Goal: Task Accomplishment & Management: Manage account settings

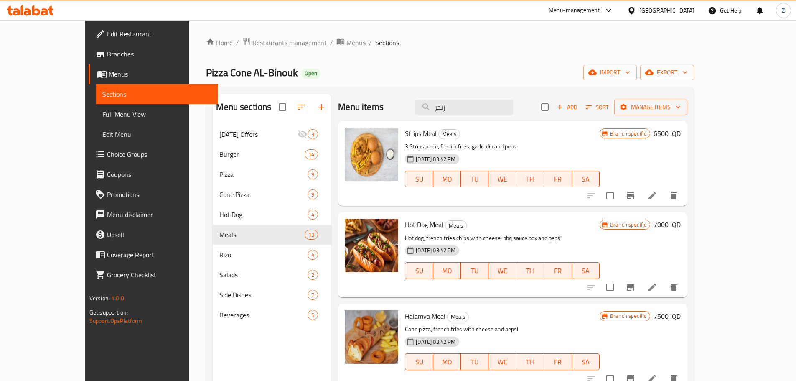
scroll to position [827, 0]
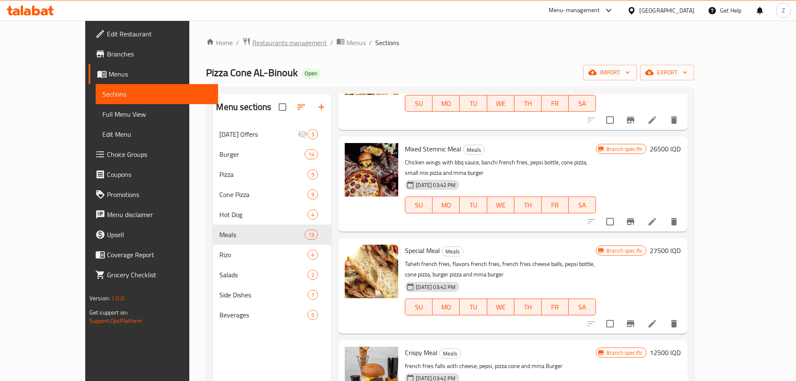
click at [257, 42] on span "Restaurants management" at bounding box center [289, 43] width 74 height 10
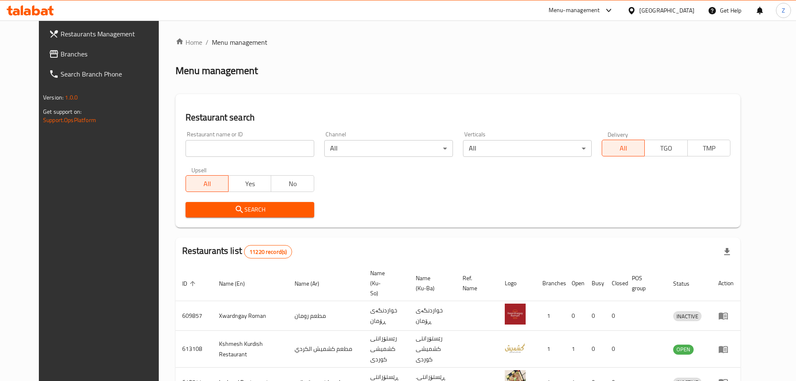
click at [267, 142] on div "Home / Menu management Menu management Restaurant search Restaurant name or ID …" at bounding box center [458, 325] width 565 height 576
click at [271, 150] on input "search" at bounding box center [250, 148] width 129 height 17
paste input "687930"
type input "687930"
click at [277, 202] on button "Search" at bounding box center [250, 209] width 129 height 15
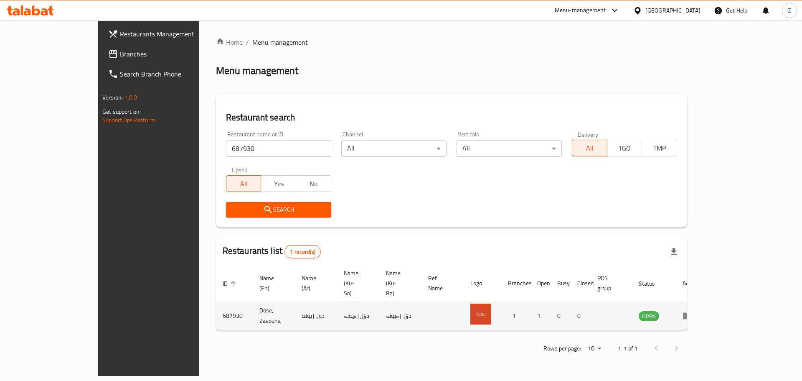
click at [705, 301] on td "enhanced table" at bounding box center [690, 316] width 29 height 30
click at [693, 310] on icon "enhanced table" at bounding box center [688, 315] width 10 height 10
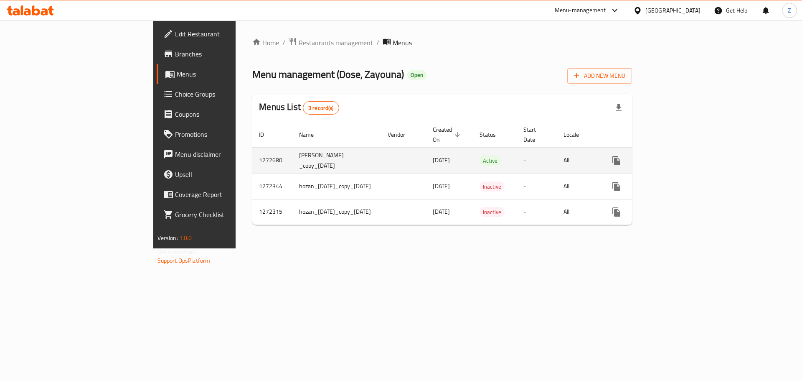
click at [694, 147] on td "enhanced table" at bounding box center [647, 160] width 94 height 26
click at [687, 150] on link "enhanced table" at bounding box center [677, 160] width 20 height 20
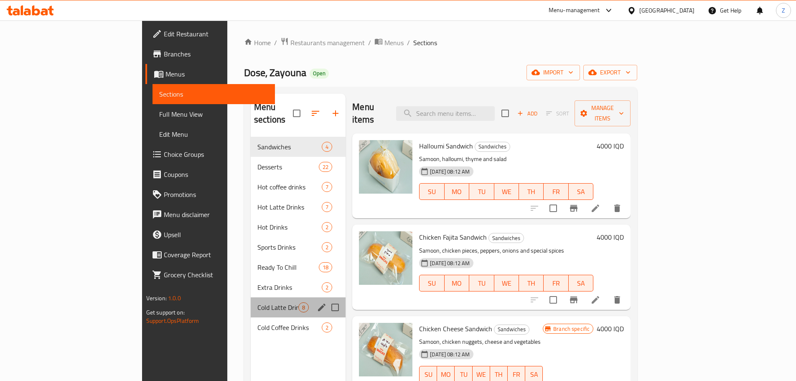
click at [251, 297] on div "Cold Latte Drinks 8" at bounding box center [298, 307] width 95 height 20
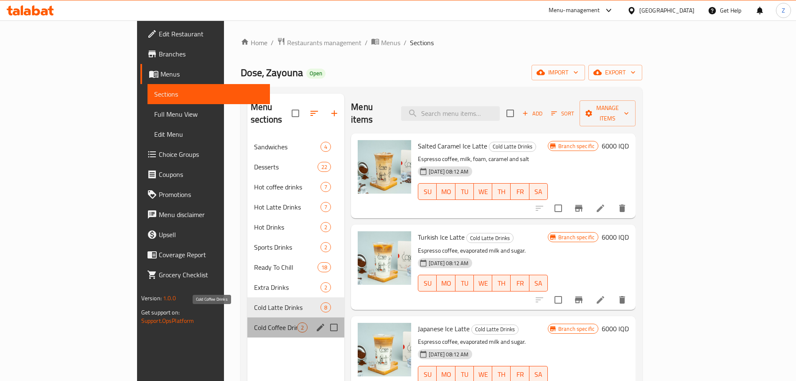
click at [254, 322] on span "Cold Coffee Drinks" at bounding box center [275, 327] width 43 height 10
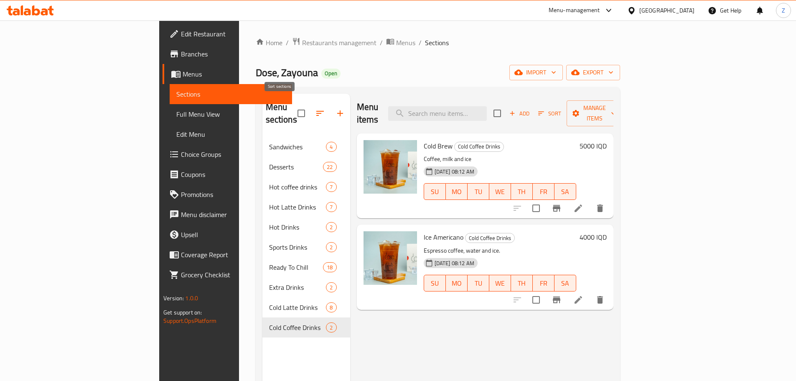
click at [315, 109] on icon "button" at bounding box center [320, 113] width 10 height 10
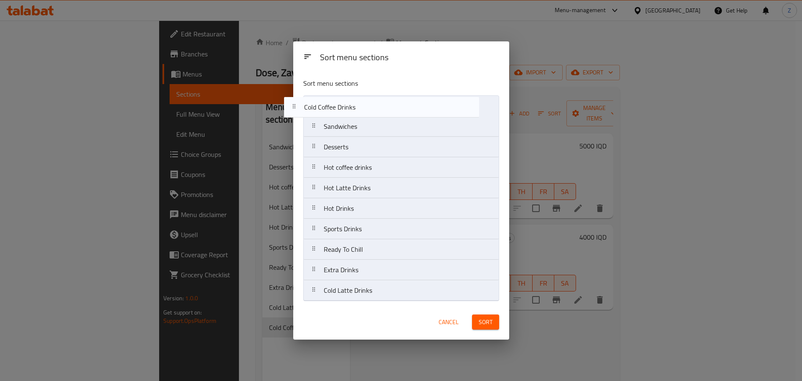
drag, startPoint x: 437, startPoint y: 242, endPoint x: 422, endPoint y: 90, distance: 152.8
click at [422, 90] on div "Sort menu sections Sandwiches Desserts Hot coffee drinks Hot Latte Drinks Hot D…" at bounding box center [401, 187] width 216 height 233
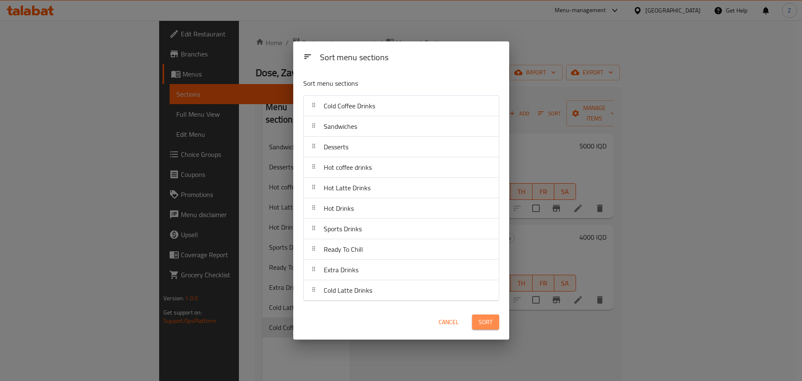
click at [496, 319] on button "Sort" at bounding box center [485, 321] width 27 height 15
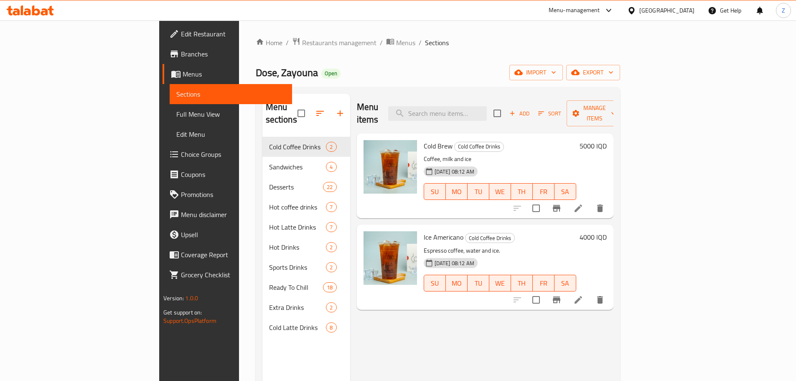
click at [607, 140] on h6 "5000 IQD" at bounding box center [593, 146] width 27 height 12
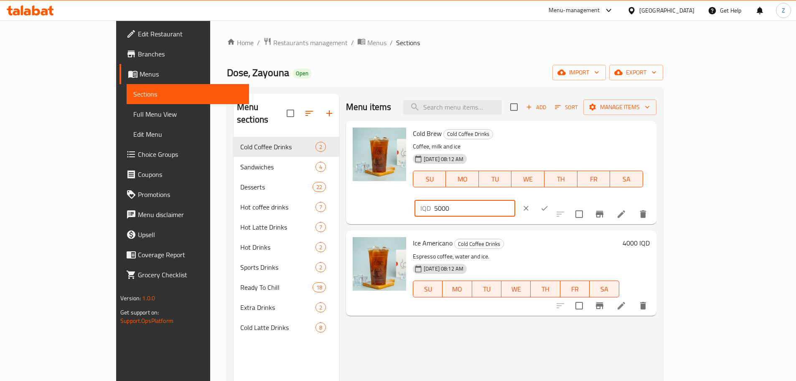
click at [515, 200] on input "5000" at bounding box center [474, 208] width 81 height 17
type input "5500"
click at [549, 204] on icon "ok" at bounding box center [544, 208] width 8 height 8
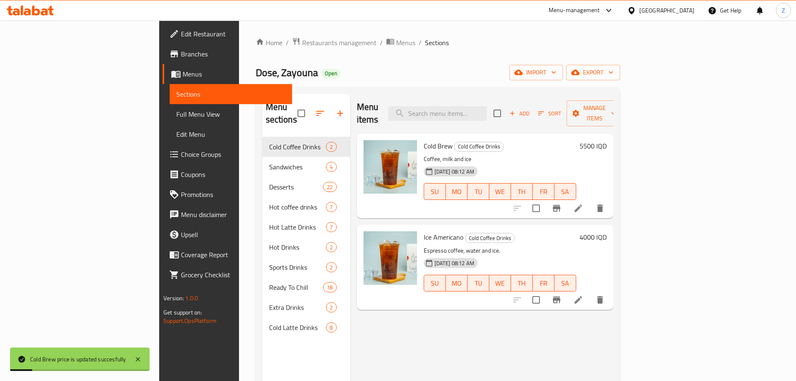
click at [607, 231] on h6 "4000 IQD" at bounding box center [593, 237] width 27 height 12
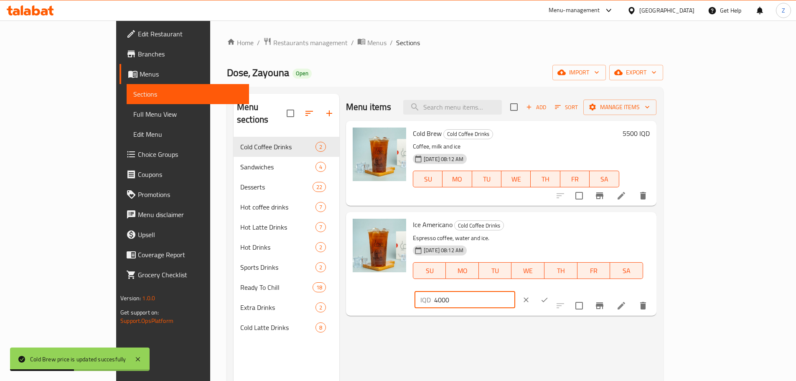
drag, startPoint x: 656, startPoint y: 232, endPoint x: 661, endPoint y: 234, distance: 5.3
click at [515, 291] on input "4000" at bounding box center [474, 299] width 81 height 17
type input "4500"
click at [549, 295] on icon "ok" at bounding box center [544, 299] width 8 height 8
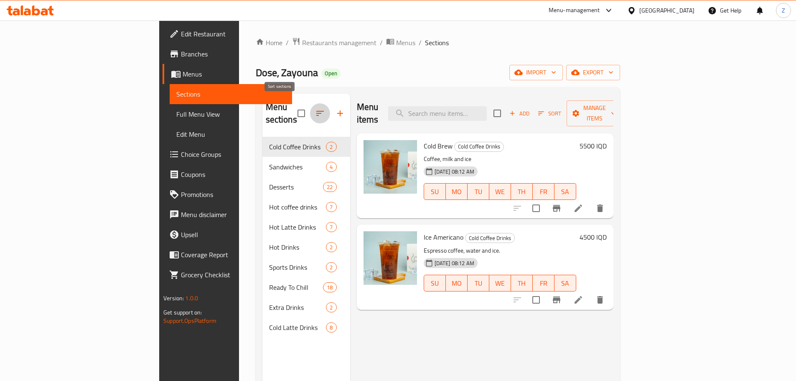
click at [315, 108] on icon "button" at bounding box center [320, 113] width 10 height 10
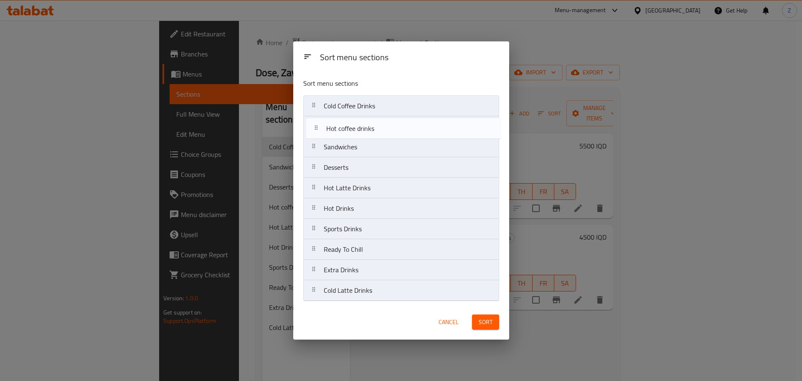
drag, startPoint x: 364, startPoint y: 174, endPoint x: 368, endPoint y: 130, distance: 43.6
click at [368, 130] on nav "Cold Coffee Drinks Sandwiches Desserts Hot coffee drinks Hot Latte Drinks Hot D…" at bounding box center [401, 198] width 196 height 206
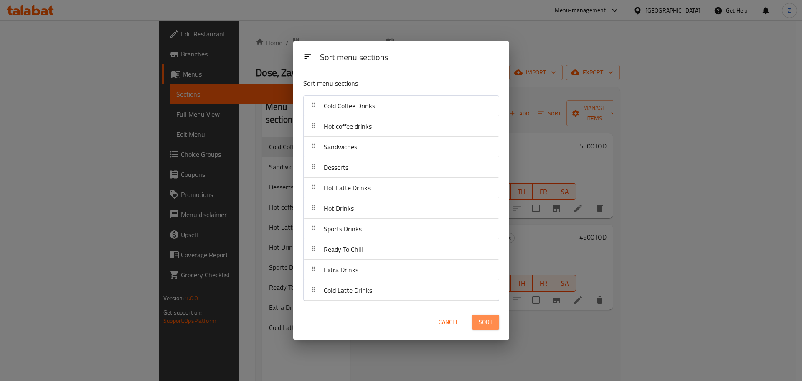
click at [493, 322] on button "Sort" at bounding box center [485, 321] width 27 height 15
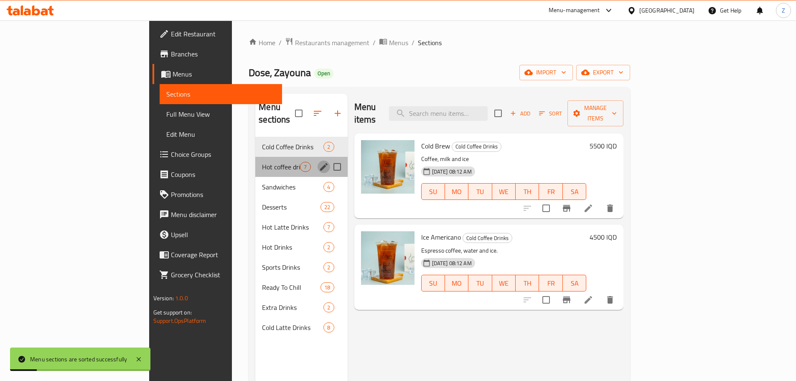
click at [319, 162] on icon "edit" at bounding box center [324, 167] width 10 height 10
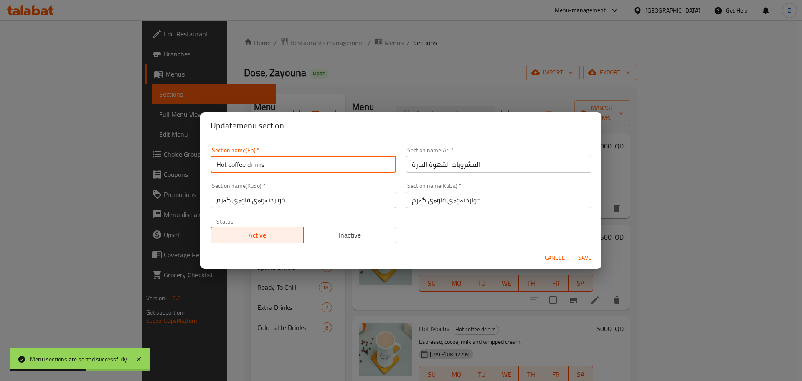
click at [227, 164] on input "Hot coffee drinks" at bounding box center [304, 164] width 186 height 17
click at [226, 167] on input "HotCoffee drinks" at bounding box center [304, 164] width 186 height 17
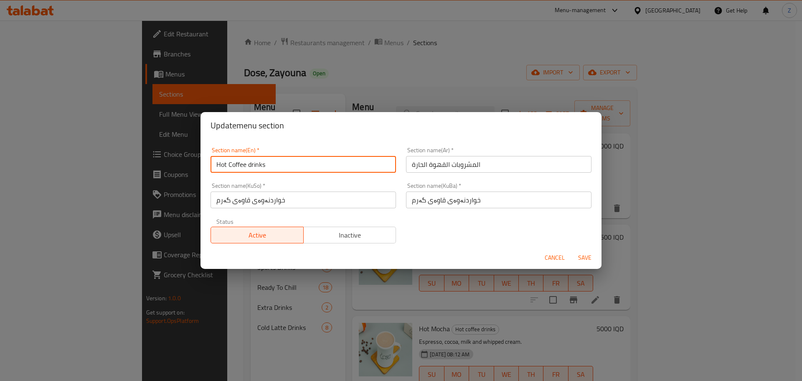
click at [251, 165] on input "Hot Coffee drinks" at bounding box center [304, 164] width 186 height 17
type input "Hot Coffee Drinks"
click at [585, 251] on button "Save" at bounding box center [585, 257] width 27 height 15
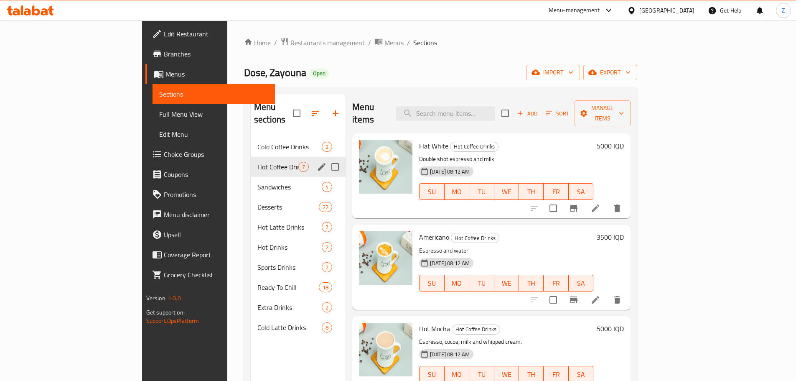
click at [624, 140] on h6 "5000 IQD" at bounding box center [610, 146] width 27 height 12
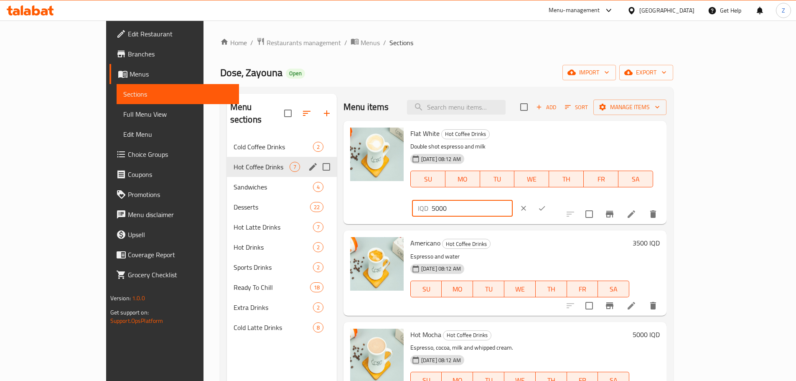
click at [513, 200] on input "5000" at bounding box center [472, 208] width 81 height 17
type input "5500"
click at [551, 199] on button "ok" at bounding box center [542, 208] width 18 height 18
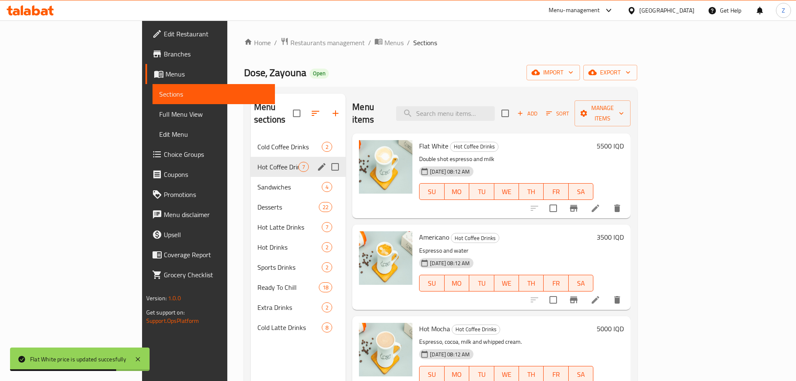
click at [624, 231] on h6 "3500 IQD" at bounding box center [610, 237] width 27 height 12
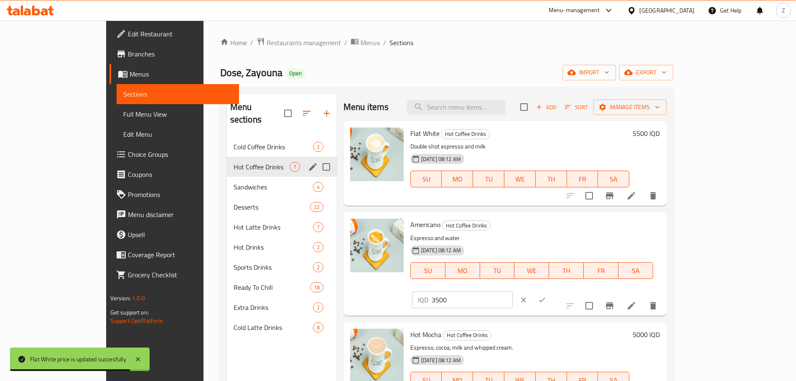
click at [513, 291] on input "3500" at bounding box center [472, 299] width 81 height 17
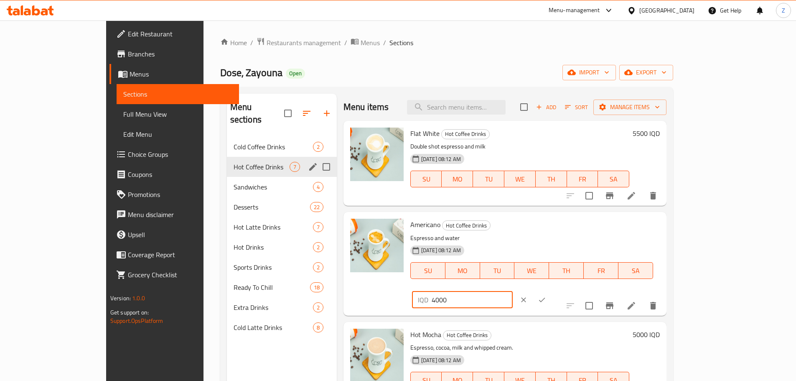
type input "4000"
click at [551, 290] on button "ok" at bounding box center [542, 299] width 18 height 18
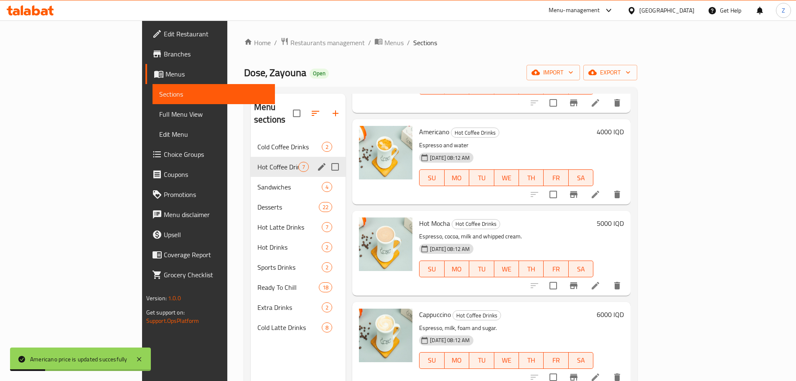
scroll to position [125, 0]
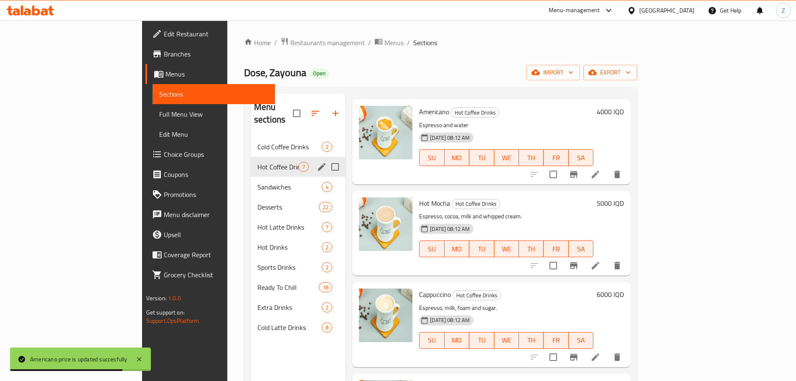
click at [624, 197] on h6 "5000 IQD" at bounding box center [610, 203] width 27 height 12
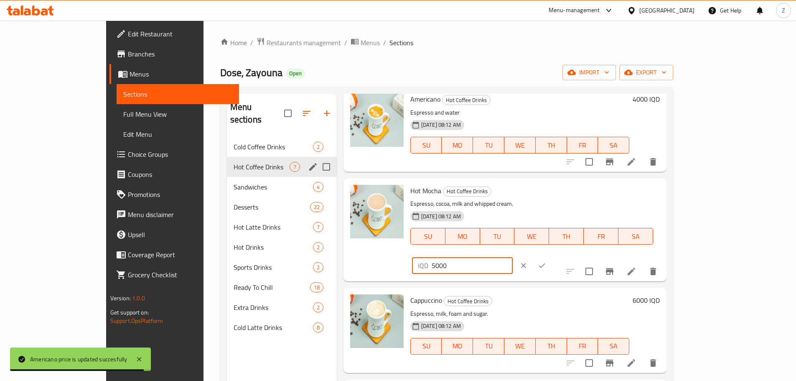
click at [513, 257] on input "5000" at bounding box center [472, 265] width 81 height 17
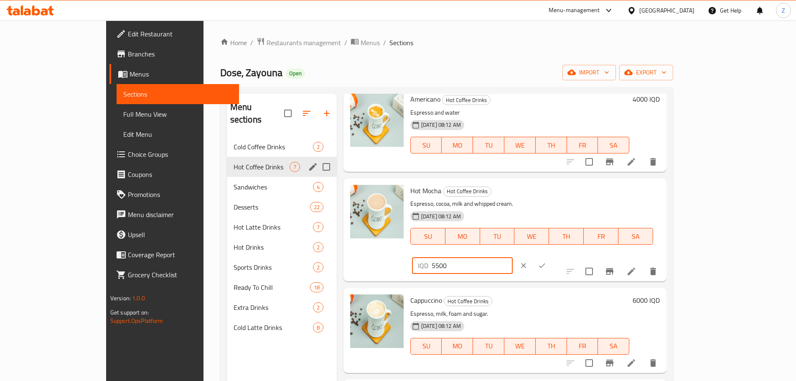
type input "5500"
drag, startPoint x: 743, startPoint y: 197, endPoint x: 755, endPoint y: 205, distance: 14.1
click at [546, 261] on icon "ok" at bounding box center [542, 265] width 8 height 8
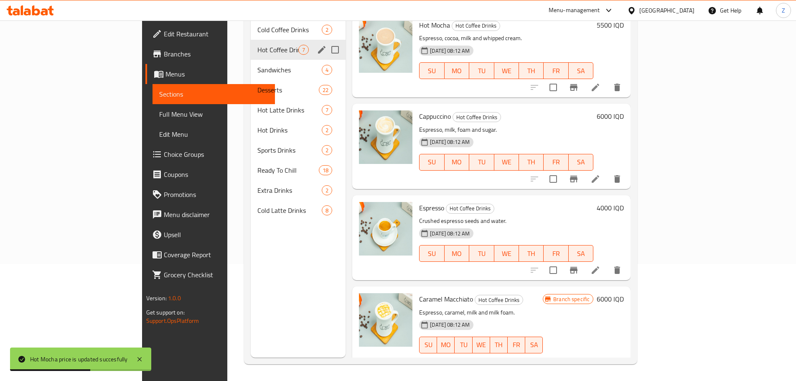
scroll to position [209, 0]
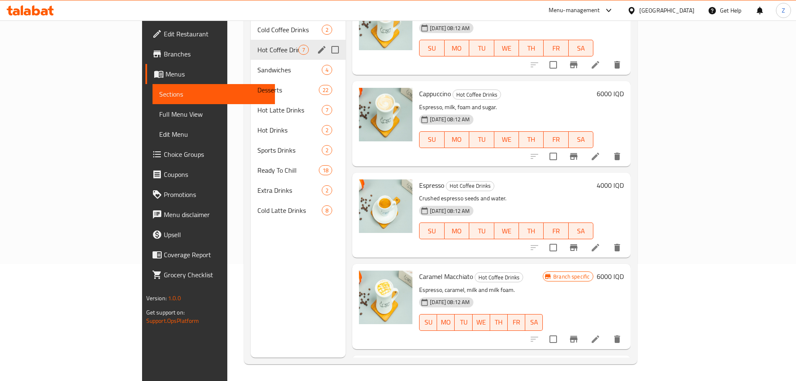
click at [624, 270] on h6 "6000 IQD" at bounding box center [610, 276] width 27 height 12
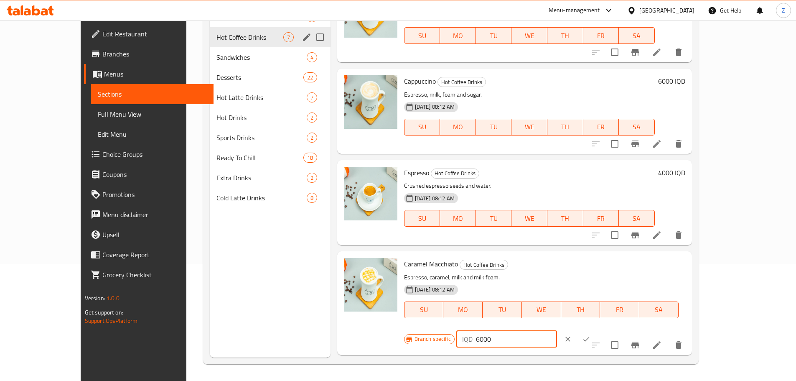
click at [557, 331] on input "6000" at bounding box center [516, 339] width 81 height 17
type input "6500"
click at [595, 330] on button "ok" at bounding box center [586, 339] width 18 height 18
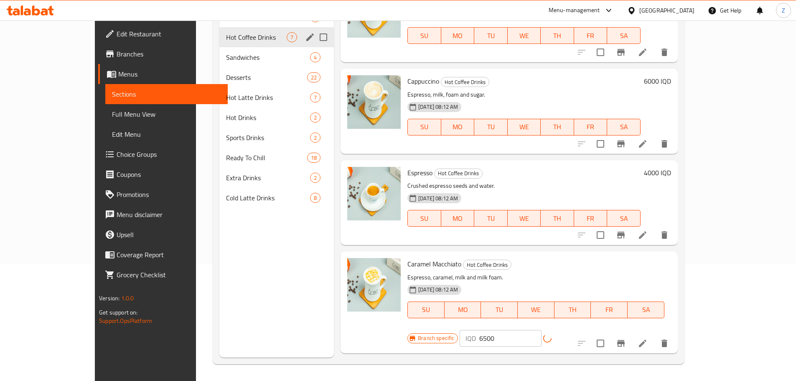
click at [626, 338] on icon "Branch-specific-item" at bounding box center [621, 343] width 10 height 10
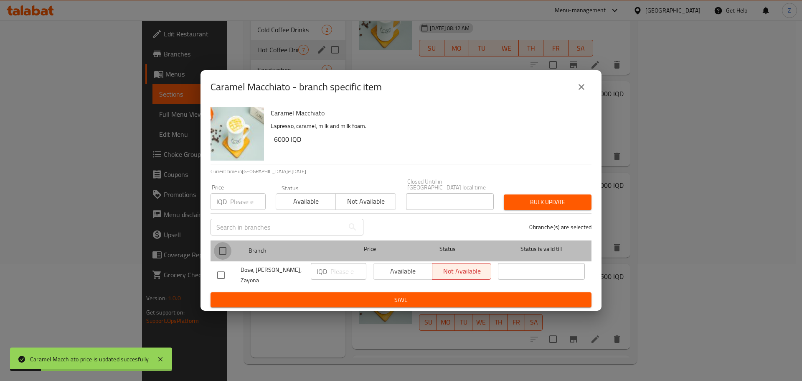
click at [226, 252] on input "checkbox" at bounding box center [223, 251] width 18 height 18
checkbox input "true"
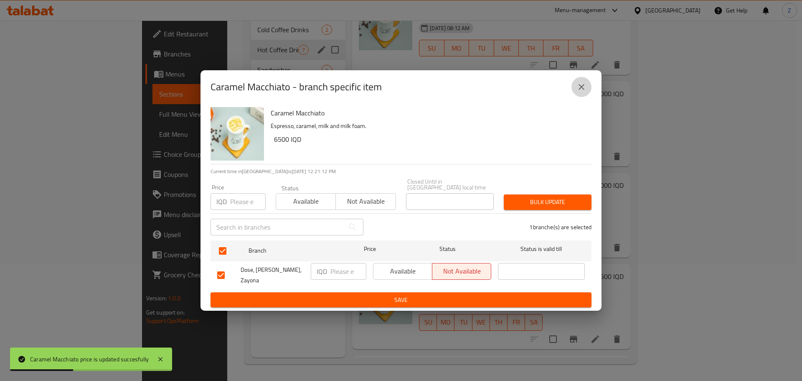
click at [588, 94] on button "close" at bounding box center [582, 87] width 20 height 20
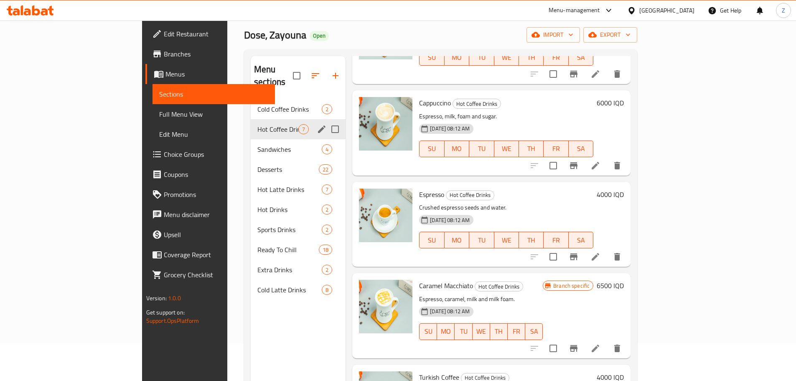
scroll to position [0, 0]
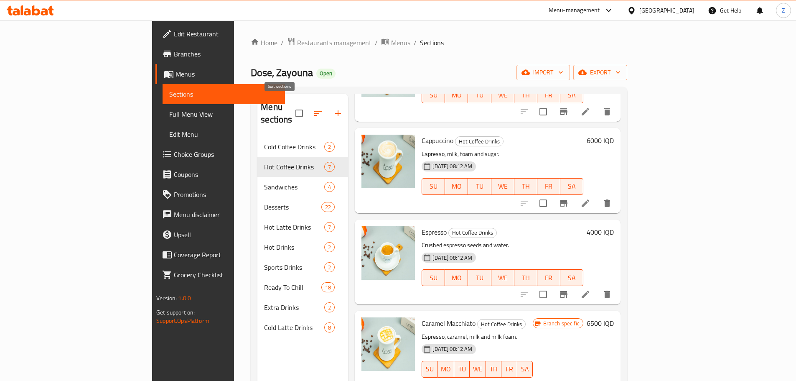
click at [313, 110] on icon "button" at bounding box center [318, 113] width 10 height 10
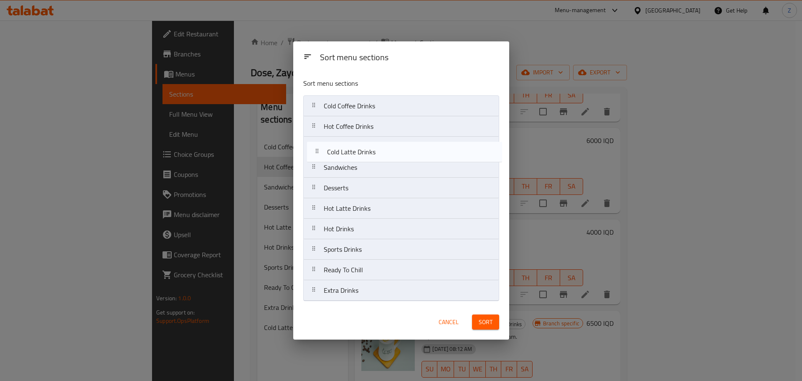
drag, startPoint x: 374, startPoint y: 296, endPoint x: 375, endPoint y: 147, distance: 149.2
click at [375, 147] on nav "Cold Coffee Drinks Hot Coffee Drinks Sandwiches Desserts Hot Latte Drinks Hot D…" at bounding box center [401, 198] width 196 height 206
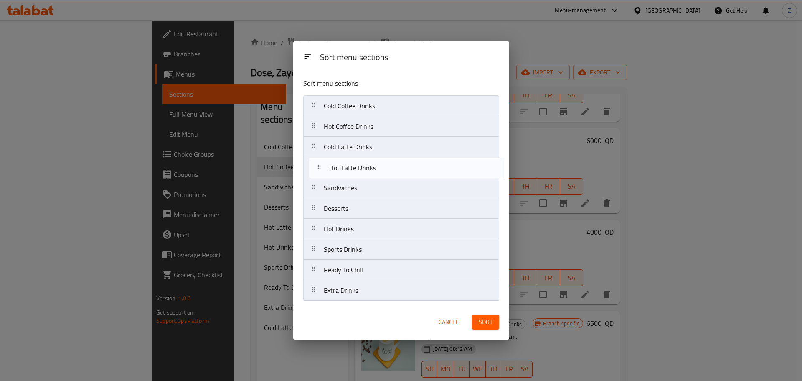
click at [377, 163] on nav "Cold Coffee Drinks Hot Coffee Drinks Cold Latte Drinks Sandwiches Desserts Hot …" at bounding box center [401, 198] width 196 height 206
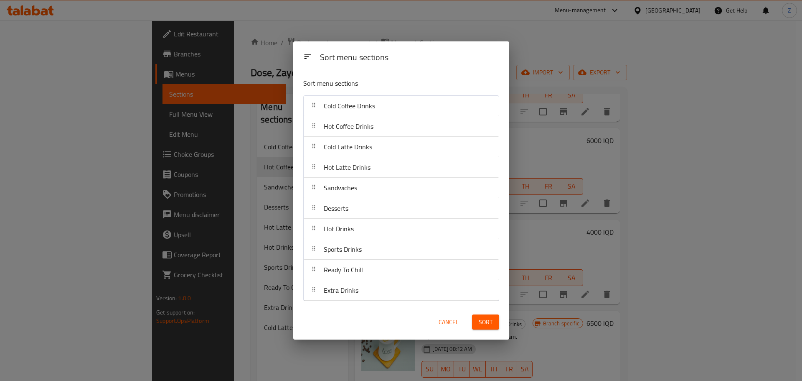
click at [492, 319] on span "Sort" at bounding box center [486, 322] width 14 height 10
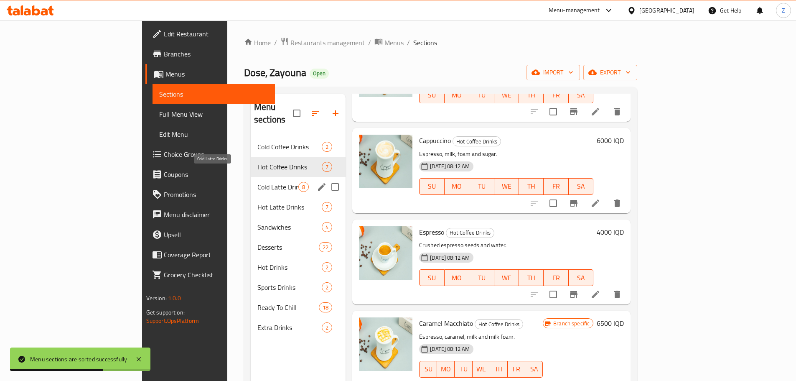
click at [257, 182] on span "Cold Latte Drinks" at bounding box center [277, 187] width 41 height 10
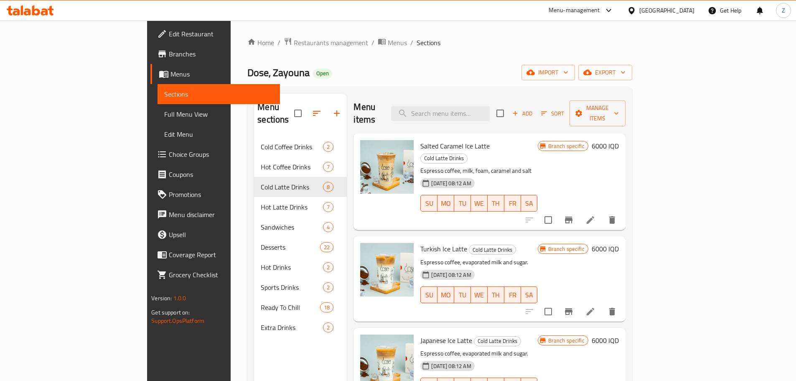
click at [619, 140] on h6 "6000 IQD" at bounding box center [605, 146] width 27 height 12
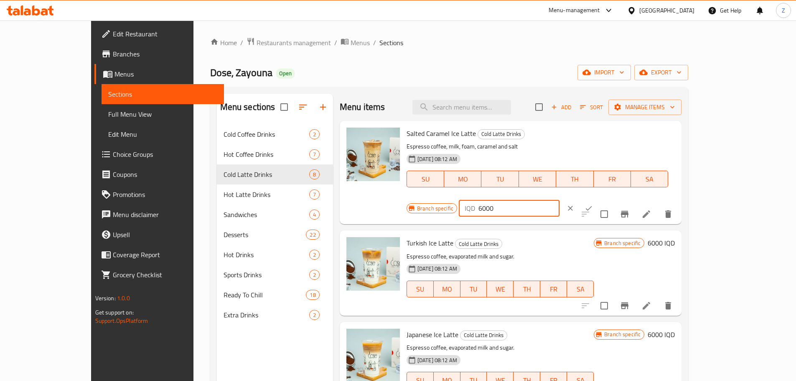
click at [560, 200] on input "6000" at bounding box center [518, 208] width 81 height 17
type input "6500"
click at [593, 204] on icon "ok" at bounding box center [589, 208] width 8 height 8
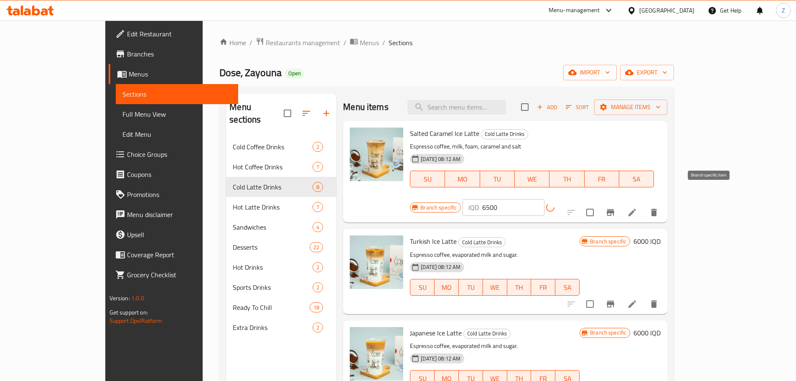
click at [616, 207] on icon "Branch-specific-item" at bounding box center [610, 212] width 10 height 10
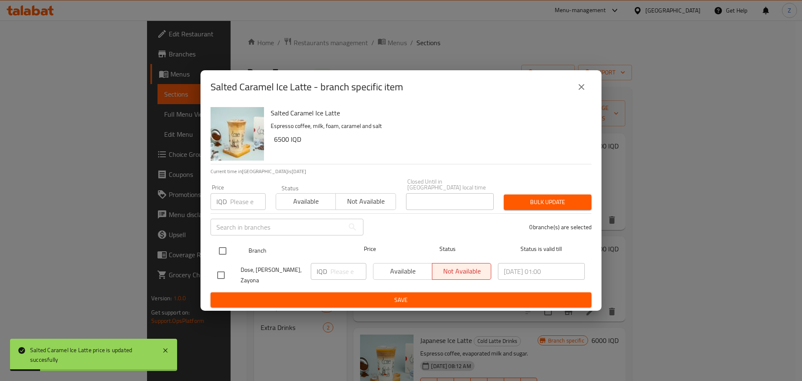
click at [221, 249] on input "checkbox" at bounding box center [223, 251] width 18 height 18
checkbox input "true"
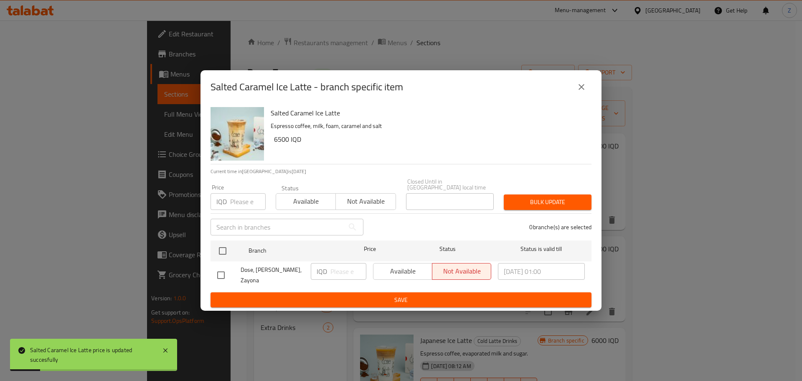
checkbox input "true"
click at [583, 91] on icon "close" at bounding box center [582, 87] width 10 height 10
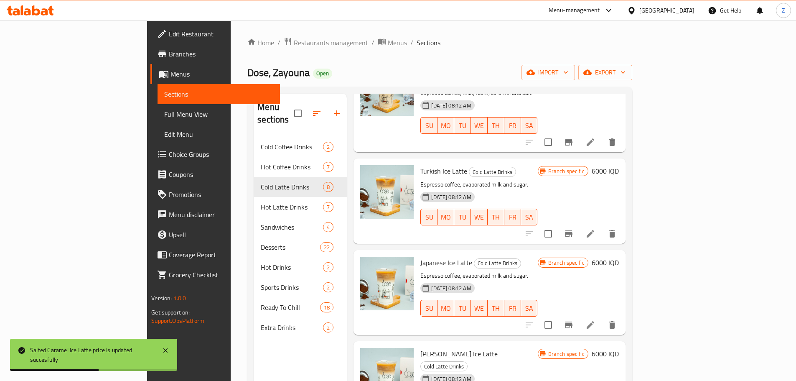
scroll to position [84, 0]
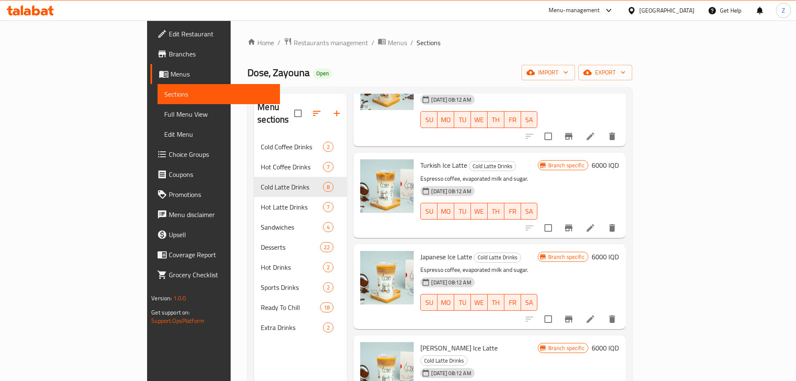
click at [619, 159] on div "Branch specific 6000 IQD" at bounding box center [578, 194] width 81 height 71
click at [619, 159] on h6 "6000 IQD" at bounding box center [605, 165] width 27 height 12
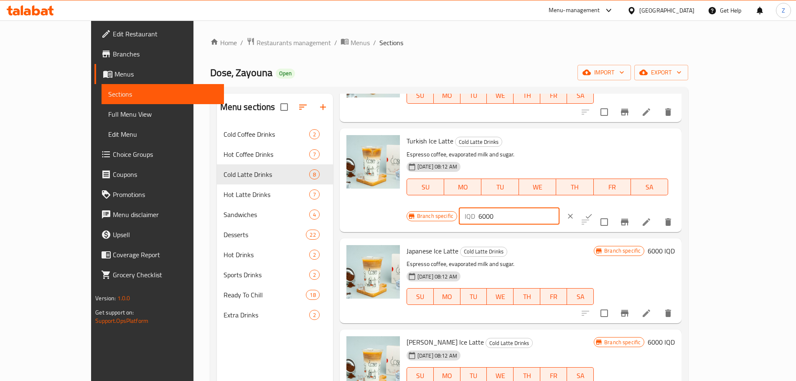
click at [560, 208] on input "6000" at bounding box center [518, 216] width 81 height 17
type input "6500"
click at [592, 214] on icon "ok" at bounding box center [589, 216] width 6 height 5
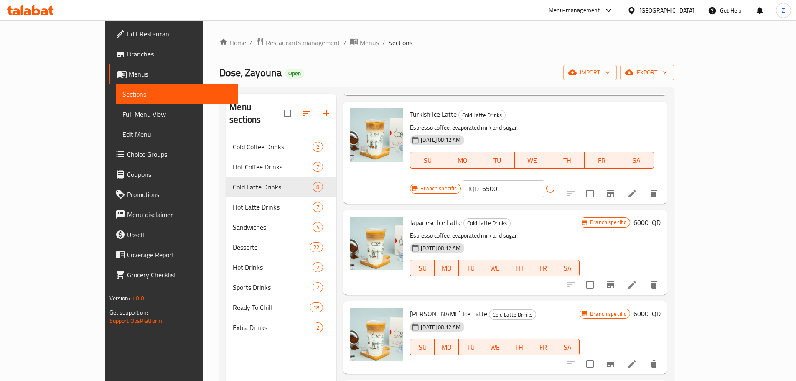
scroll to position [167, 0]
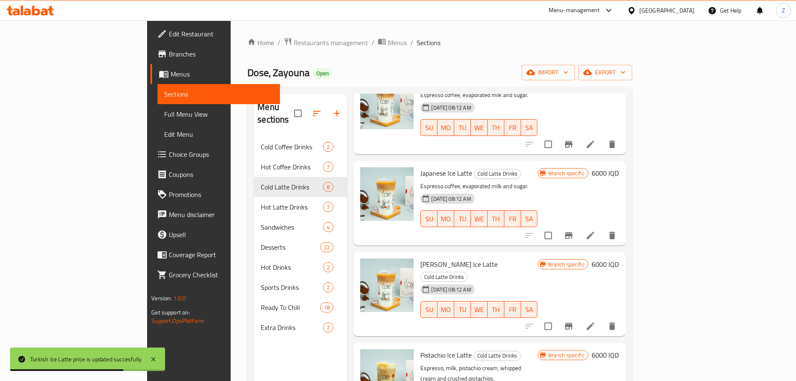
click at [619, 167] on h6 "6000 IQD" at bounding box center [605, 173] width 27 height 12
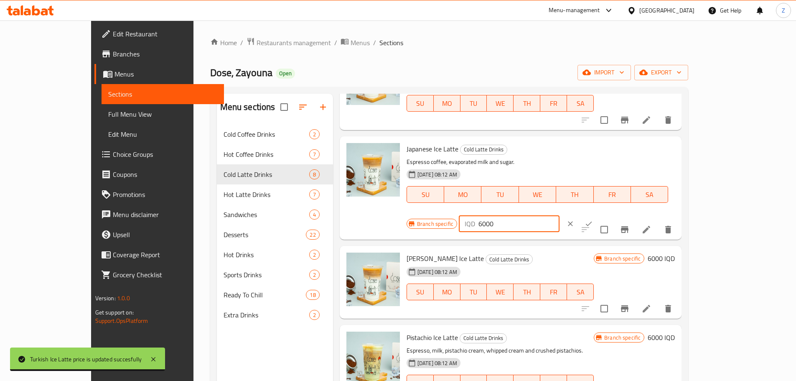
click at [560, 215] on input "6000" at bounding box center [518, 223] width 81 height 17
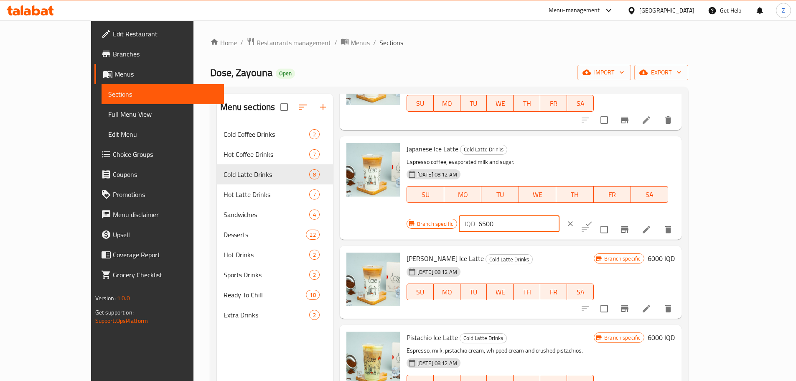
type input "6500"
click at [593, 219] on icon "ok" at bounding box center [589, 223] width 8 height 8
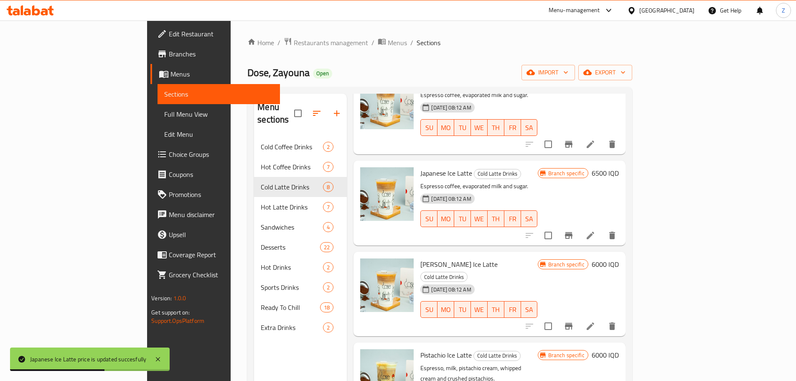
scroll to position [209, 0]
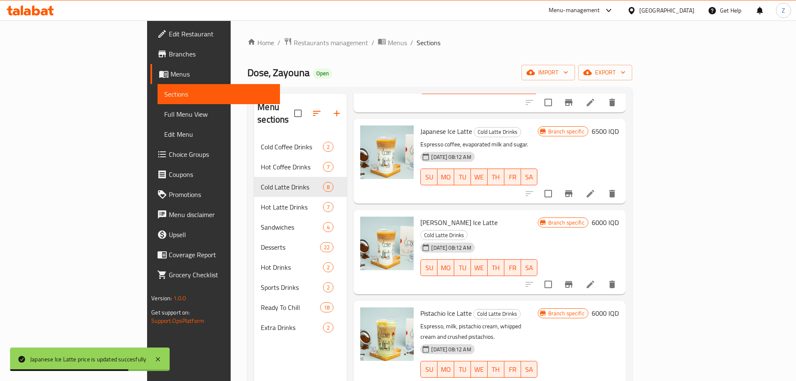
click at [619, 216] on h6 "6000 IQD" at bounding box center [605, 222] width 27 height 12
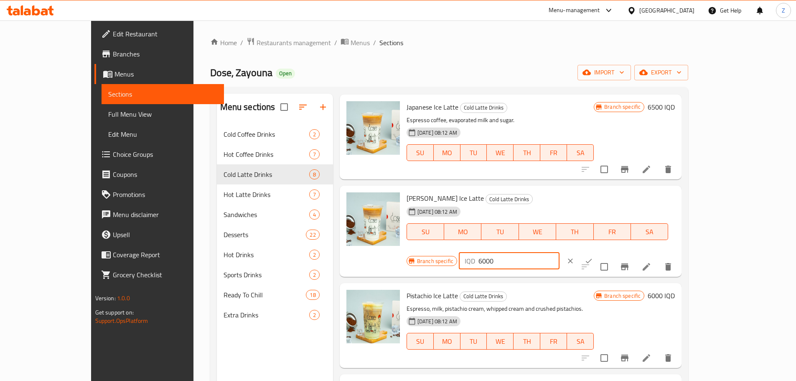
click at [560, 252] on input "6000" at bounding box center [518, 260] width 81 height 17
type input "6500"
click at [598, 252] on button "ok" at bounding box center [589, 261] width 18 height 18
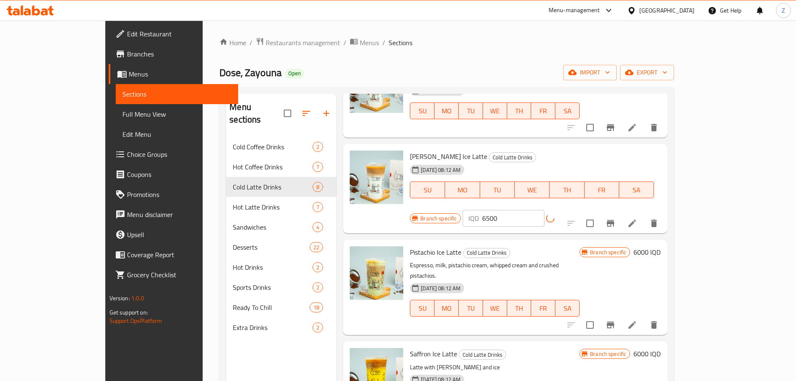
scroll to position [334, 0]
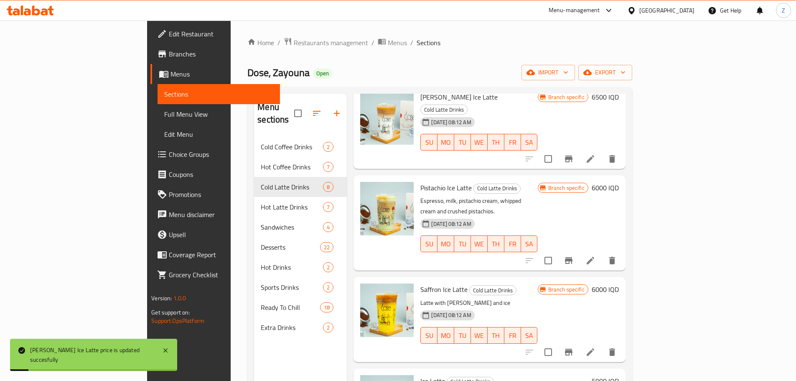
click at [619, 182] on h6 "6000 IQD" at bounding box center [605, 188] width 27 height 12
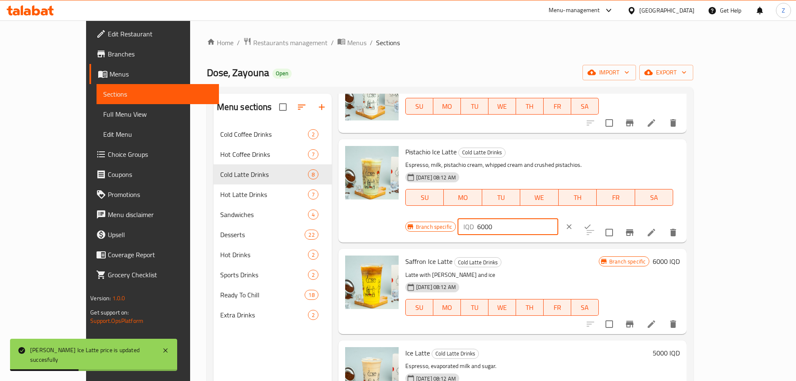
click at [558, 218] on input "6000" at bounding box center [517, 226] width 81 height 17
type input "6500"
click at [597, 217] on button "ok" at bounding box center [587, 226] width 18 height 18
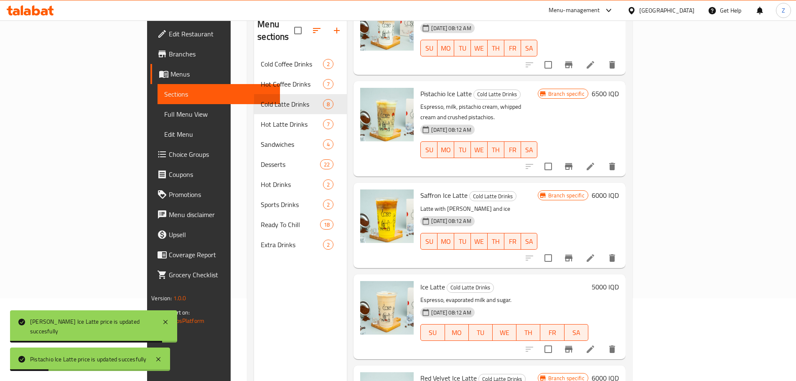
scroll to position [84, 0]
click at [619, 188] on h6 "6000 IQD" at bounding box center [605, 194] width 27 height 12
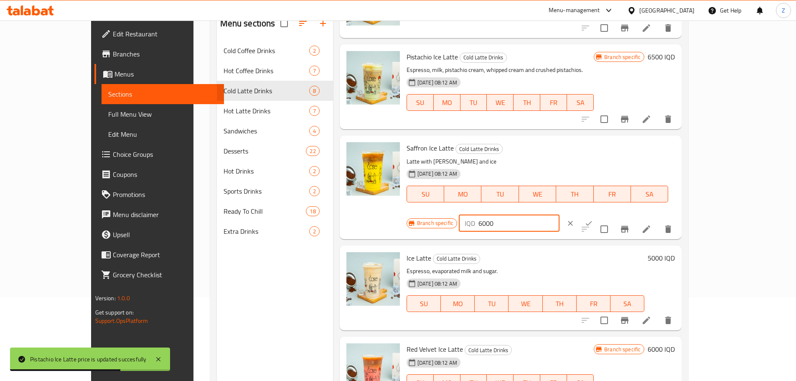
click at [560, 215] on input "6000" at bounding box center [518, 223] width 81 height 17
type input "6500"
click at [593, 219] on icon "ok" at bounding box center [589, 223] width 8 height 8
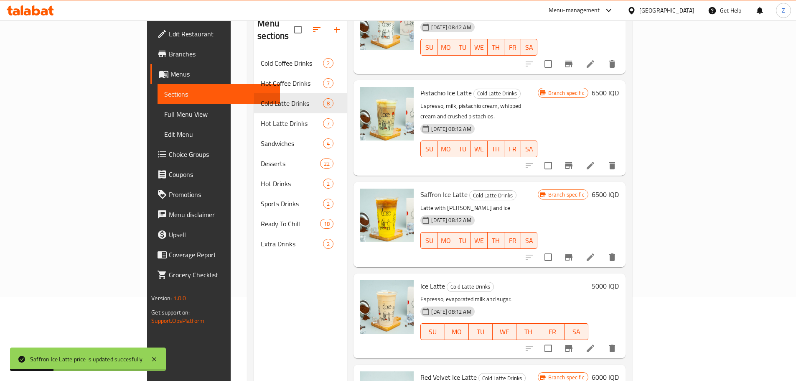
click at [619, 280] on h6 "5000 IQD" at bounding box center [605, 286] width 27 height 12
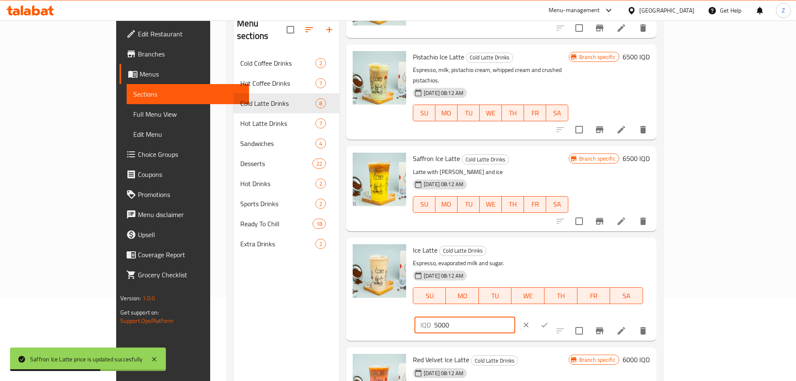
drag, startPoint x: 650, startPoint y: 241, endPoint x: 654, endPoint y: 241, distance: 4.2
click at [515, 316] on input "5000" at bounding box center [474, 324] width 81 height 17
type input "5500"
click at [549, 321] on icon "ok" at bounding box center [544, 325] width 8 height 8
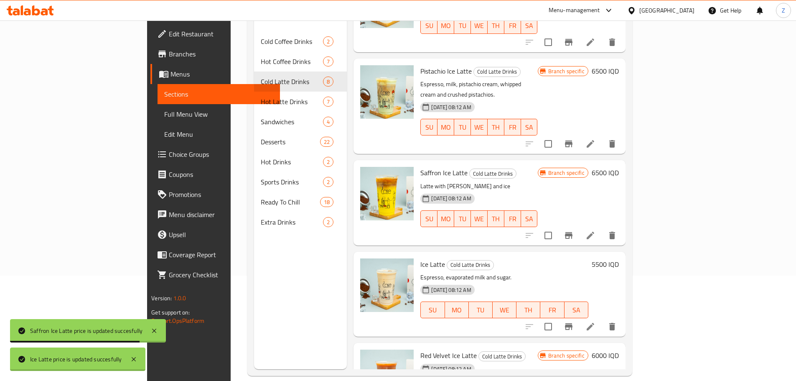
scroll to position [117, 0]
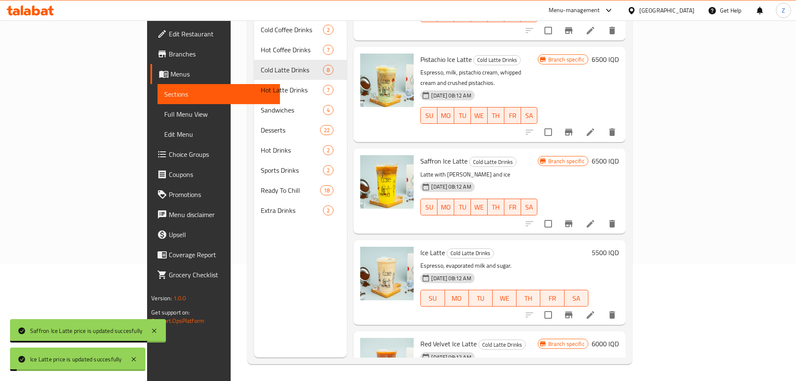
click at [619, 338] on h6 "6000 IQD" at bounding box center [605, 344] width 27 height 12
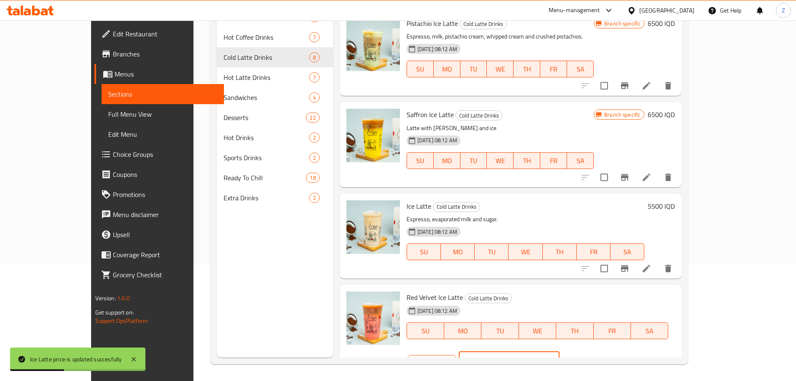
drag, startPoint x: 648, startPoint y: 300, endPoint x: 654, endPoint y: 301, distance: 6.1
click at [560, 351] on input "6000" at bounding box center [518, 359] width 81 height 17
type input "6500"
click at [598, 351] on button "ok" at bounding box center [589, 360] width 18 height 18
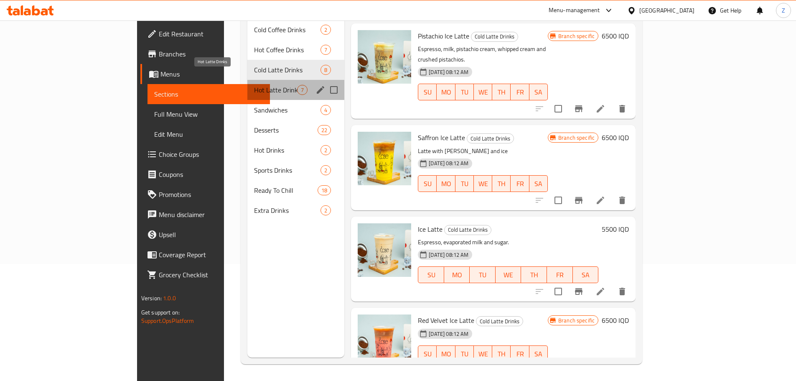
click at [254, 85] on span "Hot Latte Drinks" at bounding box center [275, 90] width 43 height 10
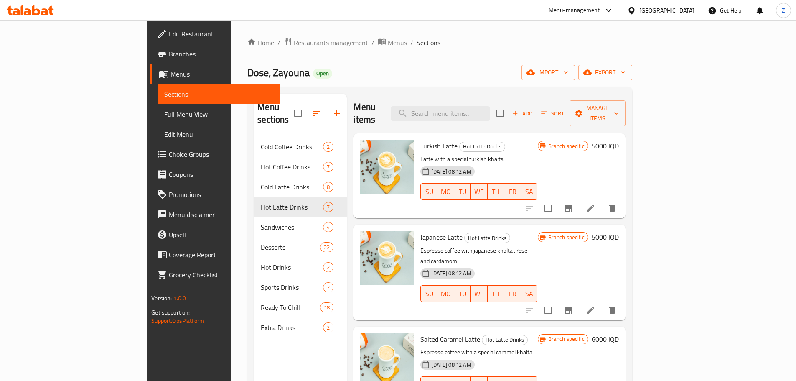
click at [619, 140] on h6 "5000 IQD" at bounding box center [605, 146] width 27 height 12
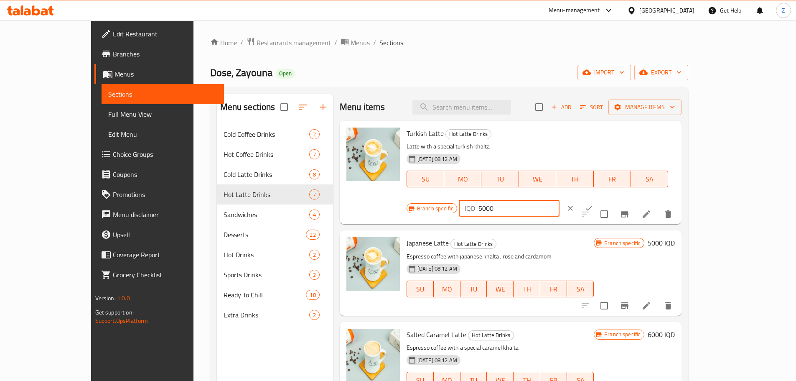
click at [560, 200] on input "5000" at bounding box center [518, 208] width 81 height 17
click at [560, 200] on input "5500" at bounding box center [518, 208] width 81 height 17
type input "5500"
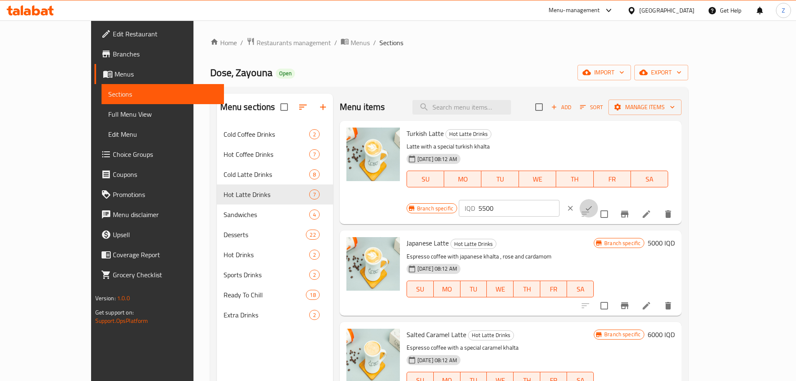
drag, startPoint x: 748, startPoint y: 132, endPoint x: 741, endPoint y: 204, distance: 73.0
click at [593, 204] on icon "ok" at bounding box center [589, 208] width 8 height 8
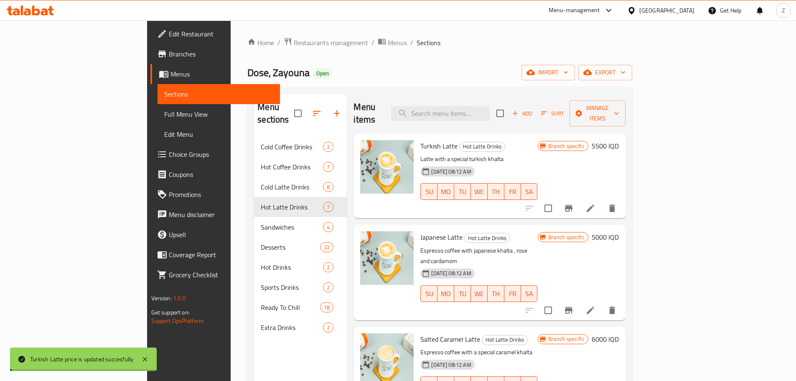
click at [619, 231] on h6 "5000 IQD" at bounding box center [605, 237] width 27 height 12
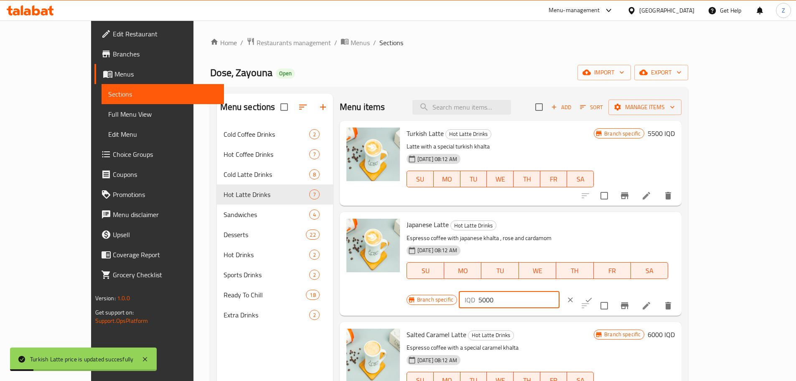
click at [560, 291] on input "5000" at bounding box center [518, 299] width 81 height 17
paste input "5"
type input "5500"
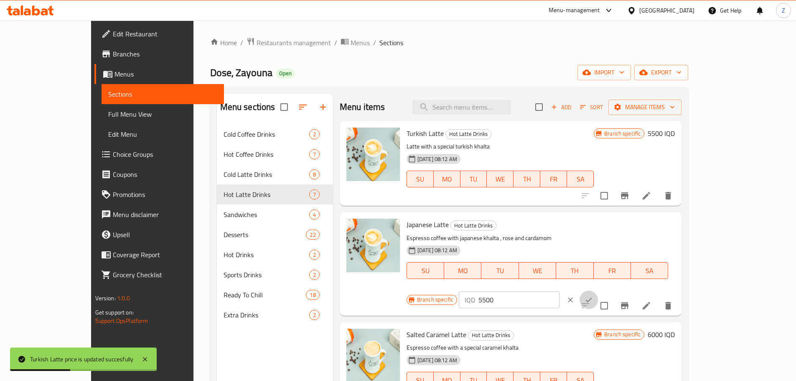
click at [593, 295] on icon "ok" at bounding box center [589, 299] width 8 height 8
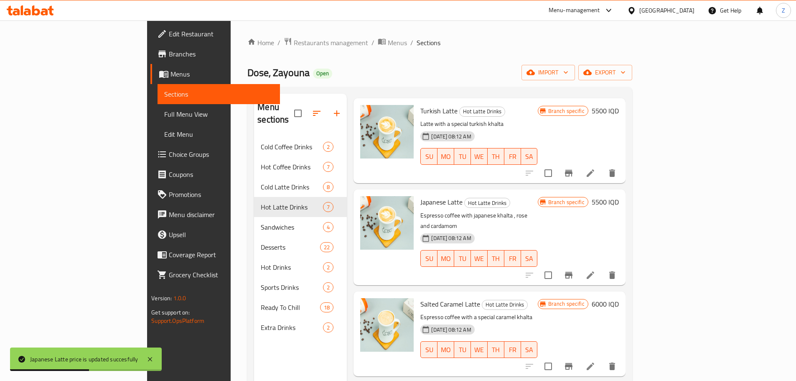
scroll to position [84, 0]
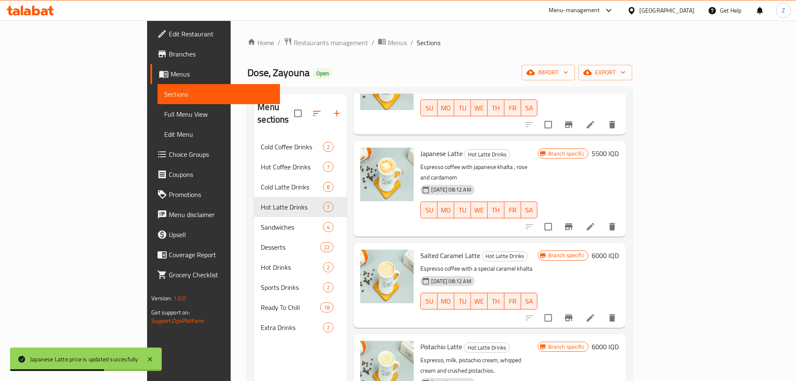
click at [619, 249] on h6 "6000 IQD" at bounding box center [605, 255] width 27 height 12
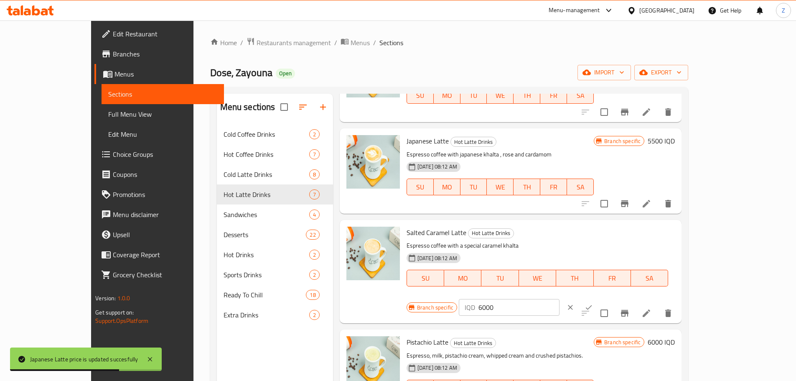
click at [560, 299] on input "6000" at bounding box center [518, 307] width 81 height 17
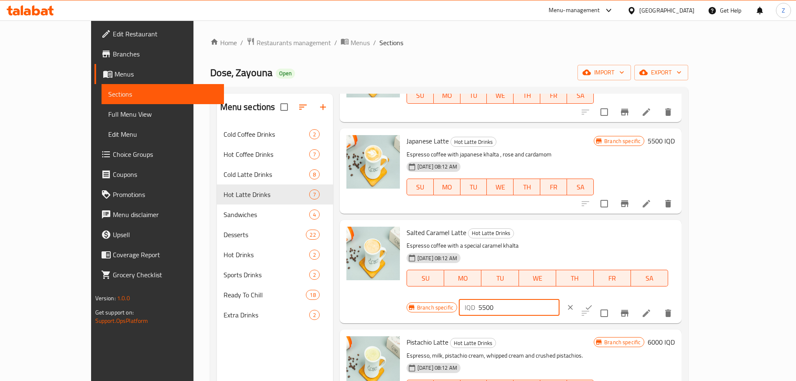
type input "5500"
click at [598, 298] on button "ok" at bounding box center [589, 307] width 18 height 18
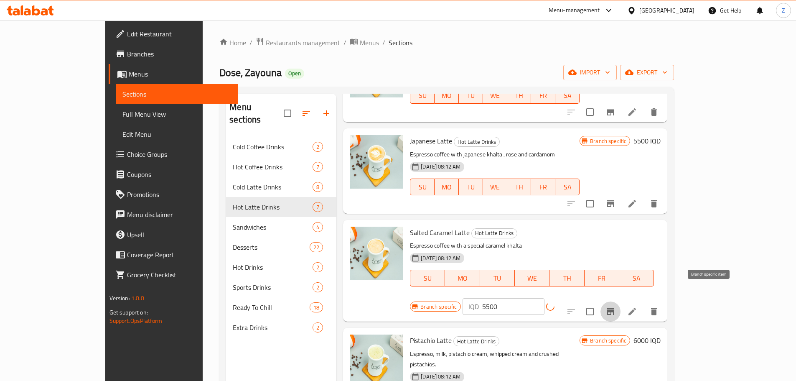
click at [621, 302] on button "Branch-specific-item" at bounding box center [610, 311] width 20 height 20
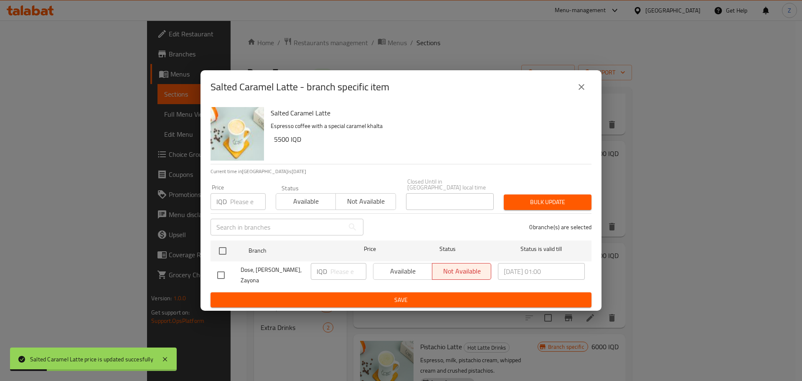
click at [580, 97] on button "close" at bounding box center [582, 87] width 20 height 20
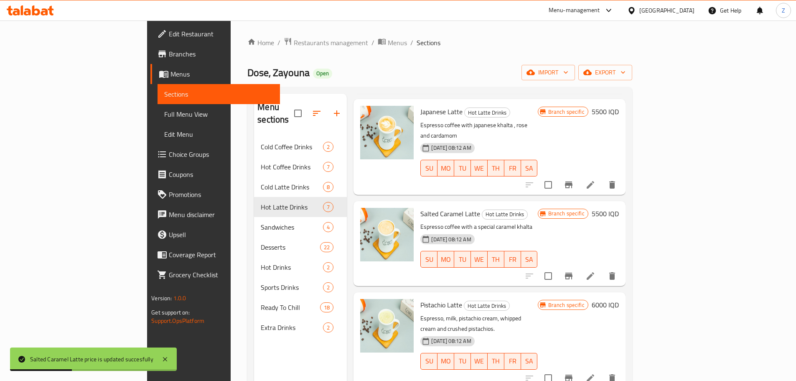
scroll to position [167, 0]
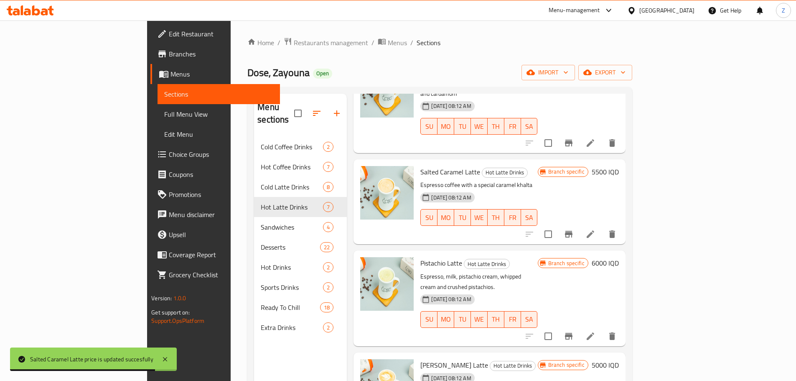
click at [619, 257] on h6 "6000 IQD" at bounding box center [605, 263] width 27 height 12
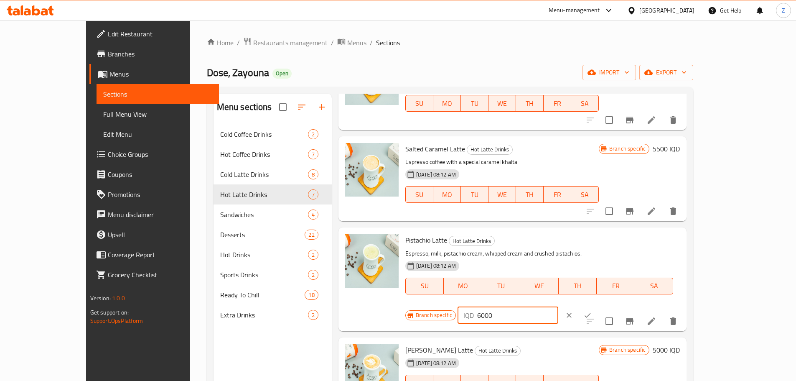
click at [558, 307] on input "6000" at bounding box center [517, 315] width 81 height 17
type input "6500"
click at [592, 311] on icon "ok" at bounding box center [587, 315] width 8 height 8
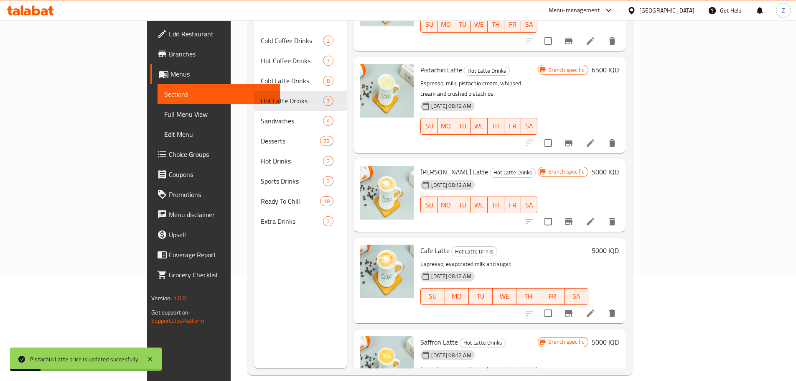
scroll to position [117, 0]
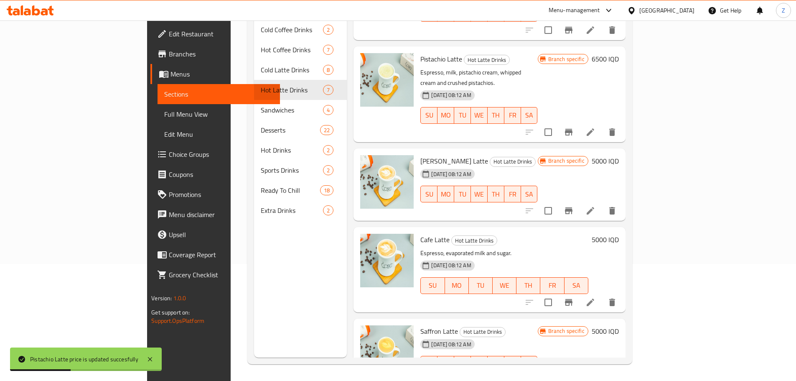
click at [619, 155] on h6 "5000 IQD" at bounding box center [605, 161] width 27 height 12
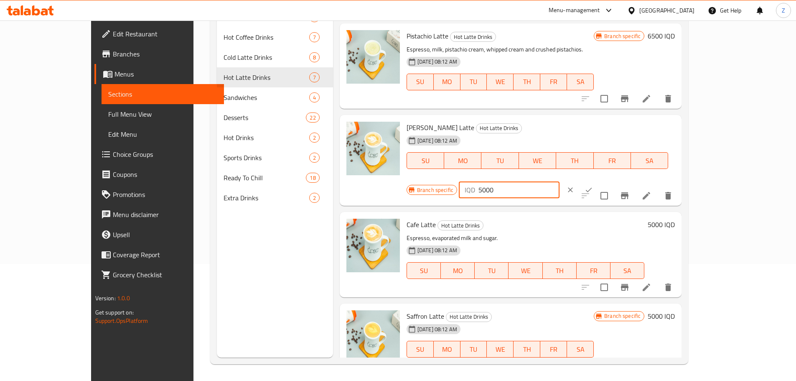
drag, startPoint x: 646, startPoint y: 134, endPoint x: 651, endPoint y: 133, distance: 5.6
click at [560, 181] on input "5000" at bounding box center [518, 189] width 81 height 17
click at [560, 181] on input "5500" at bounding box center [518, 189] width 81 height 17
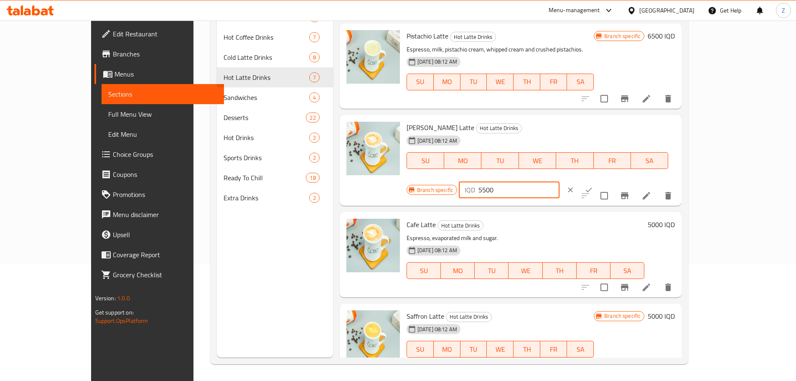
type input "5500"
click at [598, 181] on button "ok" at bounding box center [589, 190] width 18 height 18
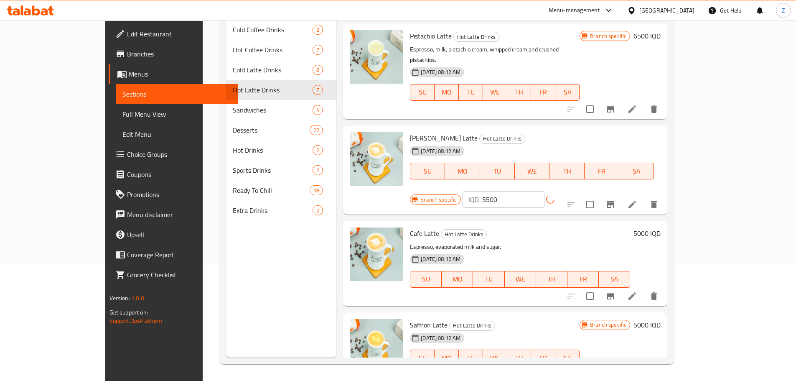
click at [661, 227] on h6 "5000 IQD" at bounding box center [646, 233] width 27 height 12
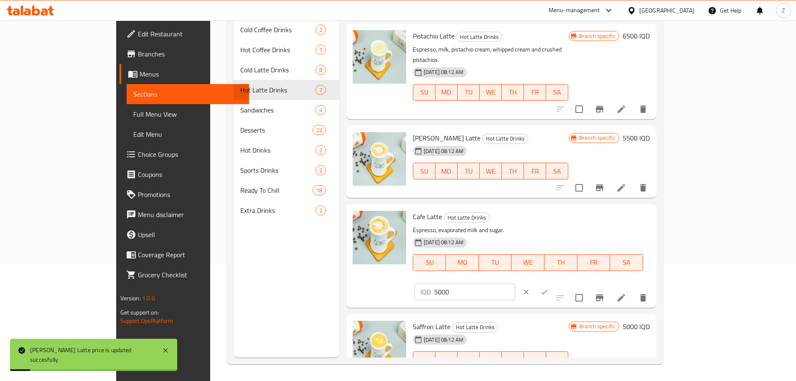
click at [515, 283] on input "5000" at bounding box center [474, 291] width 81 height 17
paste input "5"
type input "5500"
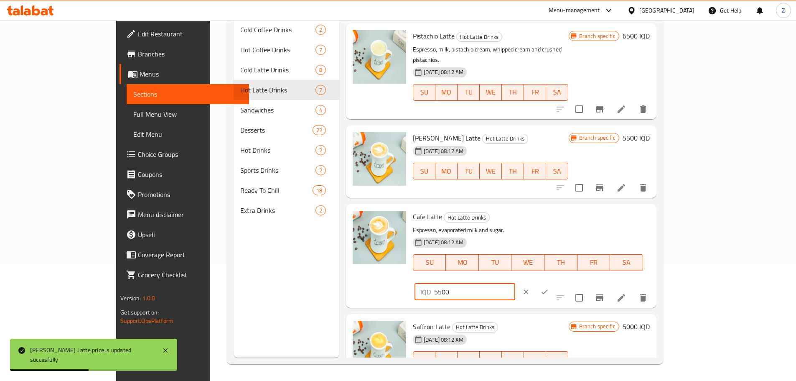
click at [549, 287] on icon "ok" at bounding box center [544, 291] width 8 height 8
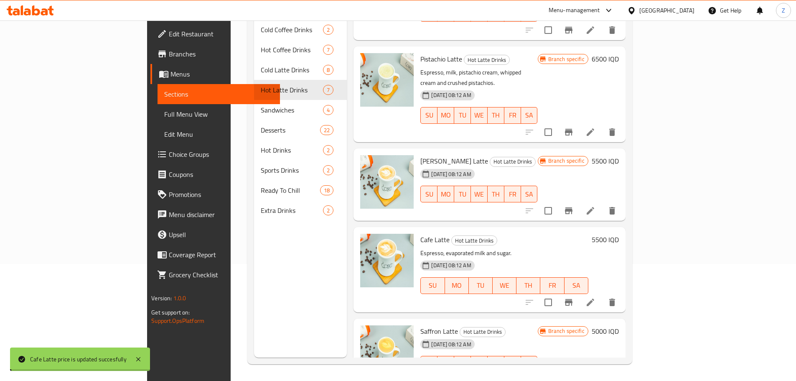
click at [619, 325] on h6 "5000 IQD" at bounding box center [605, 331] width 27 height 12
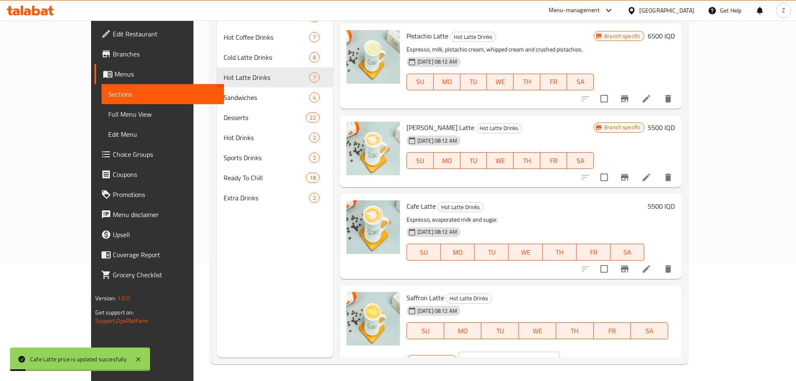
click at [560, 351] on input "5000" at bounding box center [518, 359] width 81 height 17
paste input "5"
type input "5500"
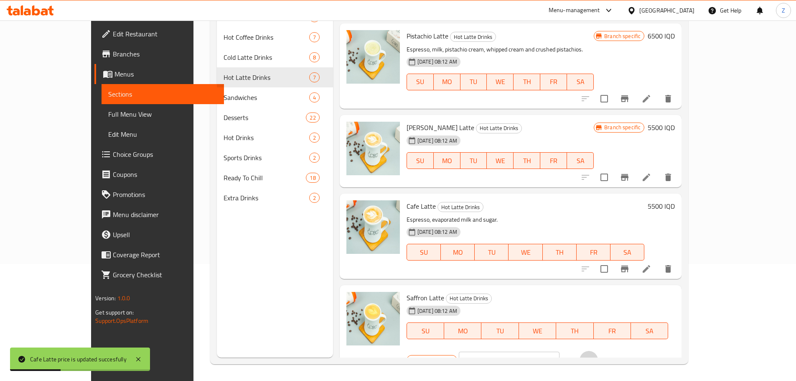
click at [593, 356] on icon "ok" at bounding box center [589, 360] width 8 height 8
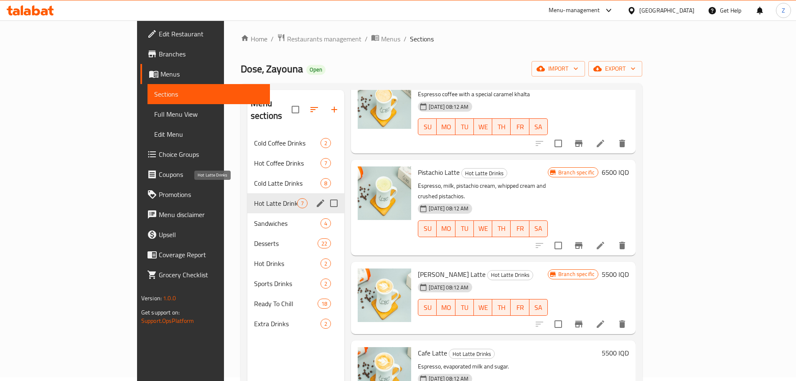
scroll to position [0, 0]
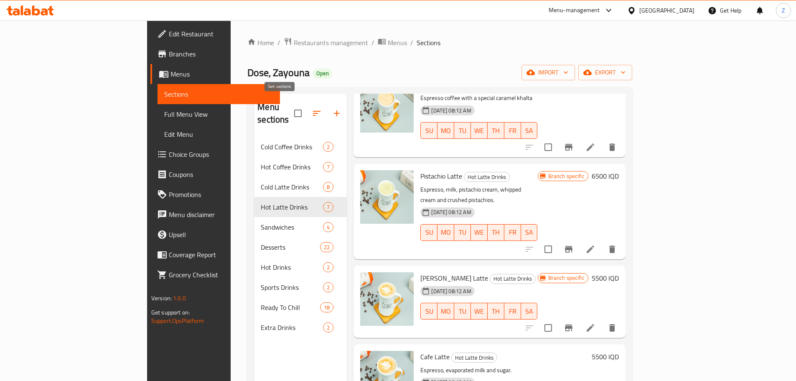
click at [312, 110] on icon "button" at bounding box center [317, 113] width 10 height 10
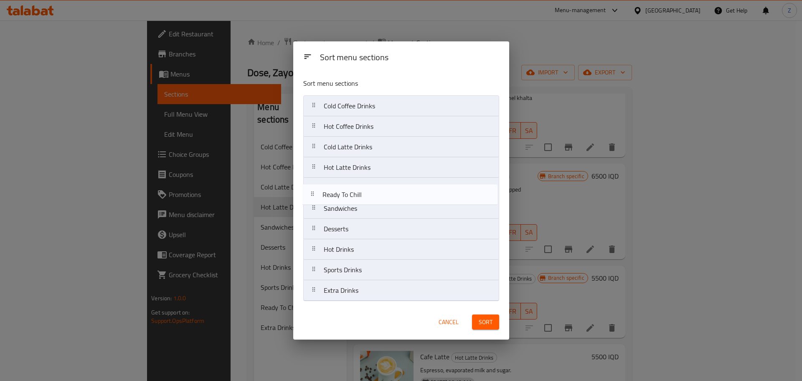
drag, startPoint x: 379, startPoint y: 277, endPoint x: 377, endPoint y: 198, distance: 79.4
click at [377, 198] on nav "Cold Coffee Drinks Hot Coffee Drinks Cold Latte Drinks Hot Latte Drinks Sandwic…" at bounding box center [401, 198] width 196 height 206
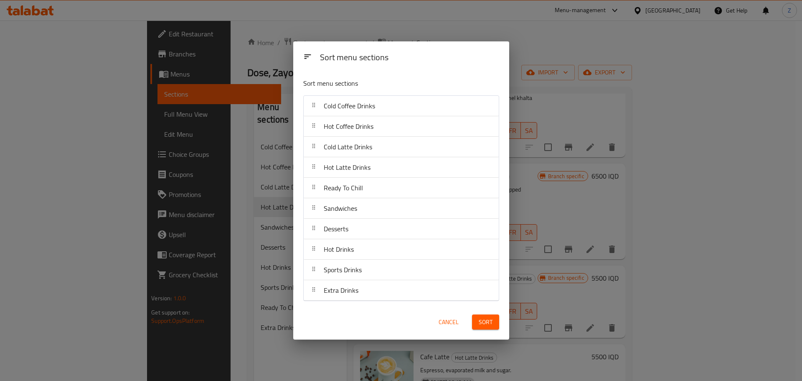
click at [482, 318] on span "Sort" at bounding box center [486, 322] width 14 height 10
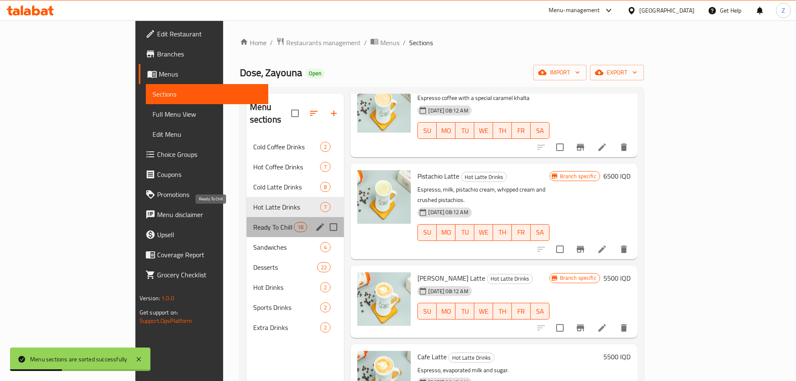
click at [253, 222] on span "Ready To Chill" at bounding box center [273, 227] width 41 height 10
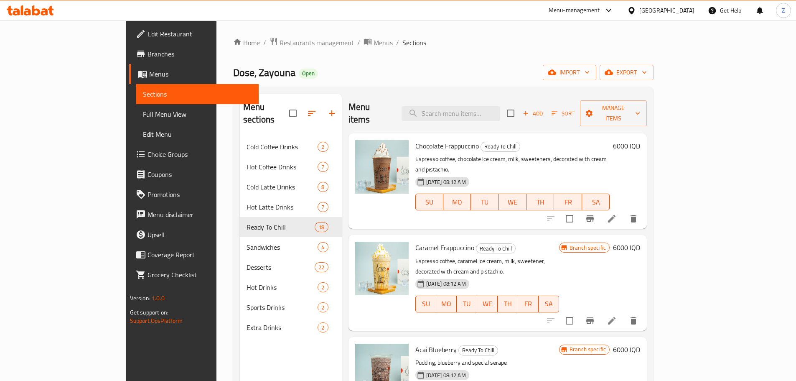
click at [640, 140] on div "6000 IQD" at bounding box center [625, 181] width 31 height 82
click at [640, 140] on h6 "6000 IQD" at bounding box center [626, 146] width 27 height 12
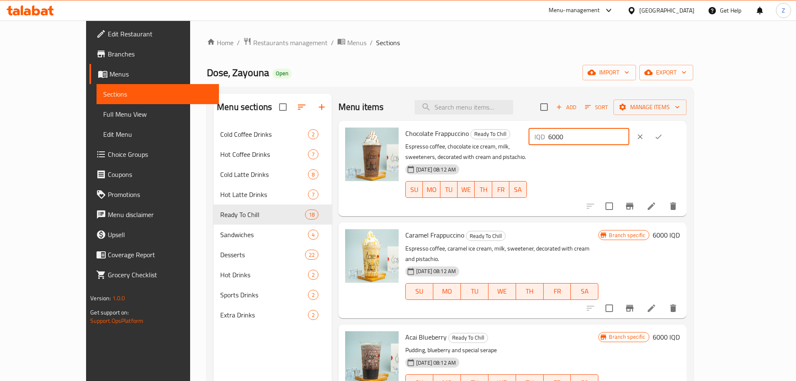
drag, startPoint x: 654, startPoint y: 137, endPoint x: 649, endPoint y: 137, distance: 5.0
click at [629, 137] on input "6000" at bounding box center [588, 136] width 81 height 17
type input "6500"
click at [668, 139] on button "ok" at bounding box center [658, 136] width 18 height 18
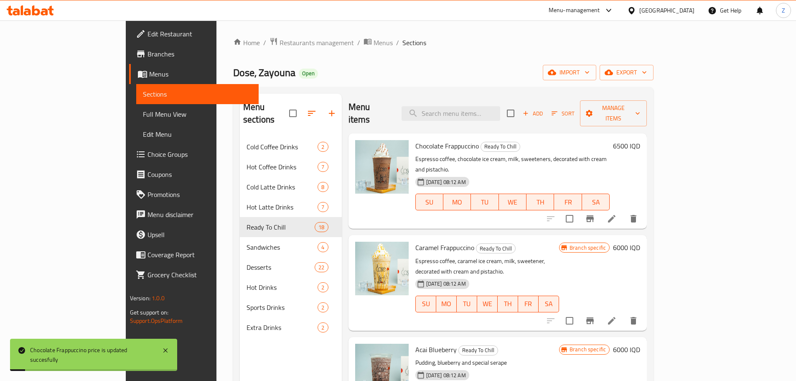
click at [640, 140] on h6 "6500 IQD" at bounding box center [626, 146] width 27 height 12
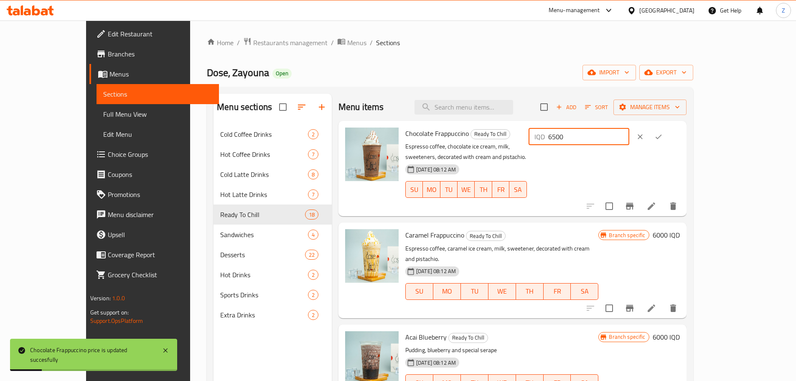
click at [629, 133] on input "6500" at bounding box center [588, 136] width 81 height 17
click at [629, 132] on input "6500" at bounding box center [588, 136] width 81 height 17
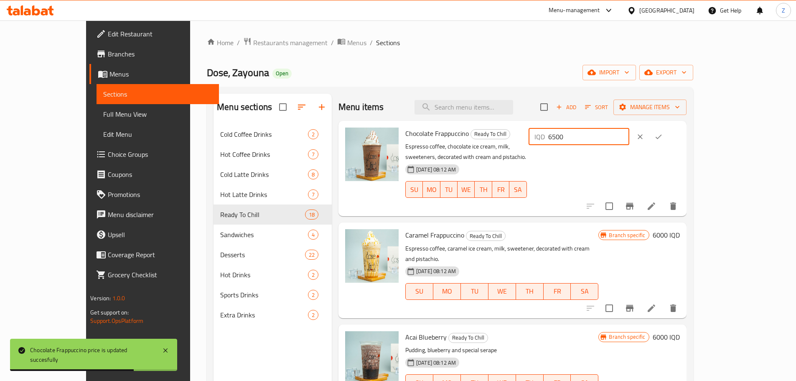
click at [629, 132] on input "6500" at bounding box center [588, 136] width 81 height 17
click at [680, 229] on h6 "6000 IQD" at bounding box center [666, 235] width 27 height 12
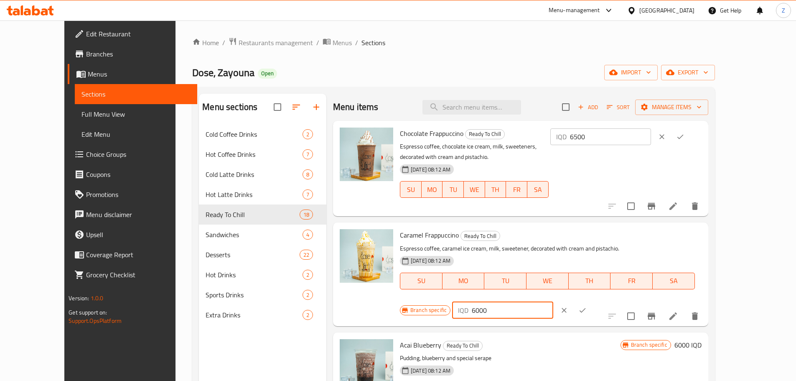
click at [553, 302] on input "6000" at bounding box center [512, 310] width 81 height 17
paste input "5"
type input "6500"
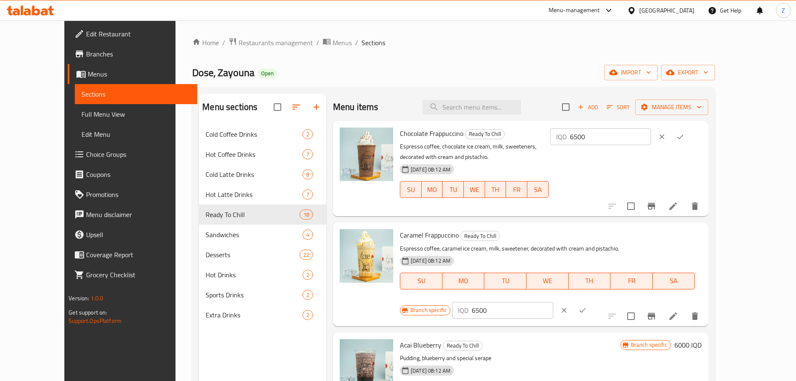
drag, startPoint x: 754, startPoint y: 220, endPoint x: 748, endPoint y: 227, distance: 9.5
click at [603, 301] on div "IQD 6500 ​" at bounding box center [527, 310] width 151 height 18
drag, startPoint x: 748, startPoint y: 227, endPoint x: 742, endPoint y: 232, distance: 7.7
click at [587, 306] on icon "ok" at bounding box center [582, 310] width 8 height 8
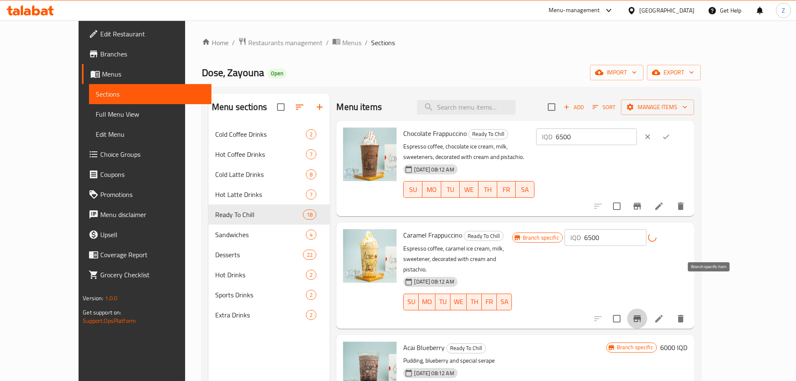
click at [642, 313] on icon "Branch-specific-item" at bounding box center [637, 318] width 10 height 10
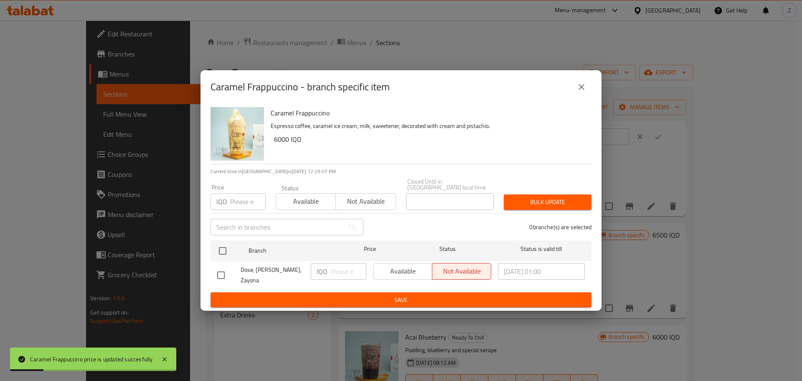
click at [588, 97] on button "close" at bounding box center [582, 87] width 20 height 20
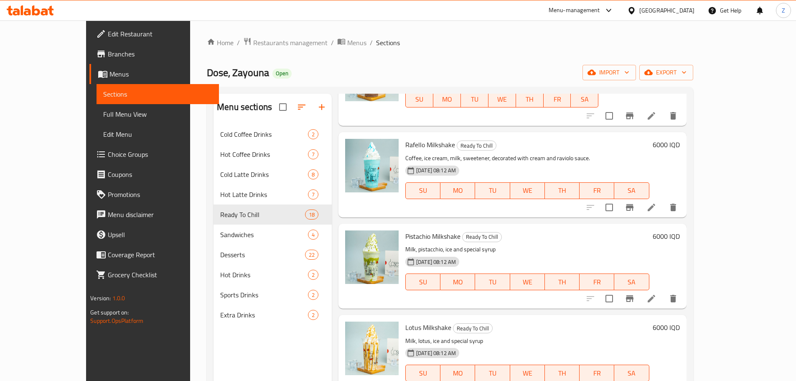
scroll to position [669, 0]
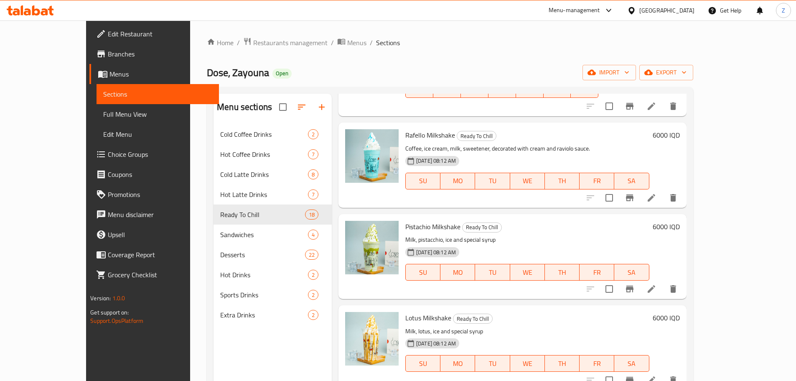
click at [680, 221] on h6 "6000 IQD" at bounding box center [666, 227] width 27 height 12
click at [629, 221] on input "6000" at bounding box center [588, 229] width 81 height 17
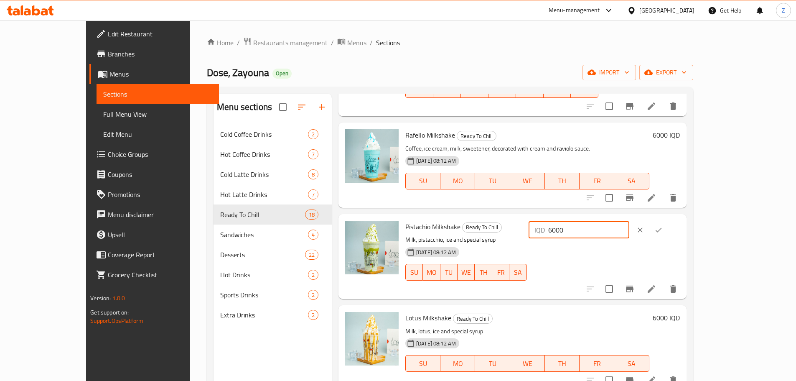
click at [629, 221] on input "6000" at bounding box center [588, 229] width 81 height 17
paste input "5"
type input "6500"
click at [668, 221] on button "ok" at bounding box center [658, 230] width 18 height 18
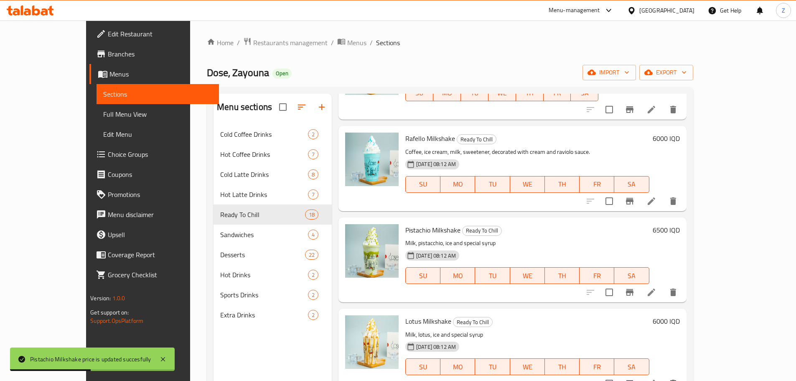
scroll to position [710, 0]
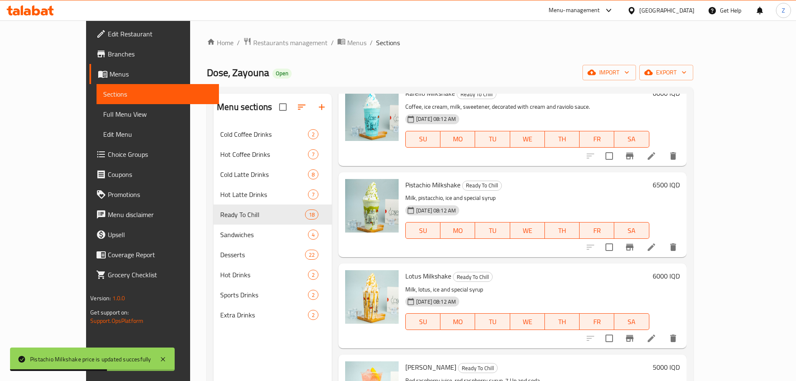
click at [680, 270] on h6 "6000 IQD" at bounding box center [666, 276] width 27 height 12
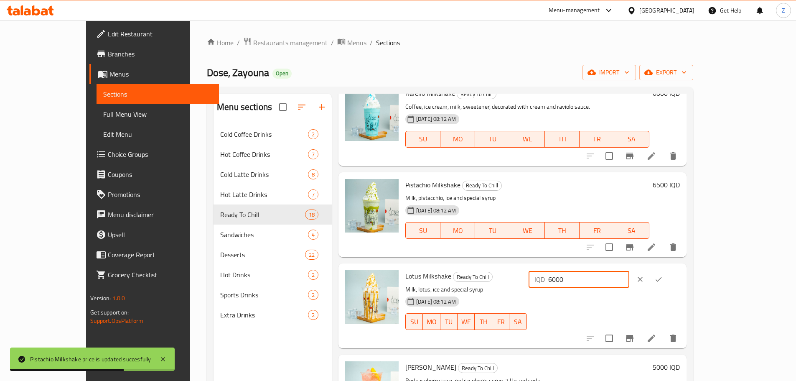
click at [629, 271] on input "6000" at bounding box center [588, 279] width 81 height 17
paste input "5"
type input "6500"
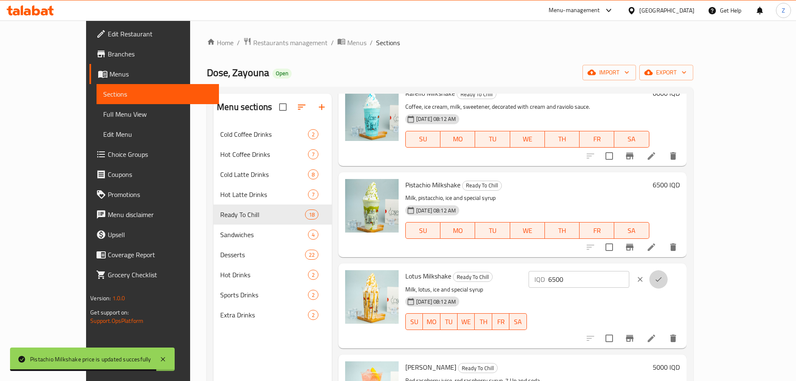
click at [663, 275] on icon "ok" at bounding box center [658, 279] width 8 height 8
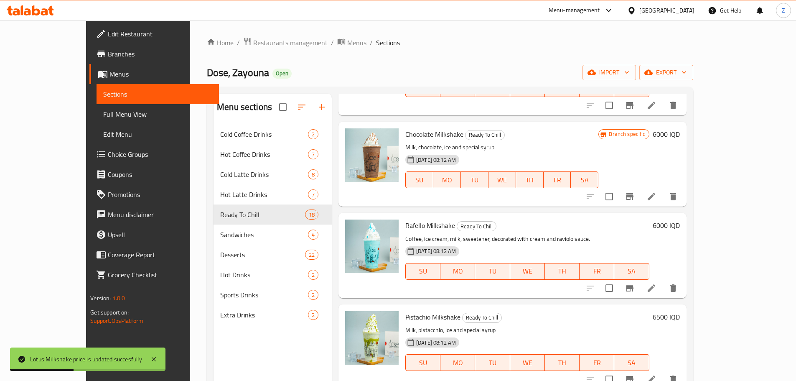
scroll to position [501, 0]
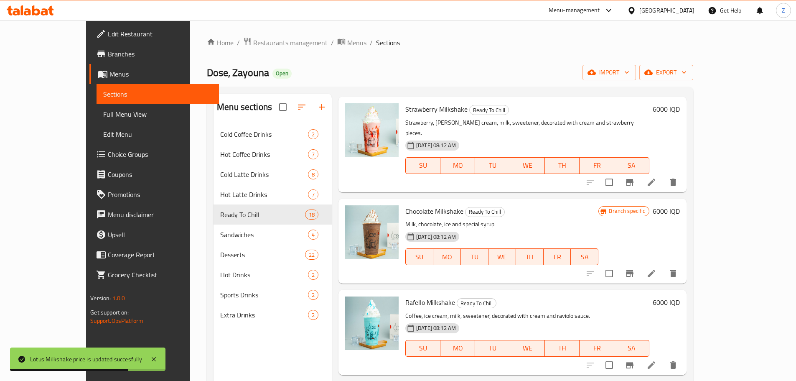
drag, startPoint x: 752, startPoint y: 274, endPoint x: 746, endPoint y: 273, distance: 6.3
click at [680, 296] on h6 "6000 IQD" at bounding box center [666, 302] width 27 height 12
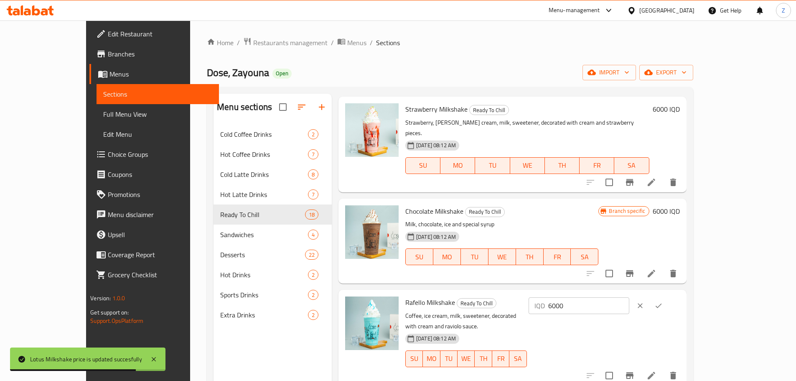
click at [629, 297] on input "6000" at bounding box center [588, 305] width 81 height 17
paste input "5"
type input "6500"
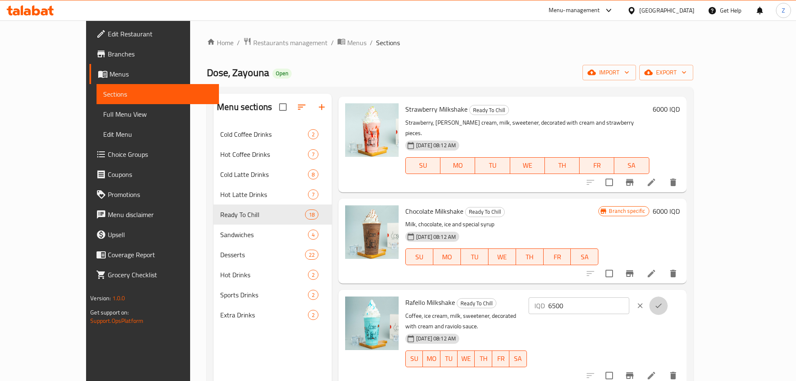
click at [668, 296] on button "ok" at bounding box center [658, 305] width 18 height 18
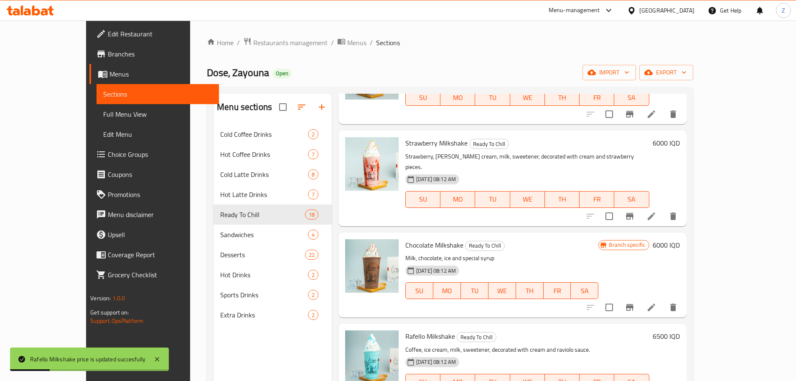
scroll to position [418, 0]
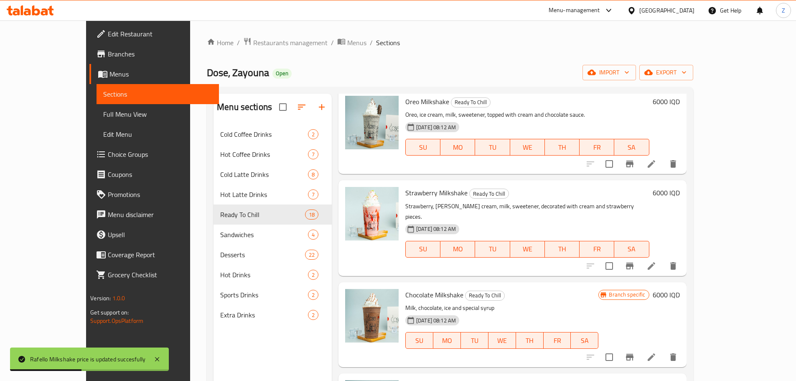
click at [680, 187] on h6 "6000 IQD" at bounding box center [666, 193] width 27 height 12
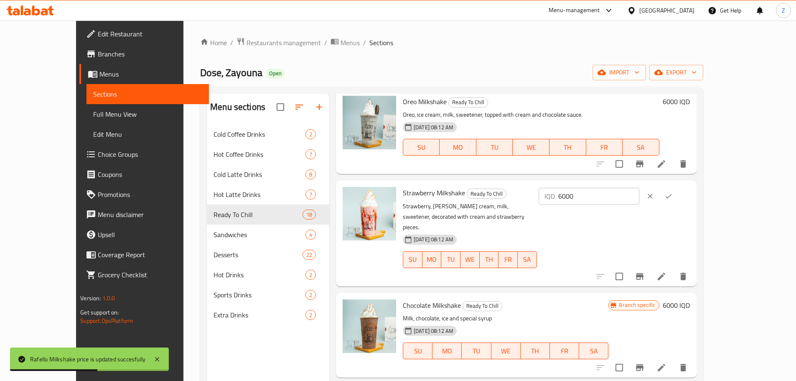
click at [639, 188] on div "IQD 6000 ​" at bounding box center [589, 196] width 101 height 17
drag, startPoint x: 644, startPoint y: 175, endPoint x: 650, endPoint y: 175, distance: 5.9
click at [639, 188] on div "IQD 6000 ​" at bounding box center [589, 196] width 101 height 17
click at [639, 188] on input "6000" at bounding box center [598, 196] width 81 height 17
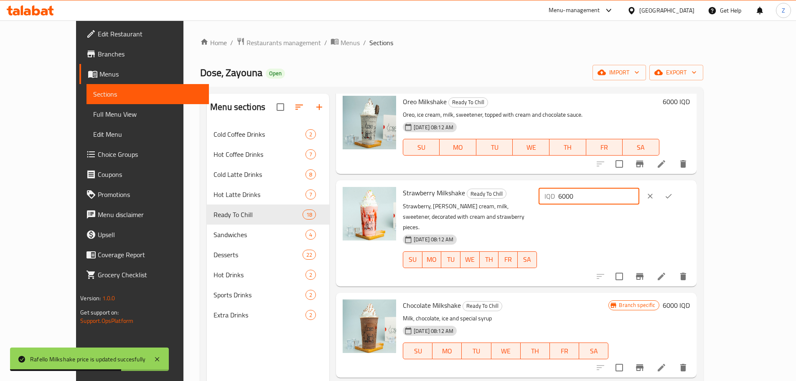
click at [639, 188] on input "6000" at bounding box center [598, 196] width 81 height 17
paste input "5"
type input "6500"
click at [690, 187] on div "IQD 6500 ​" at bounding box center [614, 196] width 151 height 18
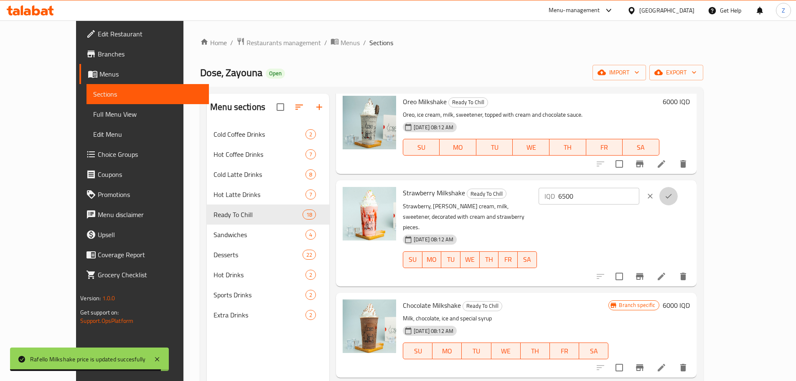
click at [678, 187] on button "ok" at bounding box center [668, 196] width 18 height 18
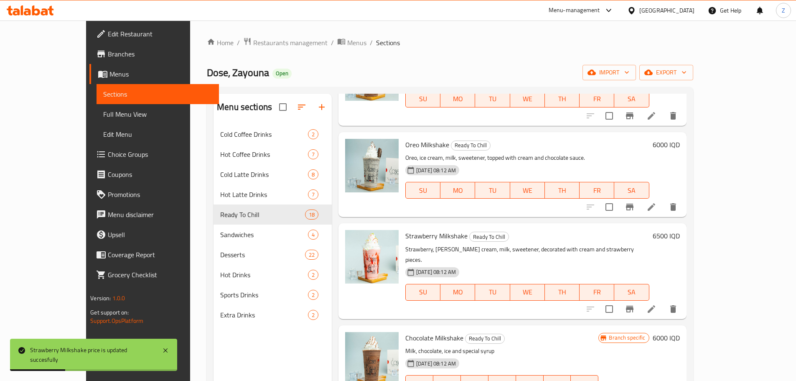
scroll to position [334, 0]
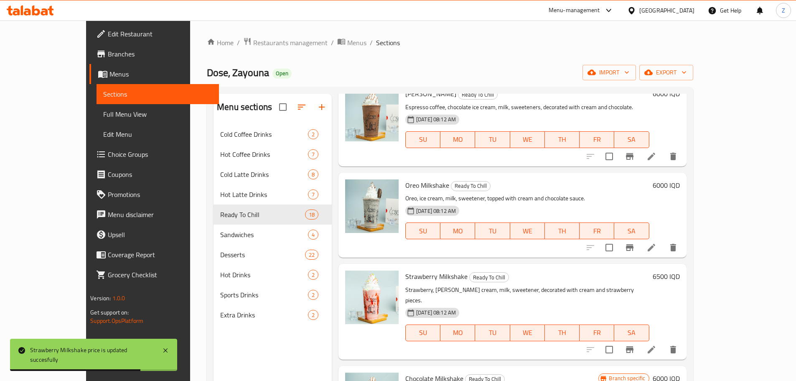
click at [680, 179] on h6 "6000 IQD" at bounding box center [666, 185] width 27 height 12
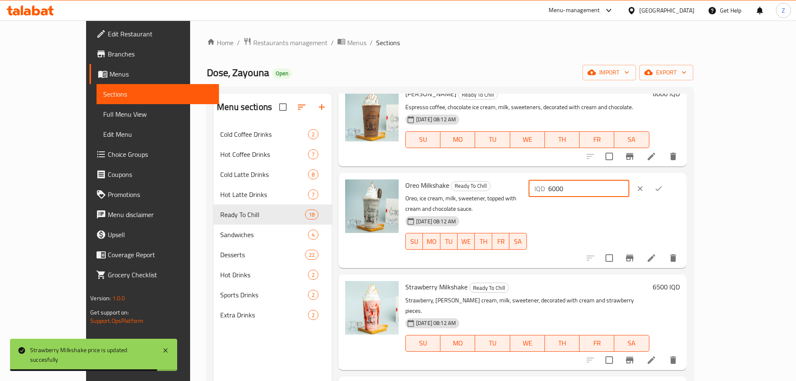
click at [629, 180] on input "6000" at bounding box center [588, 188] width 81 height 17
paste input "5"
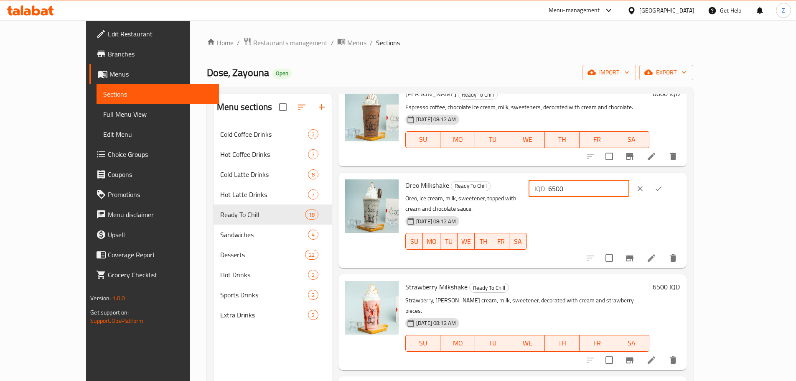
type input "6500"
click at [663, 184] on icon "ok" at bounding box center [658, 188] width 8 height 8
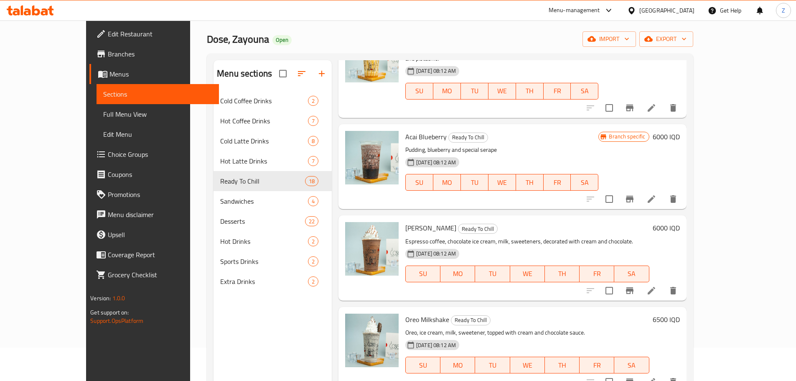
scroll to position [167, 0]
click at [680, 221] on h6 "6000 IQD" at bounding box center [666, 227] width 27 height 12
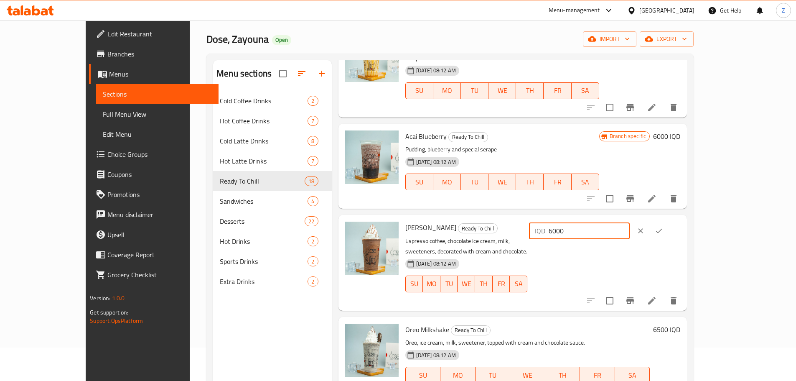
drag, startPoint x: 655, startPoint y: 207, endPoint x: 650, endPoint y: 208, distance: 5.1
click at [630, 222] on input "6000" at bounding box center [589, 230] width 81 height 17
click at [630, 222] on input "6500" at bounding box center [589, 230] width 81 height 17
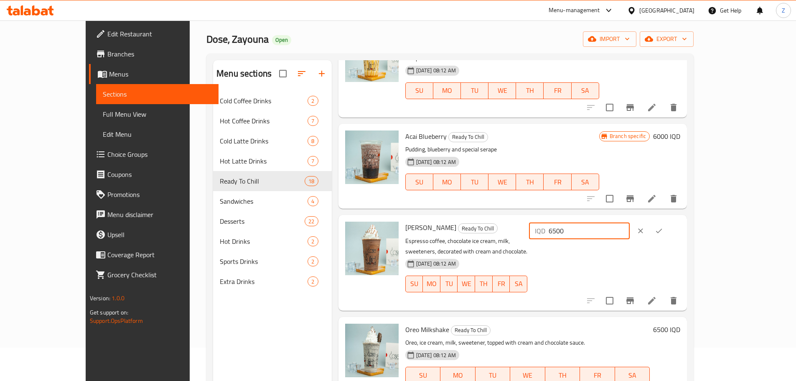
type input "6500"
click at [663, 226] on icon "ok" at bounding box center [659, 230] width 8 height 8
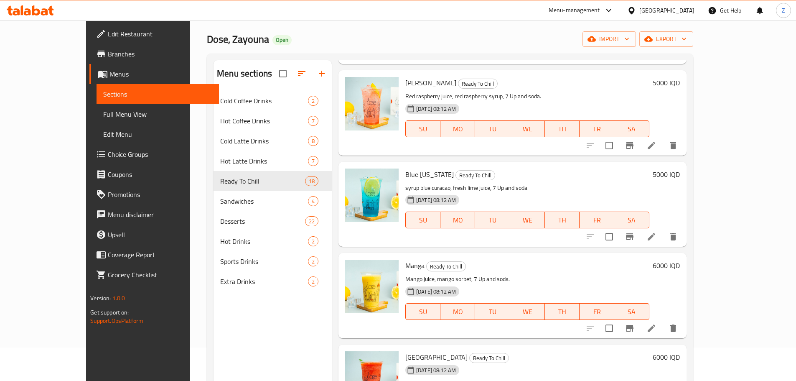
scroll to position [919, 0]
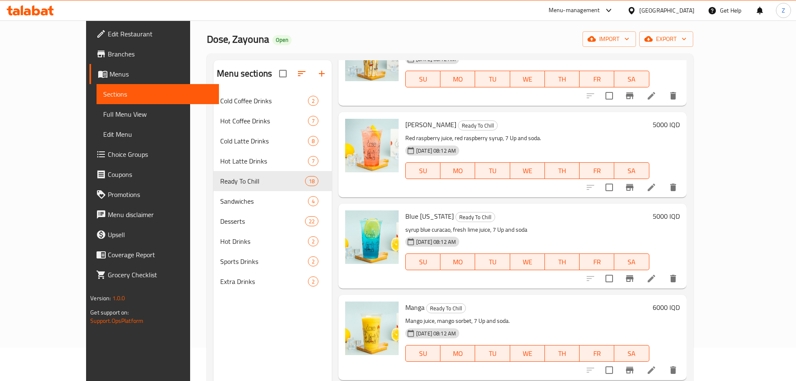
click at [680, 119] on h6 "5000 IQD" at bounding box center [666, 125] width 27 height 12
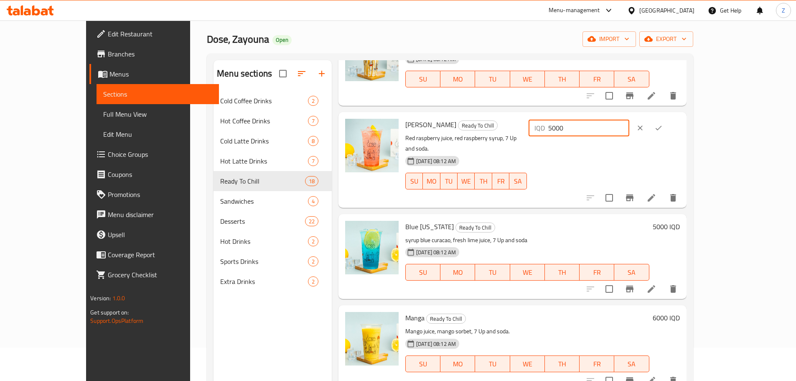
click at [629, 120] on input "5000" at bounding box center [588, 128] width 81 height 17
click at [629, 120] on input "5500" at bounding box center [588, 128] width 81 height 17
type input "5500"
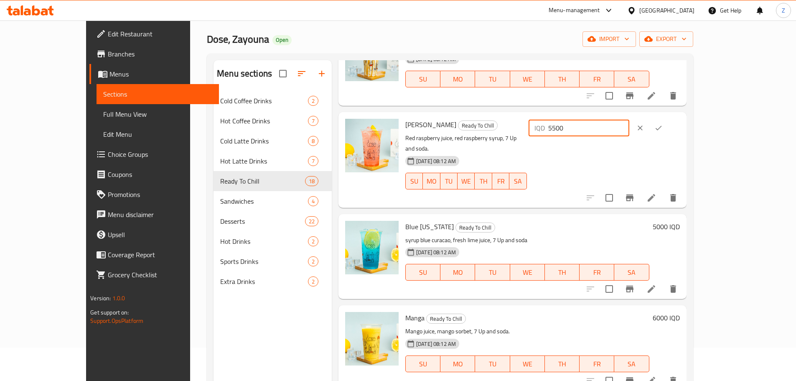
click at [663, 124] on icon "ok" at bounding box center [658, 128] width 8 height 8
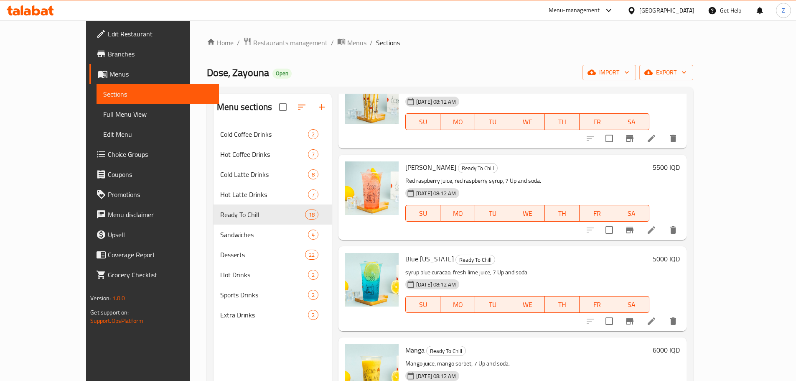
scroll to position [961, 0]
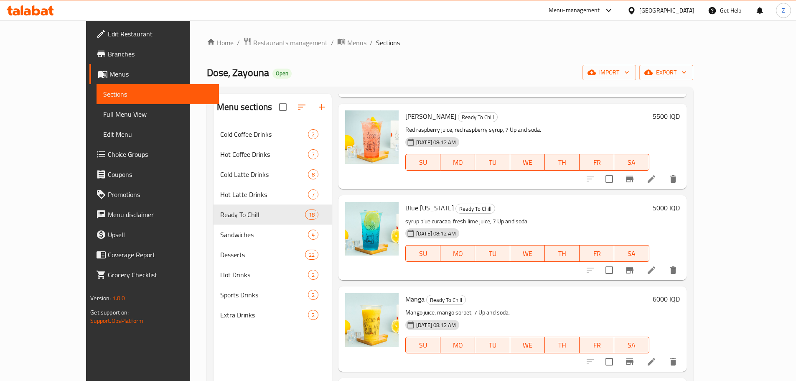
click at [680, 202] on h6 "5000 IQD" at bounding box center [666, 208] width 27 height 12
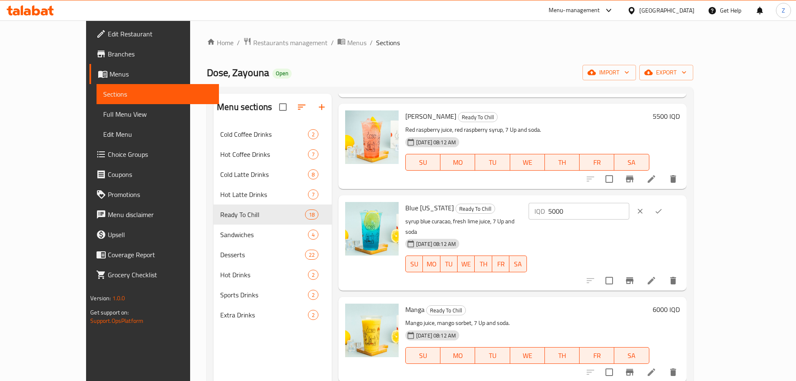
click at [629, 203] on input "5000" at bounding box center [588, 211] width 81 height 17
paste input "5"
type input "5500"
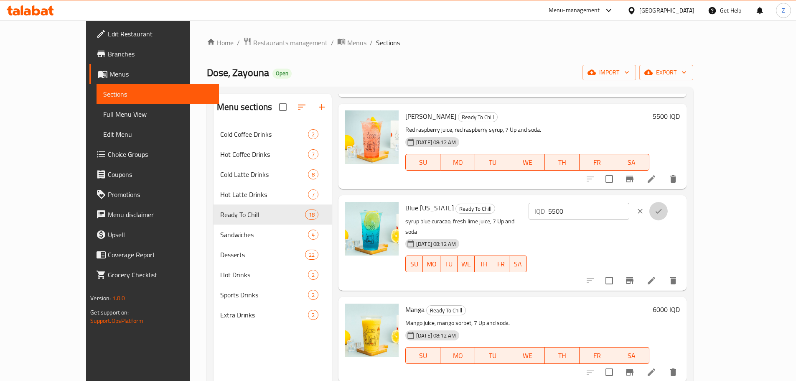
click at [668, 202] on button "ok" at bounding box center [658, 211] width 18 height 18
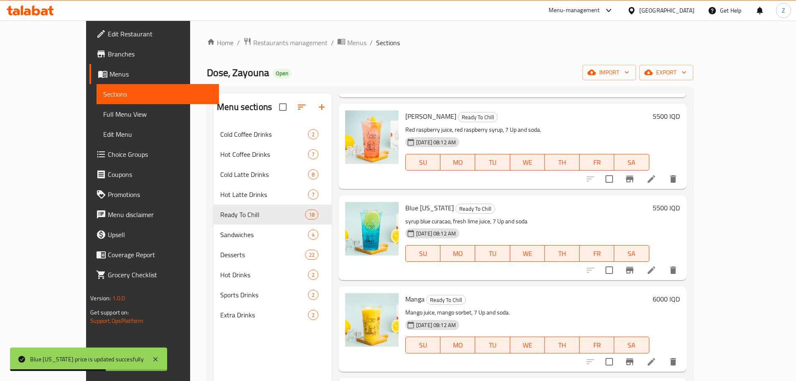
click at [680, 293] on h6 "6000 IQD" at bounding box center [666, 299] width 27 height 12
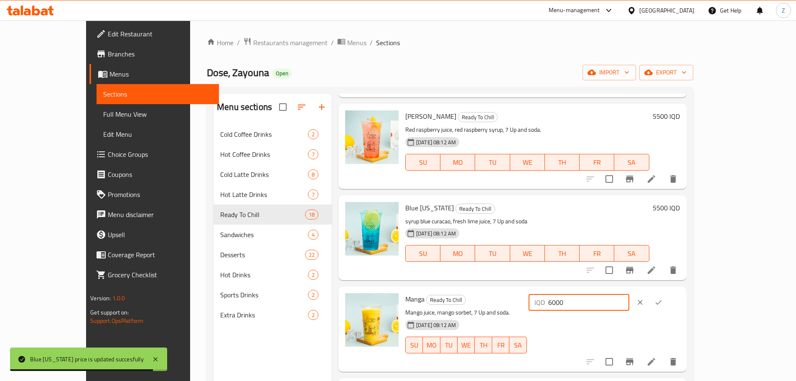
click at [629, 294] on input "6000" at bounding box center [588, 302] width 81 height 17
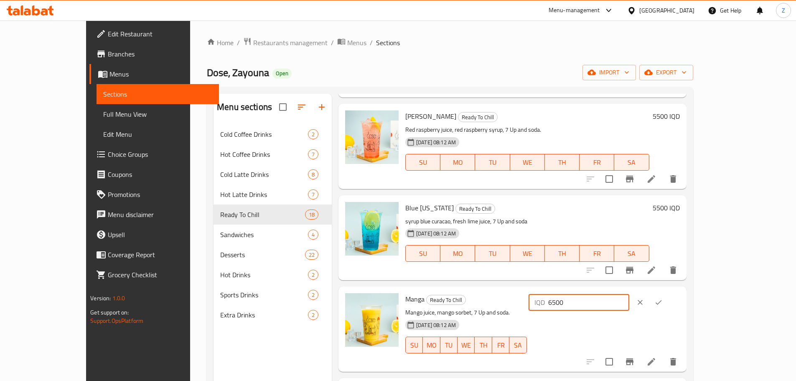
type input "6500"
click at [663, 298] on icon "ok" at bounding box center [658, 302] width 8 height 8
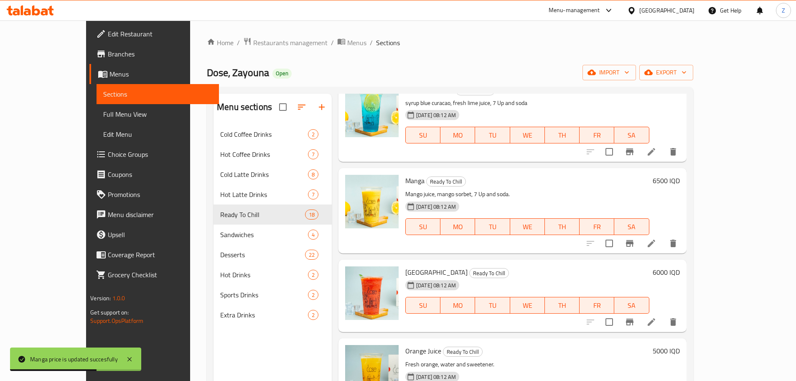
scroll to position [1086, 0]
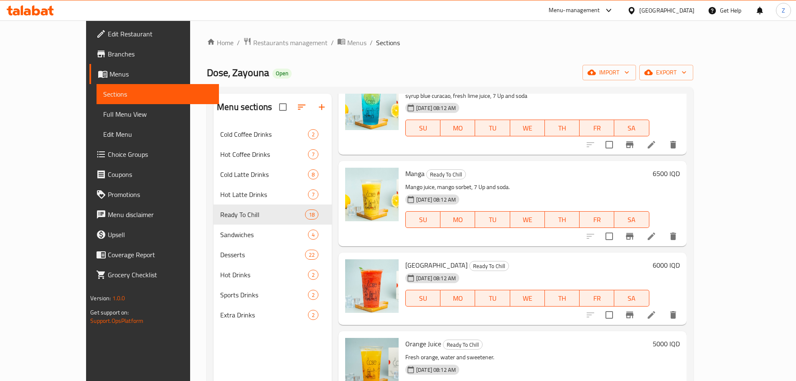
click at [680, 259] on h6 "6000 IQD" at bounding box center [666, 265] width 27 height 12
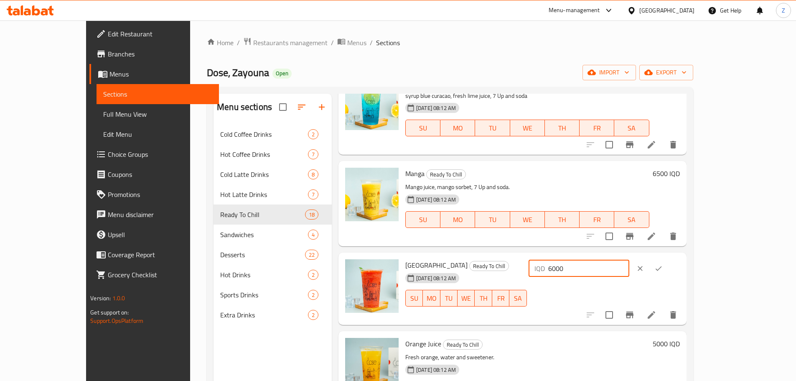
drag, startPoint x: 646, startPoint y: 240, endPoint x: 652, endPoint y: 241, distance: 6.3
click at [629, 260] on input "6000" at bounding box center [588, 268] width 81 height 17
type input "6500"
click at [668, 259] on button "ok" at bounding box center [658, 268] width 18 height 18
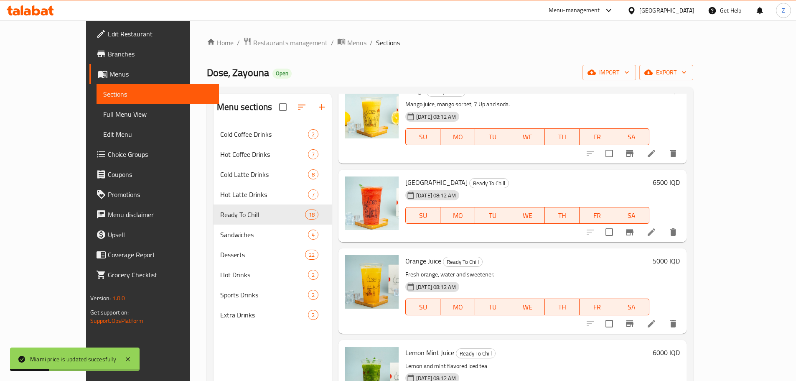
scroll to position [1170, 0]
click at [680, 254] on h6 "5000 IQD" at bounding box center [666, 260] width 27 height 12
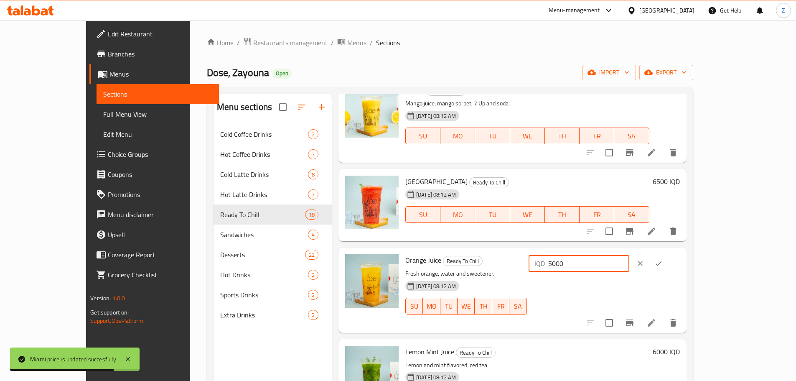
click at [629, 255] on input "5000" at bounding box center [588, 263] width 81 height 17
type input "5500"
click at [663, 259] on icon "ok" at bounding box center [658, 263] width 8 height 8
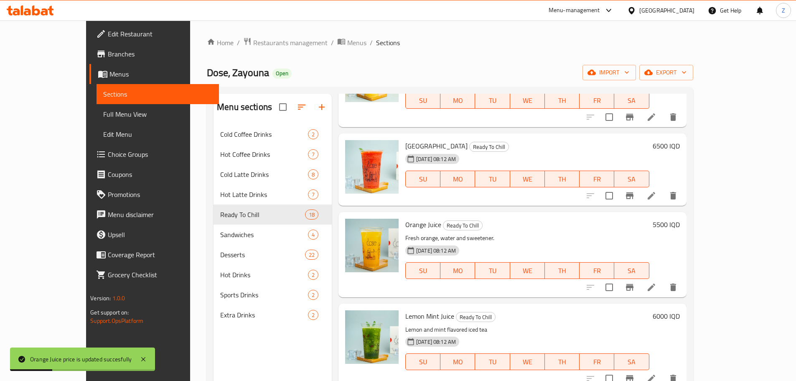
scroll to position [1254, 0]
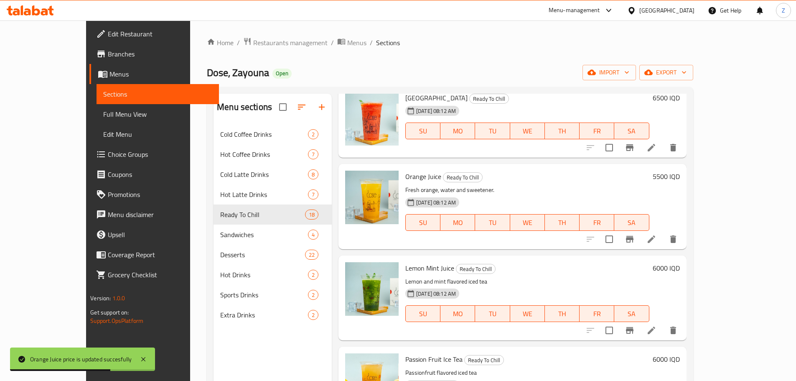
click at [680, 262] on h6 "6000 IQD" at bounding box center [666, 268] width 27 height 12
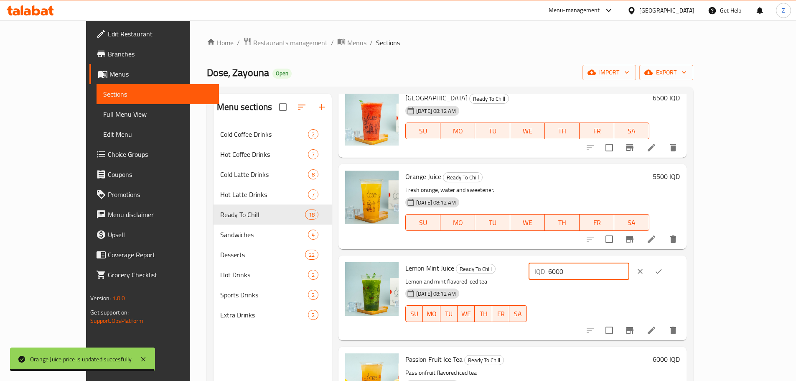
click at [629, 263] on input "6000" at bounding box center [588, 271] width 81 height 17
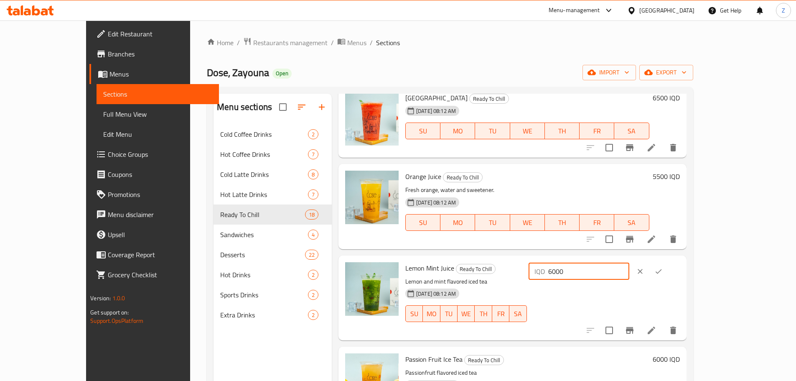
click at [629, 263] on input "6000" at bounding box center [588, 271] width 81 height 17
type input "6500"
click at [663, 267] on icon "ok" at bounding box center [658, 271] width 8 height 8
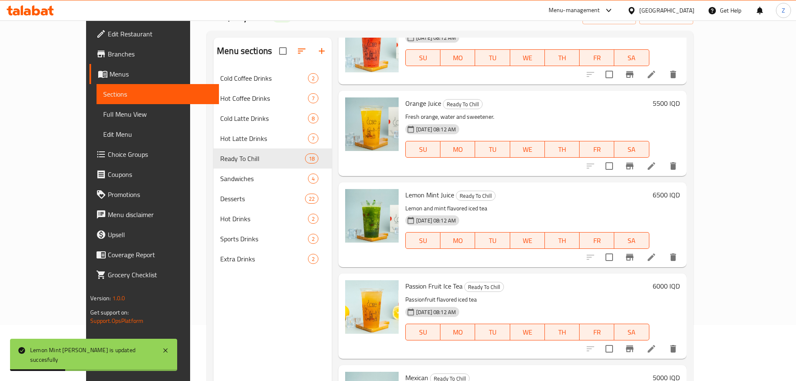
scroll to position [117, 0]
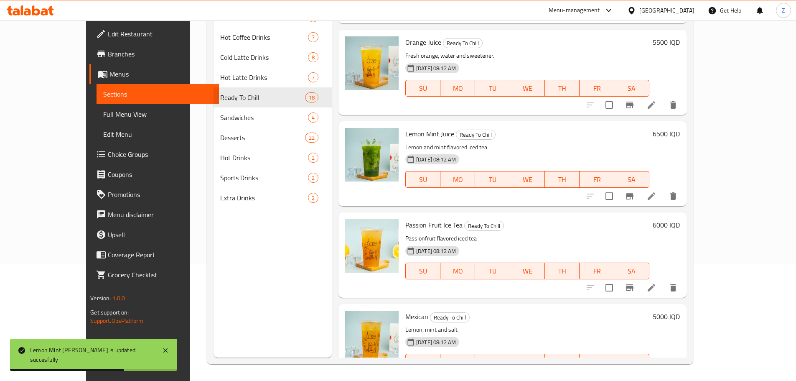
click at [680, 310] on h6 "5000 IQD" at bounding box center [666, 316] width 27 height 12
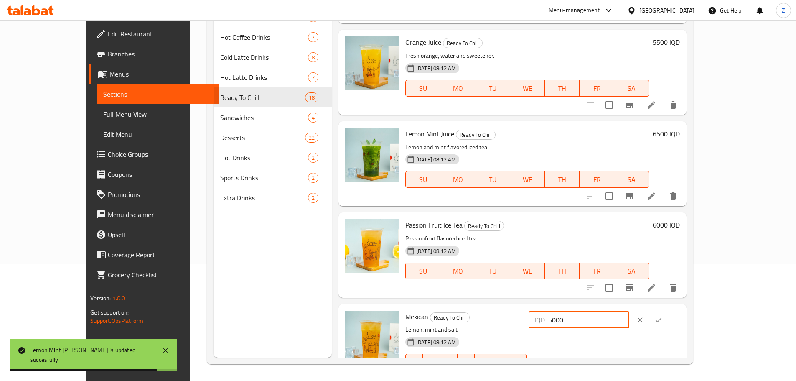
click at [629, 311] on input "5000" at bounding box center [588, 319] width 81 height 17
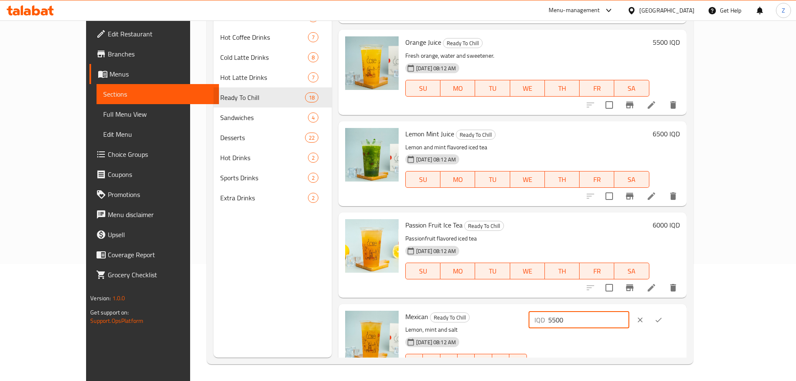
type input "5500"
click at [663, 315] on icon "ok" at bounding box center [658, 319] width 8 height 8
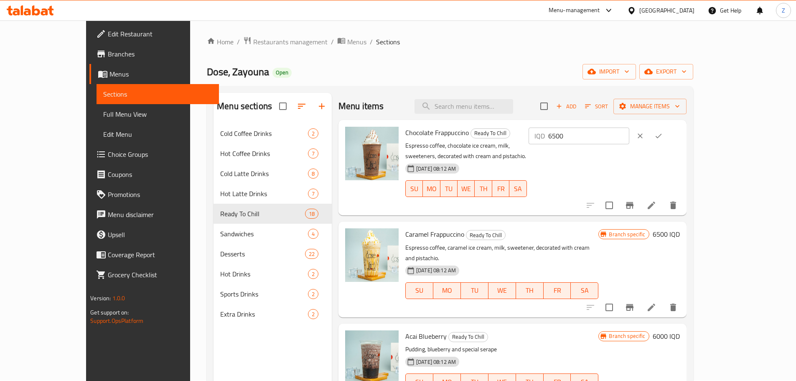
scroll to position [0, 0]
click at [514, 98] on div "Menu items Add Sort Manage items" at bounding box center [512, 107] width 348 height 27
click at [488, 109] on input "search" at bounding box center [464, 107] width 99 height 15
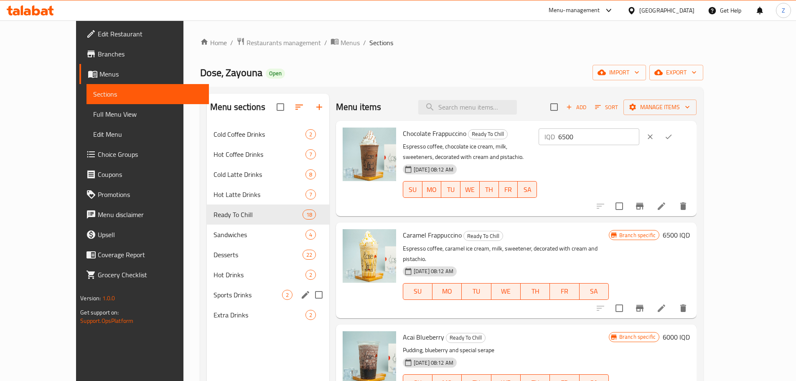
click at [247, 313] on span "Extra Drinks" at bounding box center [260, 315] width 92 height 10
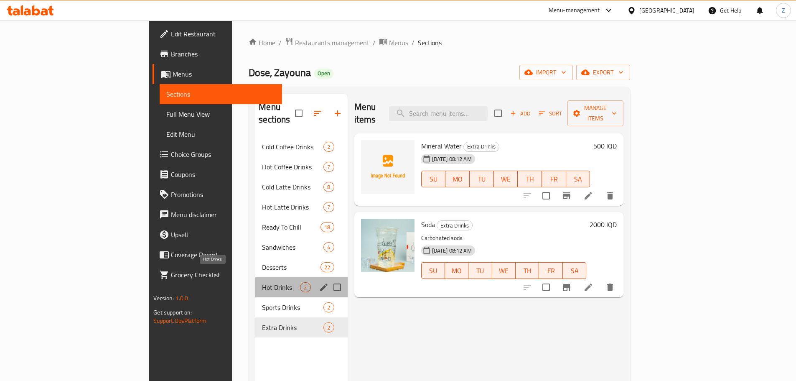
click at [262, 282] on span "Hot Drinks" at bounding box center [281, 287] width 38 height 10
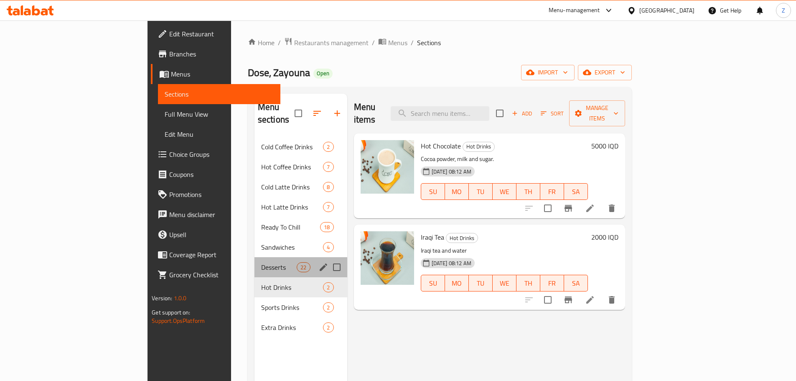
click at [254, 257] on div "Desserts 22" at bounding box center [300, 267] width 93 height 20
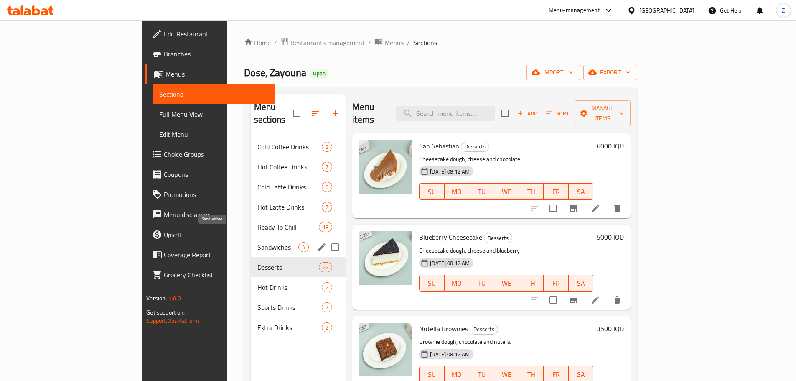
drag, startPoint x: 230, startPoint y: 232, endPoint x: 229, endPoint y: 226, distance: 5.5
click at [257, 242] on span "Sandwiches" at bounding box center [277, 247] width 41 height 10
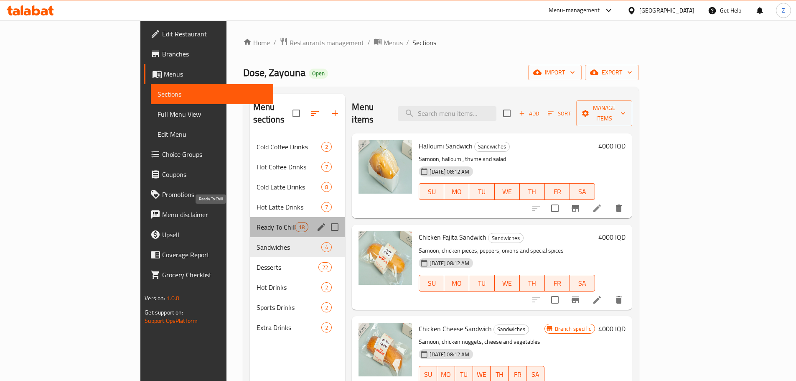
click at [257, 222] on span "Ready To Chill" at bounding box center [276, 227] width 39 height 10
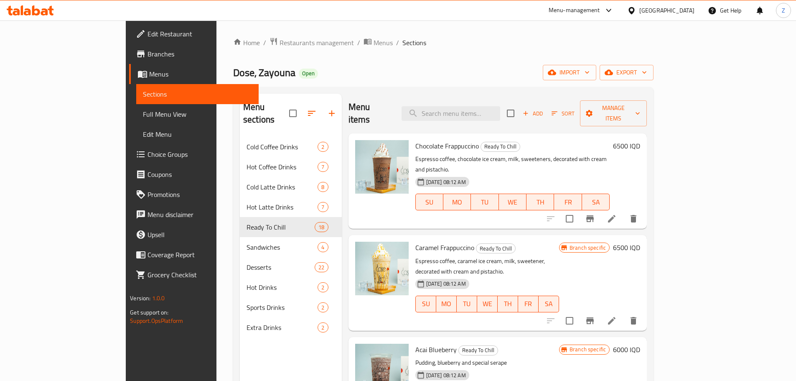
click at [477, 114] on div "Menu items Add Sort Manage items" at bounding box center [498, 114] width 299 height 40
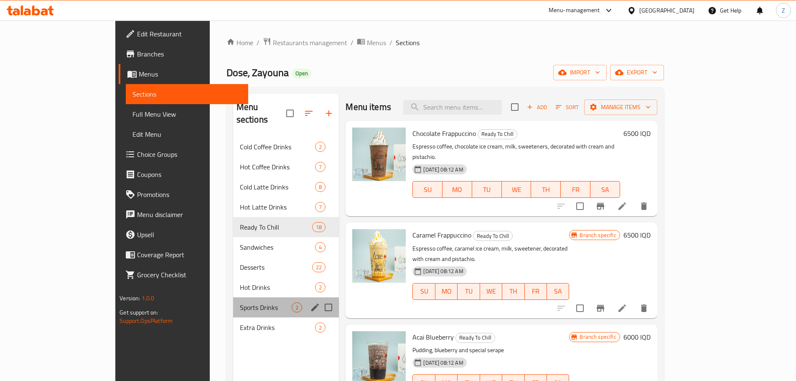
click at [233, 301] on div "Sports Drinks 2" at bounding box center [286, 307] width 106 height 20
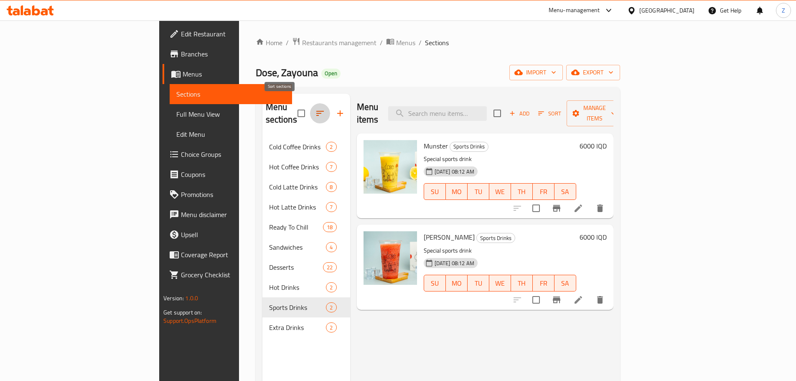
click at [315, 110] on icon "button" at bounding box center [320, 113] width 10 height 10
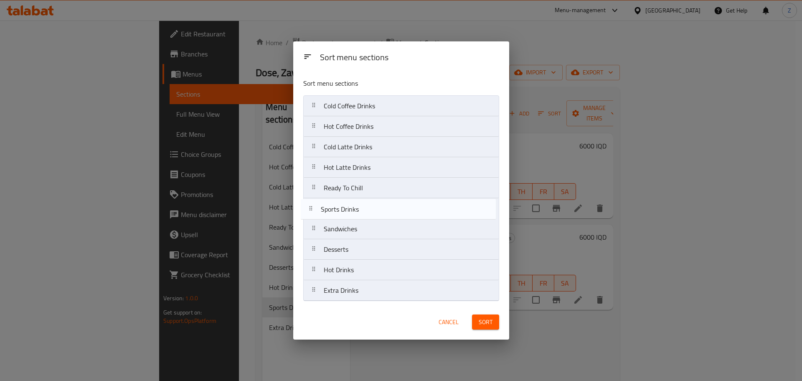
drag, startPoint x: 365, startPoint y: 277, endPoint x: 361, endPoint y: 214, distance: 63.2
click at [361, 214] on nav "Cold Coffee Drinks Hot Coffee Drinks Cold Latte Drinks Hot Latte Drinks Ready T…" at bounding box center [401, 198] width 196 height 206
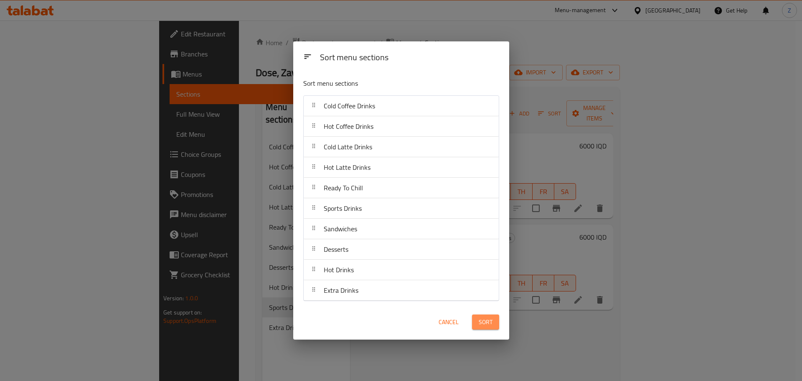
click at [481, 326] on span "Sort" at bounding box center [486, 322] width 14 height 10
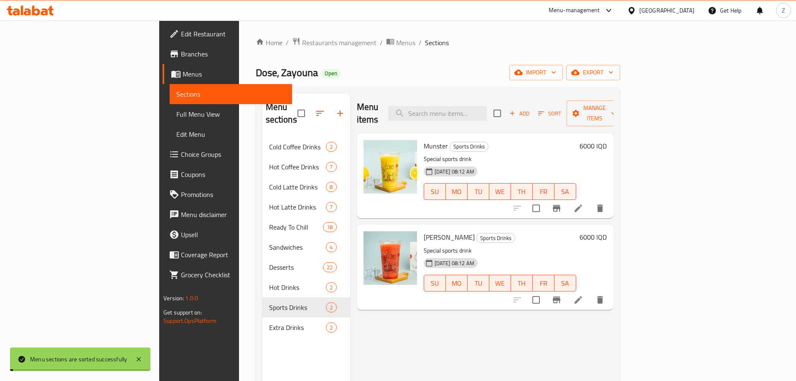
click at [522, 343] on div "Menu items Add Sort Manage items Munster Sports Drinks Special sports drink 22-…" at bounding box center [481, 284] width 263 height 381
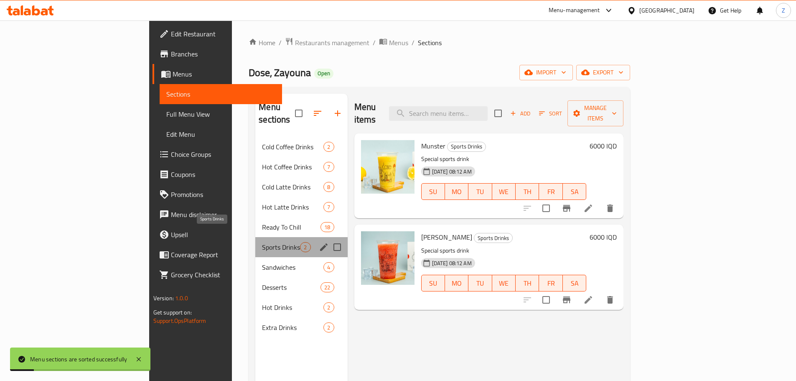
click at [262, 242] on span "Sports Drinks" at bounding box center [281, 247] width 38 height 10
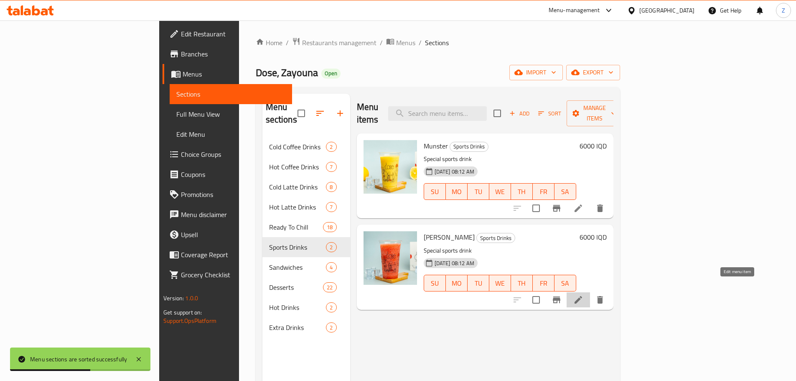
click at [583, 295] on icon at bounding box center [578, 300] width 10 height 10
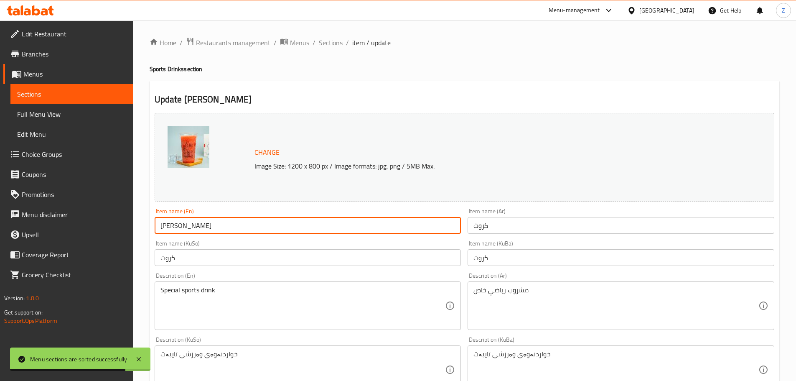
drag, startPoint x: 162, startPoint y: 225, endPoint x: 183, endPoint y: 228, distance: 20.7
click at [183, 228] on input "Kroth" at bounding box center [308, 225] width 307 height 17
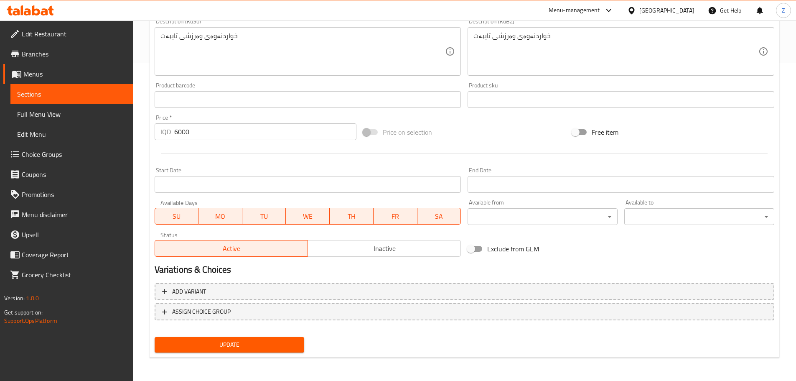
type input "Growth"
click at [296, 346] on span "Update" at bounding box center [229, 344] width 137 height 10
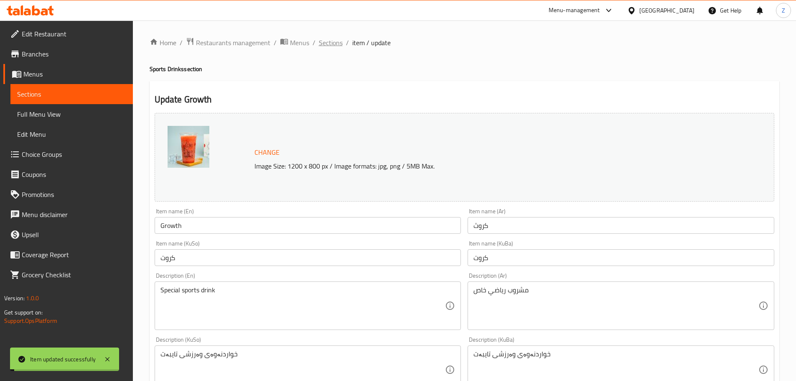
click at [338, 41] on span "Sections" at bounding box center [331, 43] width 24 height 10
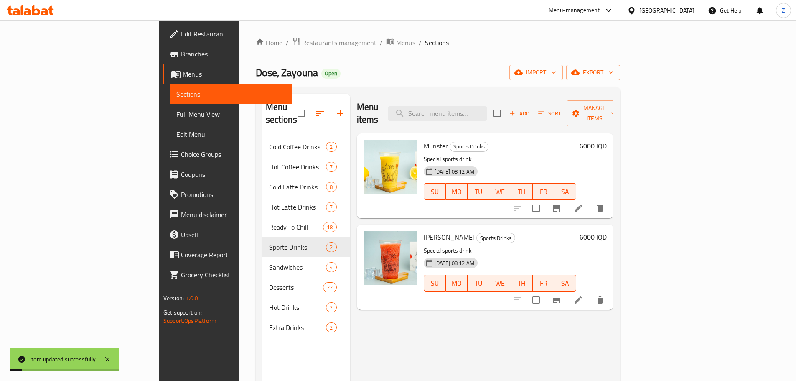
click at [425, 41] on span "Sections" at bounding box center [437, 43] width 24 height 10
click at [607, 140] on h6 "6000 IQD" at bounding box center [593, 146] width 27 height 12
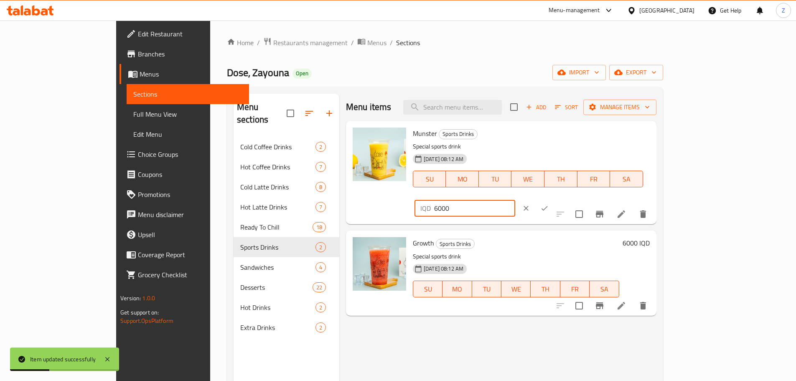
drag, startPoint x: 659, startPoint y: 132, endPoint x: 654, endPoint y: 132, distance: 4.6
click at [515, 200] on input "6000" at bounding box center [474, 208] width 81 height 17
type input "6500"
click at [549, 204] on icon "ok" at bounding box center [544, 208] width 8 height 8
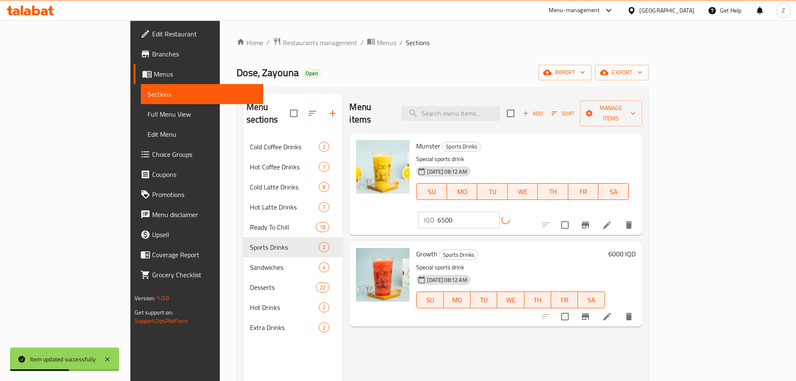
click at [636, 248] on h6 "6000 IQD" at bounding box center [621, 254] width 27 height 12
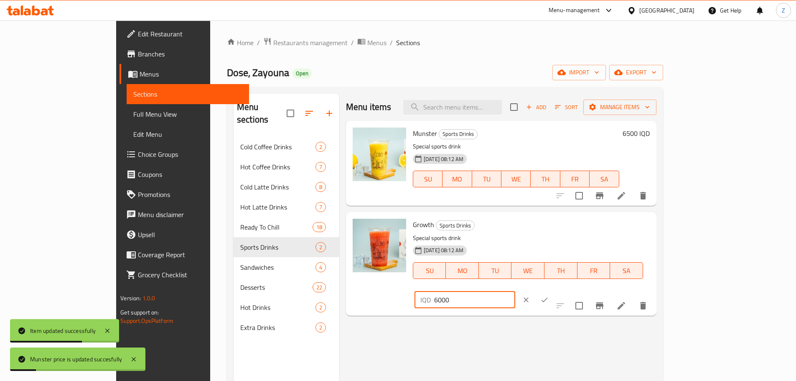
drag, startPoint x: 661, startPoint y: 229, endPoint x: 654, endPoint y: 228, distance: 6.4
click at [515, 291] on input "6000" at bounding box center [474, 299] width 81 height 17
type input "6500"
click at [549, 295] on icon "ok" at bounding box center [544, 299] width 8 height 8
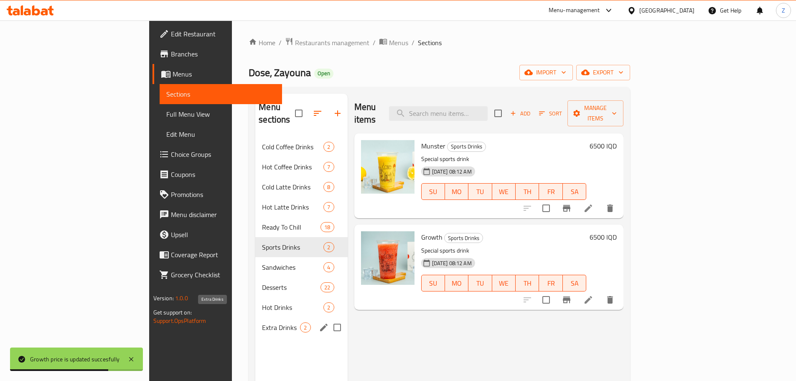
click at [262, 322] on span "Extra Drinks" at bounding box center [281, 327] width 38 height 10
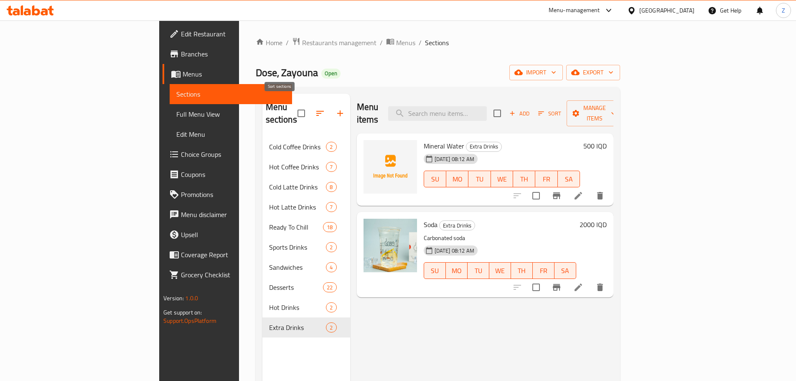
click at [315, 108] on icon "button" at bounding box center [320, 113] width 10 height 10
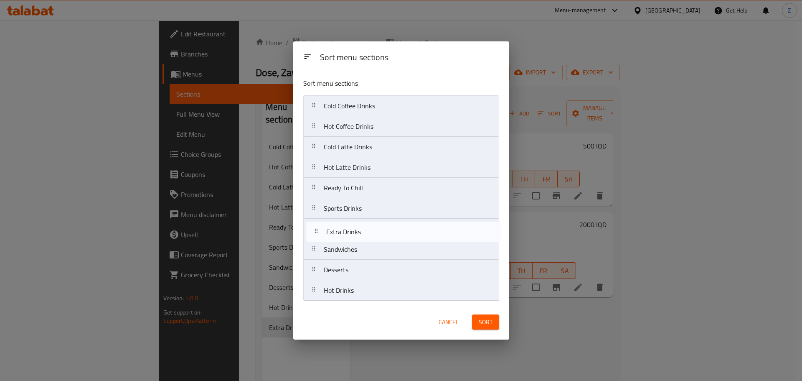
drag, startPoint x: 351, startPoint y: 291, endPoint x: 352, endPoint y: 226, distance: 65.2
click at [352, 226] on nav "Cold Coffee Drinks Hot Coffee Drinks Cold Latte Drinks Hot Latte Drinks Ready T…" at bounding box center [401, 198] width 196 height 206
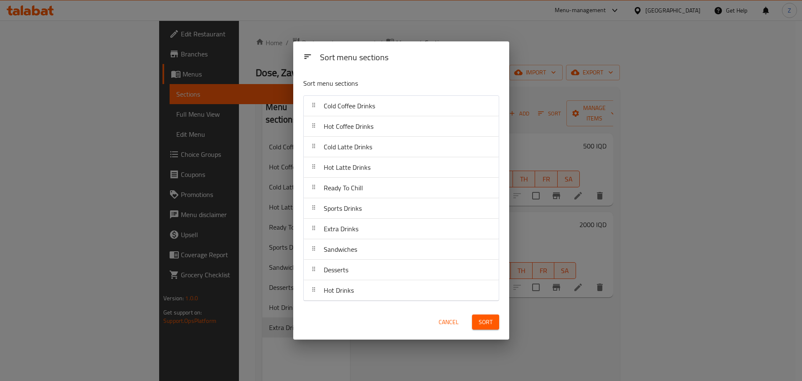
click at [478, 324] on button "Sort" at bounding box center [485, 321] width 27 height 15
click at [483, 319] on div at bounding box center [486, 321] width 37 height 23
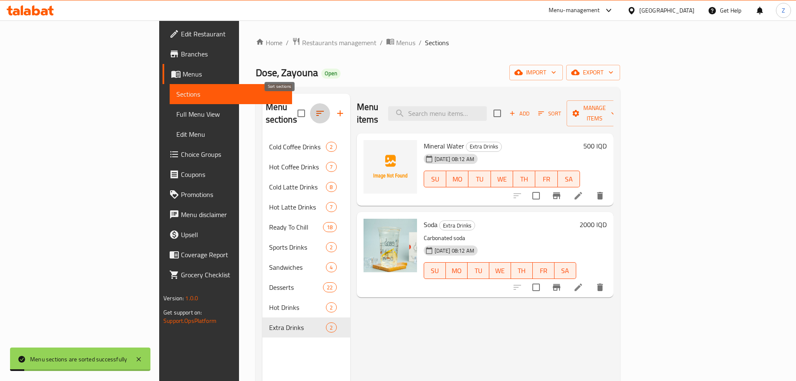
click at [315, 108] on icon "button" at bounding box center [320, 113] width 10 height 10
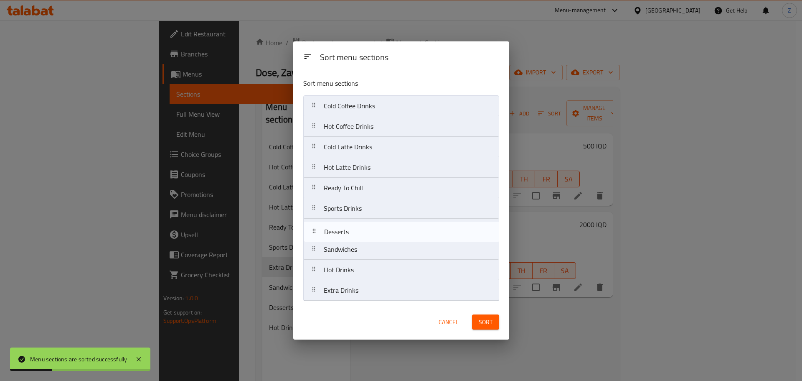
drag, startPoint x: 362, startPoint y: 252, endPoint x: 363, endPoint y: 230, distance: 22.2
click at [363, 230] on nav "Cold Coffee Drinks Hot Coffee Drinks Cold Latte Drinks Hot Latte Drinks Ready T…" at bounding box center [401, 198] width 196 height 206
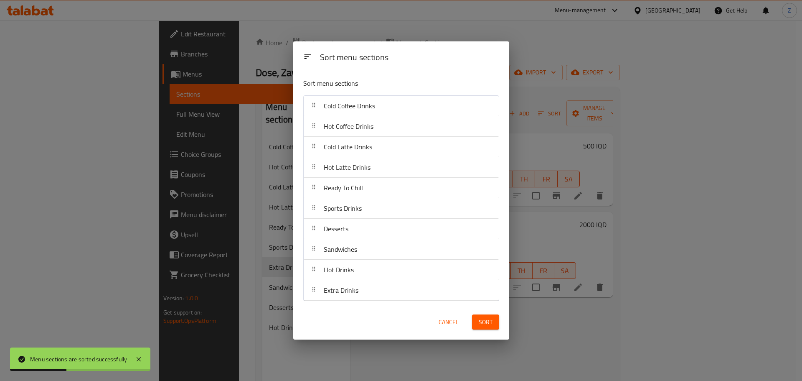
click at [486, 318] on span "Sort" at bounding box center [486, 322] width 14 height 10
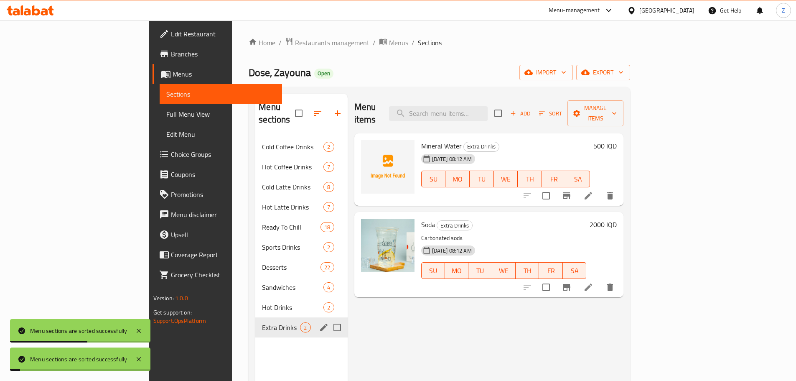
click at [256, 323] on div "Extra Drinks 2" at bounding box center [301, 327] width 92 height 20
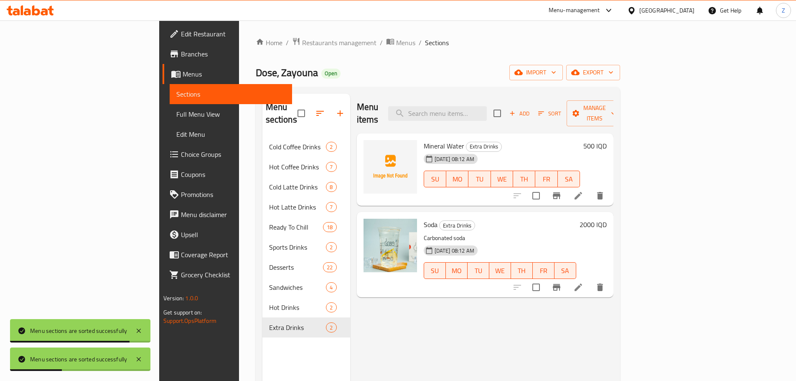
click at [262, 345] on div "Menu sections Cold Coffee Drinks 2 Hot Coffee Drinks 7 Cold Latte Drinks 8 Hot …" at bounding box center [306, 284] width 88 height 381
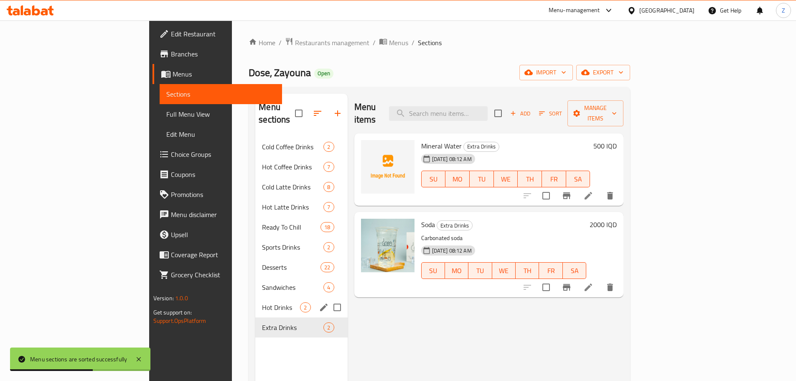
click at [255, 297] on div "Hot Drinks 2" at bounding box center [301, 307] width 92 height 20
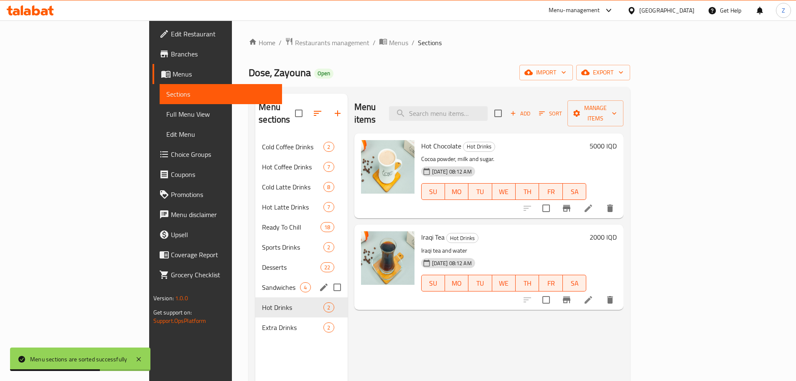
click at [255, 277] on div "Sandwiches 4" at bounding box center [301, 287] width 92 height 20
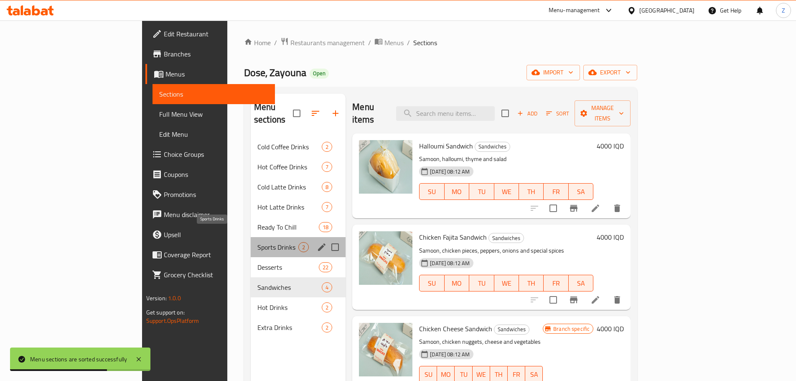
click at [257, 242] on span "Sports Drinks" at bounding box center [277, 247] width 41 height 10
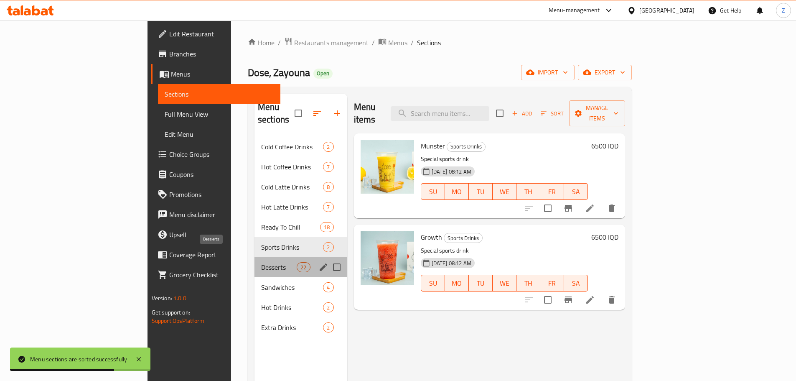
click at [261, 262] on span "Desserts" at bounding box center [279, 267] width 36 height 10
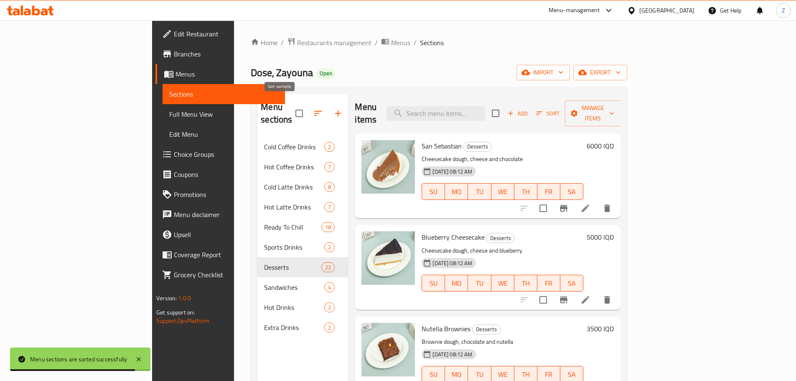
click at [313, 108] on icon "button" at bounding box center [318, 113] width 10 height 10
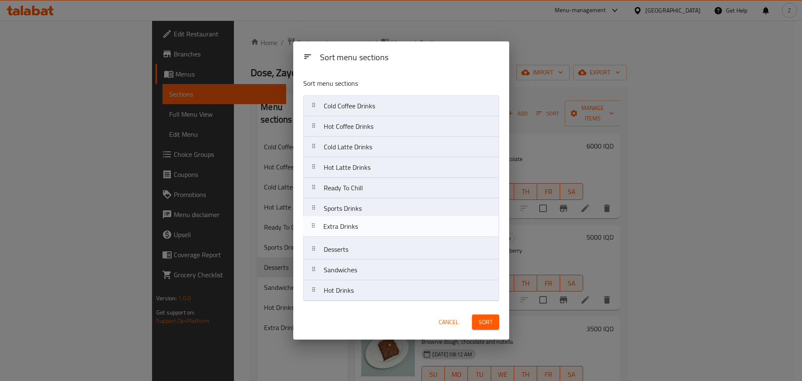
drag, startPoint x: 405, startPoint y: 289, endPoint x: 435, endPoint y: 289, distance: 29.7
click at [405, 222] on nav "Cold Coffee Drinks Hot Coffee Drinks Cold Latte Drinks Hot Latte Drinks Ready T…" at bounding box center [401, 198] width 196 height 206
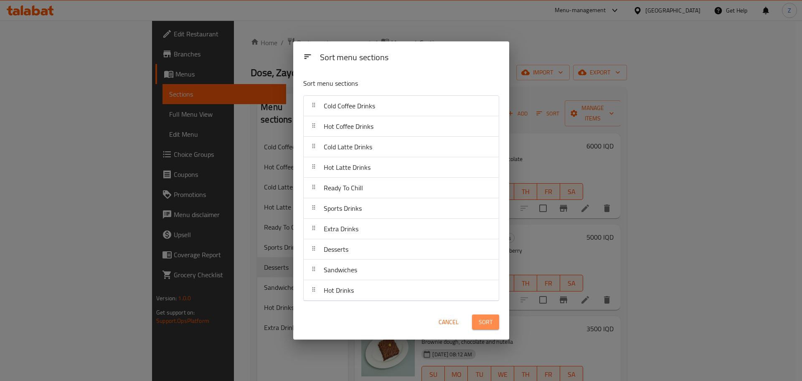
click at [487, 318] on span "Sort" at bounding box center [486, 322] width 14 height 10
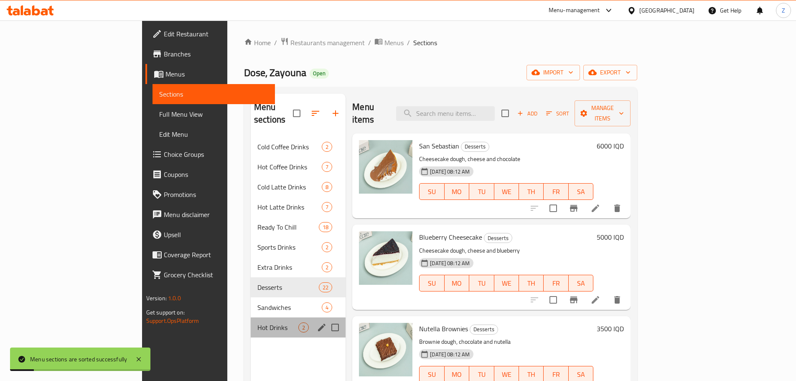
drag, startPoint x: 246, startPoint y: 320, endPoint x: 226, endPoint y: 292, distance: 34.4
click at [251, 320] on div "Hot Drinks 2" at bounding box center [298, 327] width 95 height 20
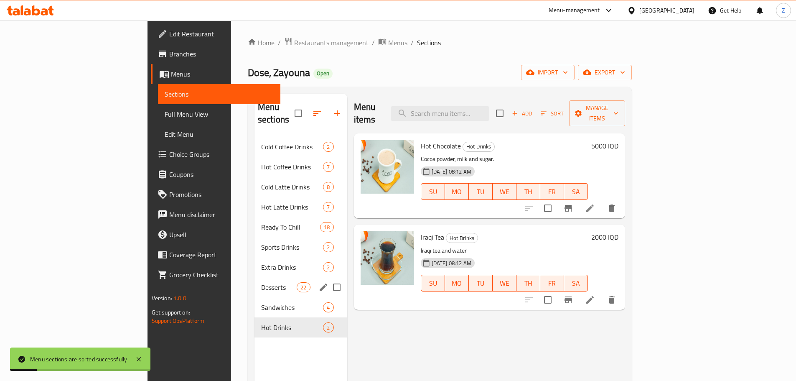
click at [254, 280] on div "Desserts 22" at bounding box center [300, 287] width 93 height 20
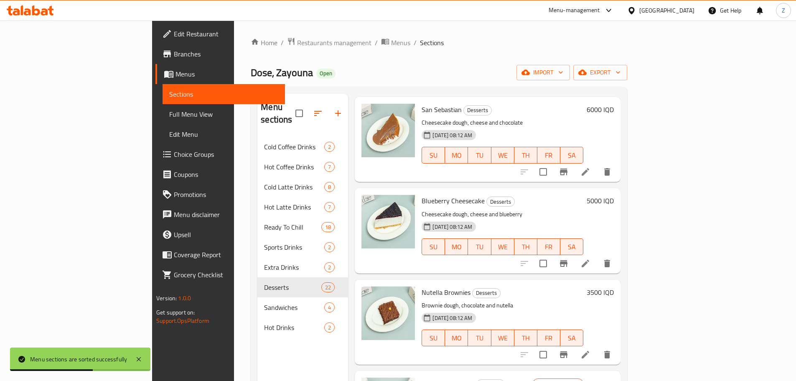
scroll to position [125, 0]
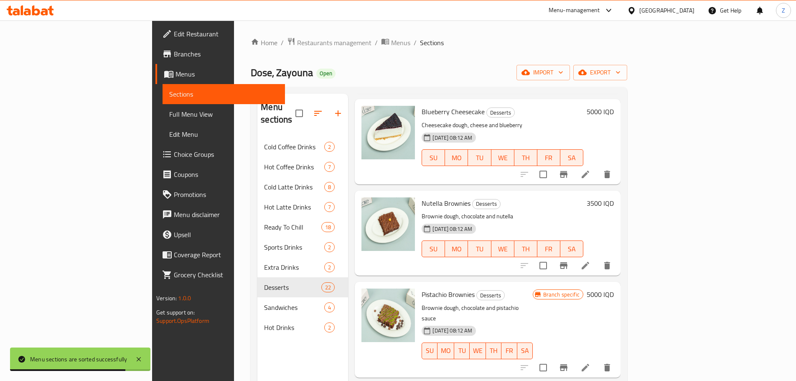
click at [614, 197] on h6 "3500 IQD" at bounding box center [600, 203] width 27 height 12
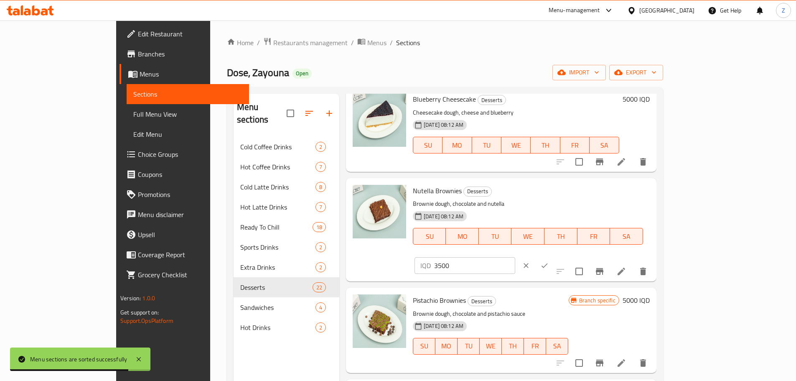
click at [515, 257] on input "3500" at bounding box center [474, 265] width 81 height 17
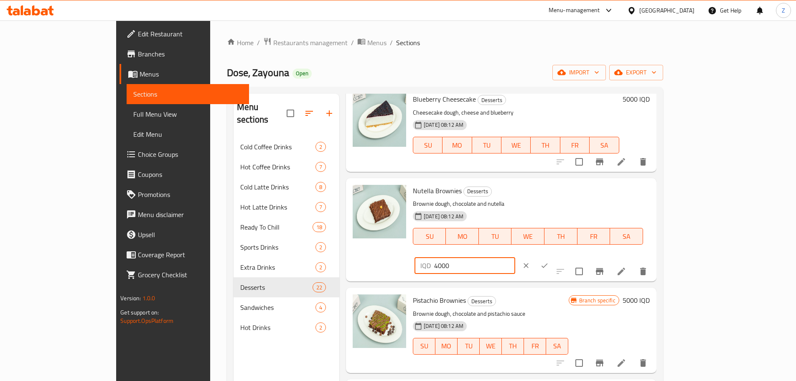
type input "4000"
click at [549, 261] on icon "ok" at bounding box center [544, 265] width 8 height 8
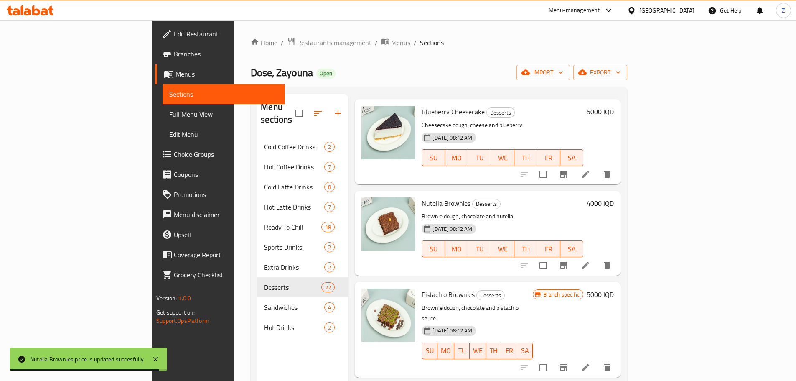
click at [614, 288] on h6 "5000 IQD" at bounding box center [600, 294] width 27 height 12
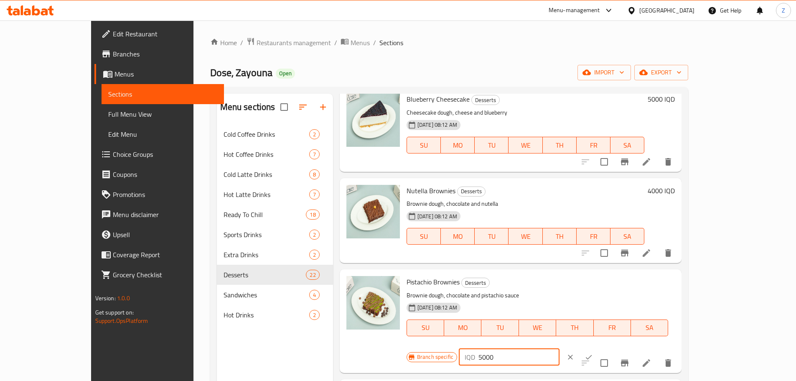
click at [560, 349] on input "5000" at bounding box center [518, 357] width 81 height 17
type input "5500"
click at [598, 348] on button "ok" at bounding box center [589, 357] width 18 height 18
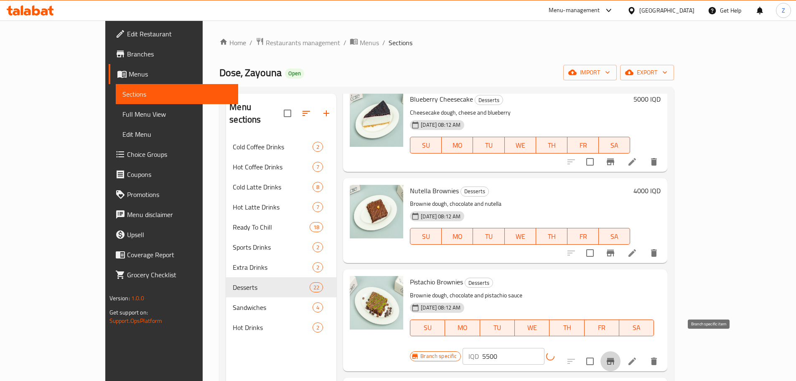
click at [621, 351] on button "Branch-specific-item" at bounding box center [610, 361] width 20 height 20
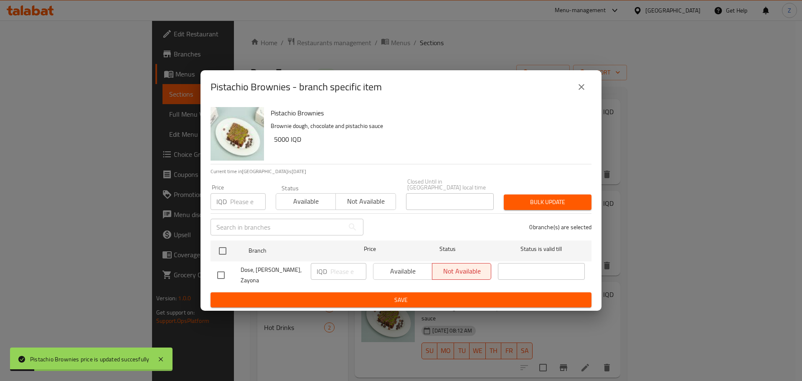
click at [592, 81] on div "Pistachio Brownies - branch specific item" at bounding box center [401, 86] width 401 height 33
click at [579, 92] on icon "close" at bounding box center [582, 87] width 10 height 10
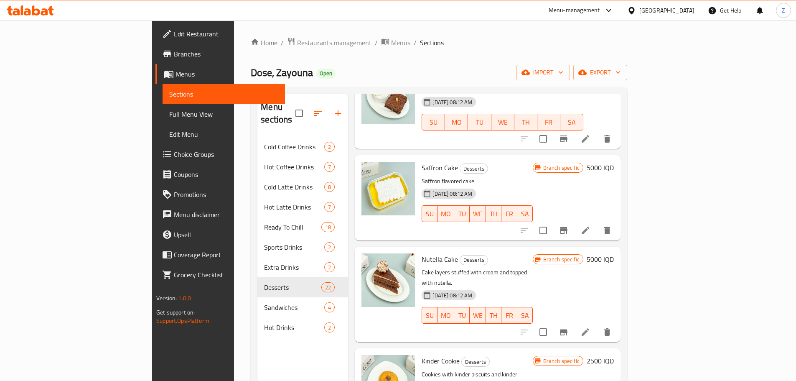
scroll to position [1440, 0]
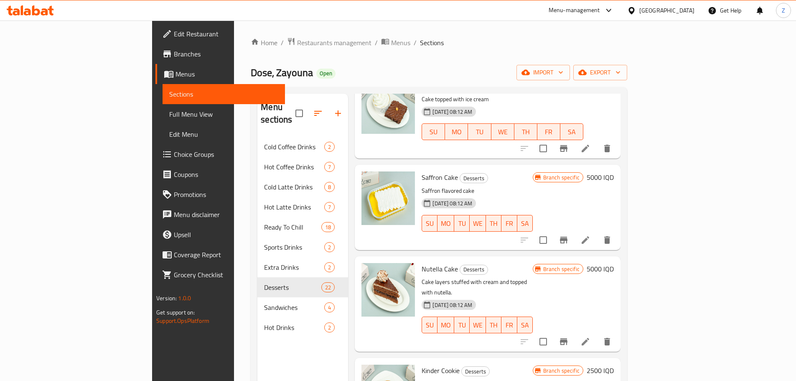
click at [614, 171] on h6 "5000 IQD" at bounding box center [600, 177] width 27 height 12
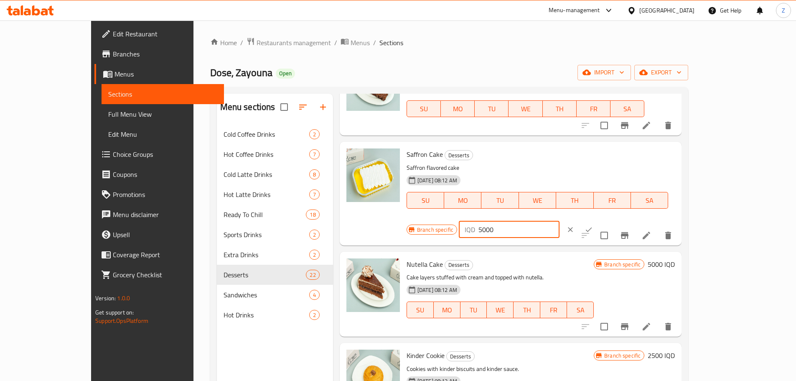
drag, startPoint x: 651, startPoint y: 153, endPoint x: 712, endPoint y: 162, distance: 61.7
click at [560, 221] on input "5000" at bounding box center [518, 229] width 81 height 17
type input "5500"
click at [598, 220] on button "ok" at bounding box center [589, 229] width 18 height 18
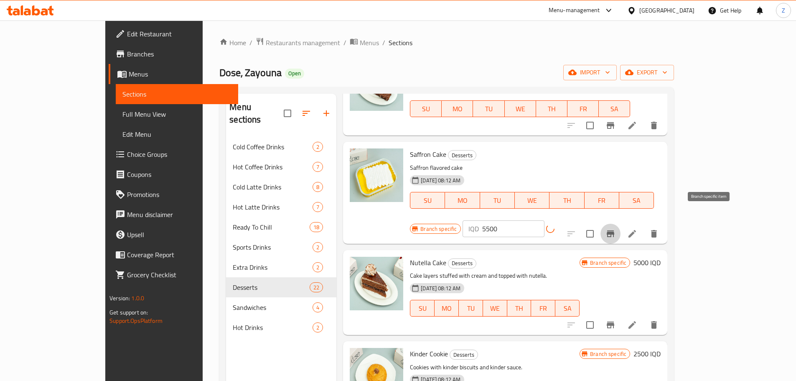
click at [621, 224] on button "Branch-specific-item" at bounding box center [610, 234] width 20 height 20
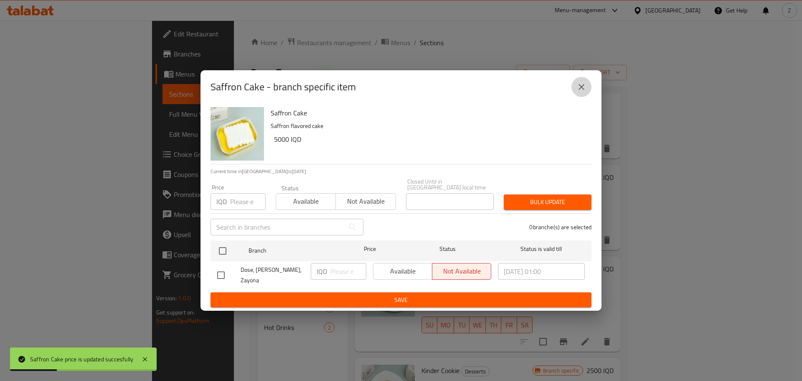
click at [585, 92] on icon "close" at bounding box center [582, 87] width 10 height 10
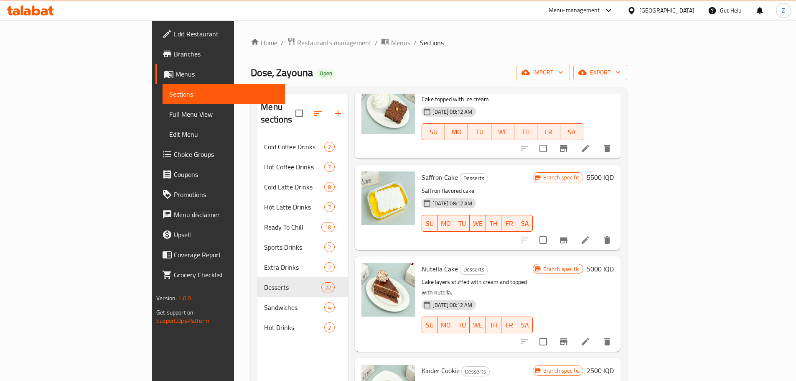
click at [614, 263] on h6 "5000 IQD" at bounding box center [600, 269] width 27 height 12
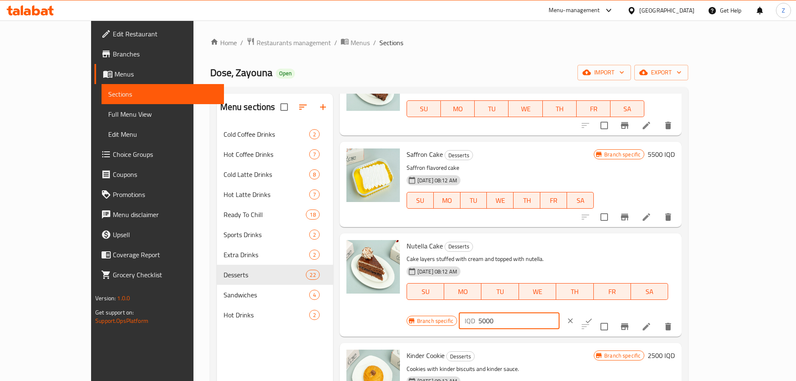
click at [560, 312] on input "5000" at bounding box center [518, 320] width 81 height 17
type input "5500"
click at [593, 316] on icon "ok" at bounding box center [589, 320] width 8 height 8
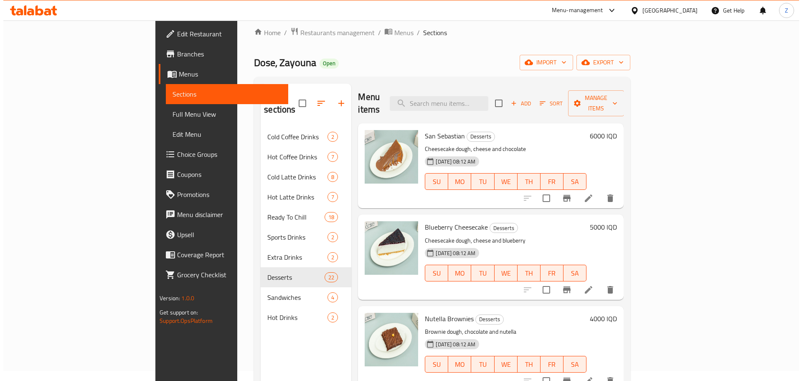
scroll to position [0, 0]
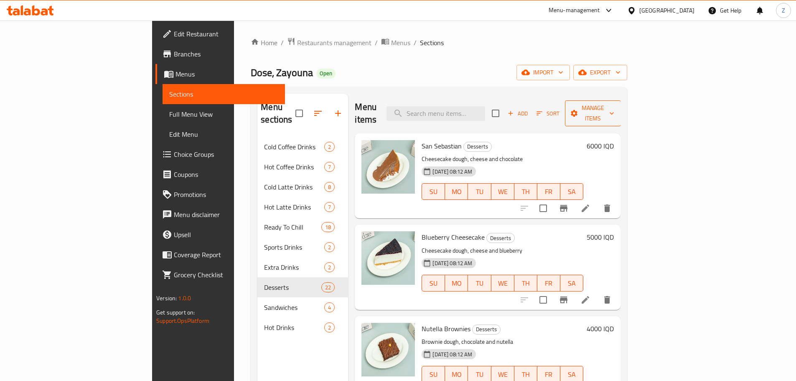
click at [621, 109] on button "Manage items" at bounding box center [593, 113] width 56 height 26
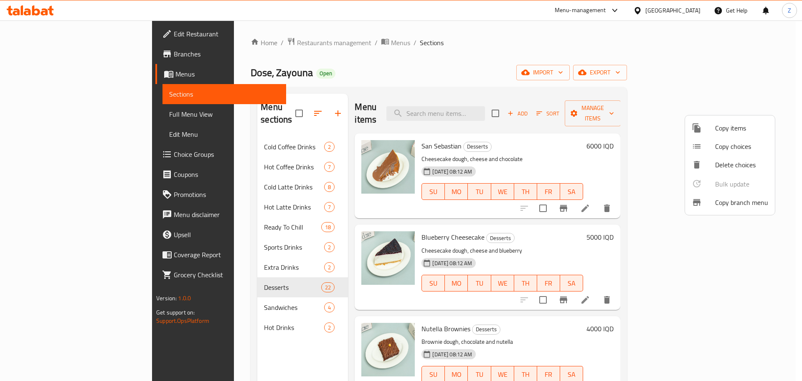
click at [692, 107] on div at bounding box center [401, 190] width 802 height 381
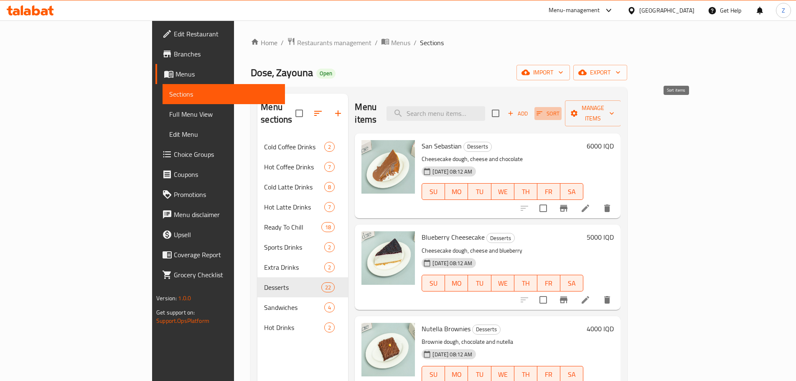
click at [560, 109] on span "Sort" at bounding box center [548, 114] width 23 height 10
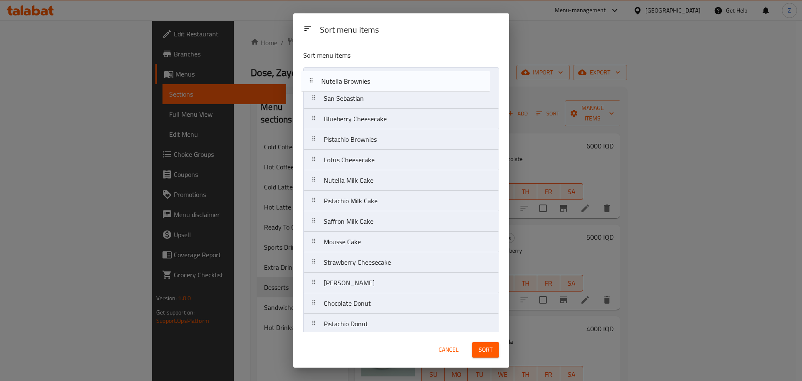
drag, startPoint x: 379, startPoint y: 126, endPoint x: 377, endPoint y: 86, distance: 40.2
click at [377, 86] on nav "San Sebastian Blueberry Cheesecake Nutella Brownies Pistachio Brownies Lotus Ch…" at bounding box center [401, 292] width 196 height 451
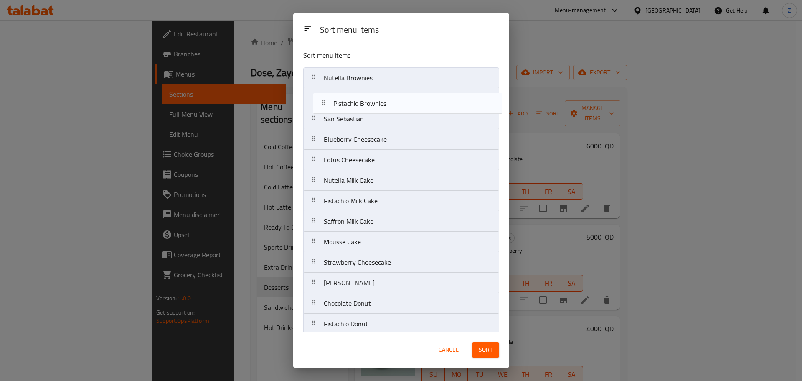
drag, startPoint x: 368, startPoint y: 142, endPoint x: 378, endPoint y: 102, distance: 41.8
click at [378, 102] on nav "Nutella Brownies San Sebastian Blueberry Cheesecake Pistachio Brownies Lotus Ch…" at bounding box center [401, 292] width 196 height 451
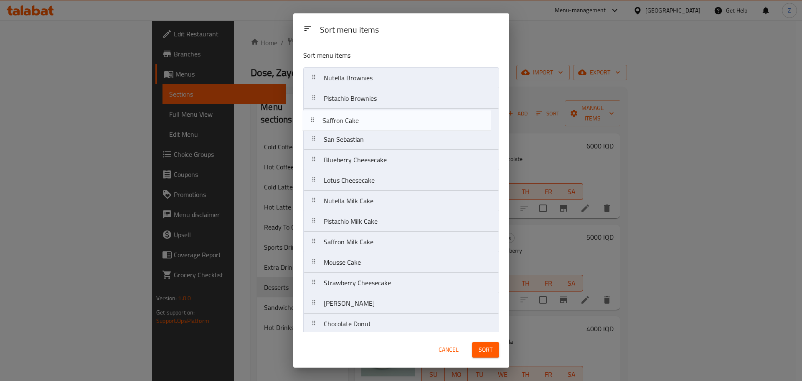
drag, startPoint x: 387, startPoint y: 283, endPoint x: 387, endPoint y: 120, distance: 163.0
click at [387, 120] on nav "Nutella Brownies Pistachio Brownies San Sebastian Blueberry Cheesecake Lotus Ch…" at bounding box center [401, 292] width 196 height 451
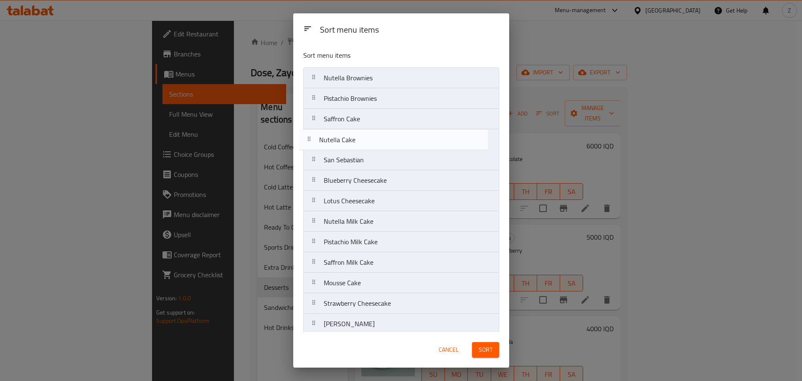
drag, startPoint x: 393, startPoint y: 242, endPoint x: 387, endPoint y: 141, distance: 100.4
click at [387, 141] on nav "Nutella Brownies Pistachio Brownies Saffron Cake San Sebastian Blueberry Cheese…" at bounding box center [401, 292] width 196 height 451
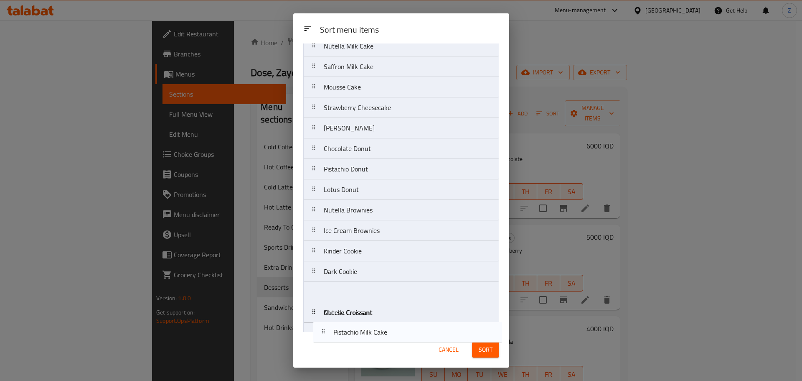
scroll to position [190, 0]
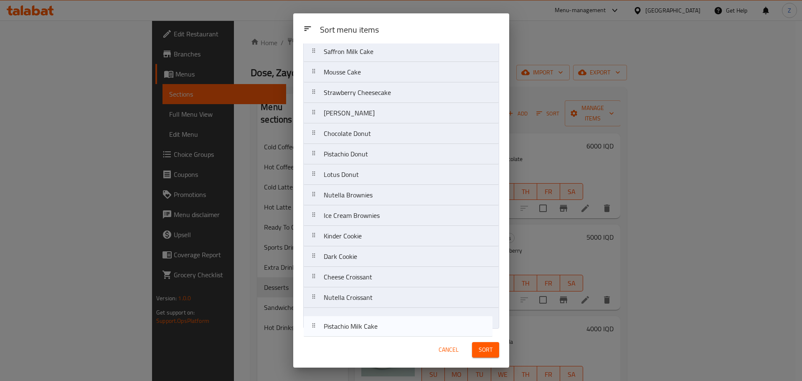
drag, startPoint x: 312, startPoint y: 180, endPoint x: 313, endPoint y: 320, distance: 140.0
click at [313, 326] on nav "Nutella Brownies Pistachio Brownies Saffron Cake Nutella Cake San Sebastian Blu…" at bounding box center [401, 102] width 196 height 451
drag, startPoint x: 318, startPoint y: 103, endPoint x: 312, endPoint y: 320, distance: 217.0
click at [311, 321] on nav "Nutella Brownies Pistachio Brownies Saffron Cake Nutella Cake San Sebastian Blu…" at bounding box center [401, 102] width 196 height 451
drag, startPoint x: 312, startPoint y: 223, endPoint x: 314, endPoint y: 319, distance: 96.1
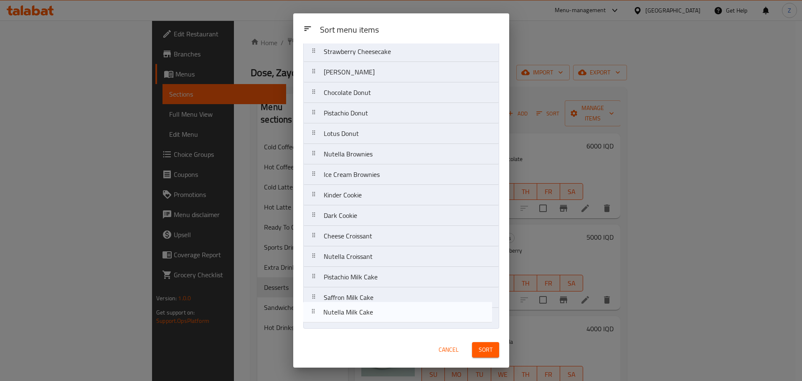
click at [314, 319] on nav "Nutella Brownies Pistachio Brownies Saffron Cake Nutella Cake San Sebastian Blu…" at bounding box center [401, 102] width 196 height 451
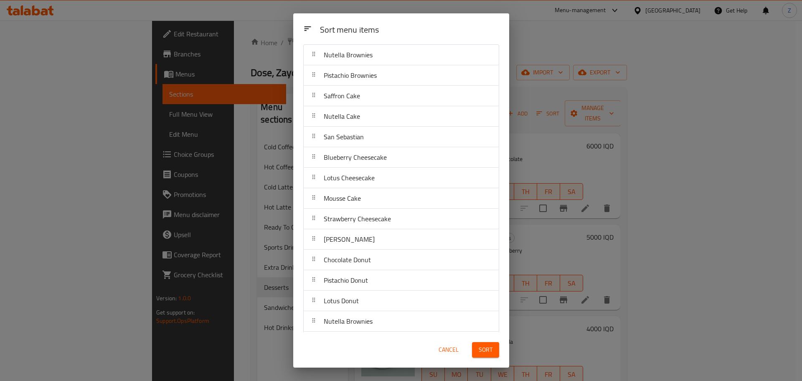
scroll to position [0, 0]
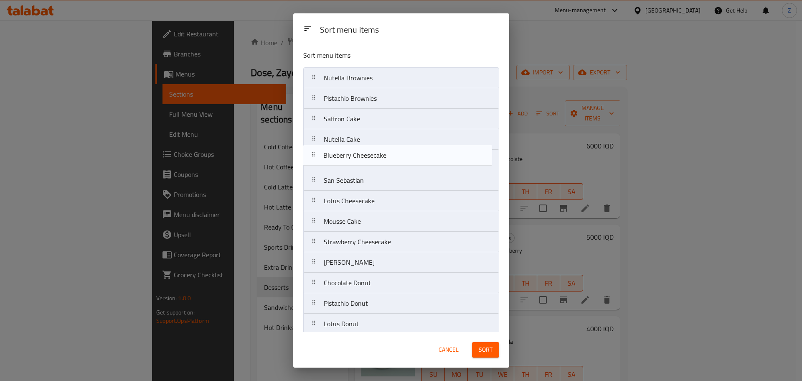
drag, startPoint x: 310, startPoint y: 179, endPoint x: 310, endPoint y: 151, distance: 28.4
click at [310, 151] on nav "Nutella Brownies Pistachio Brownies Saffron Cake Nutella Cake San Sebastian Blu…" at bounding box center [401, 292] width 196 height 451
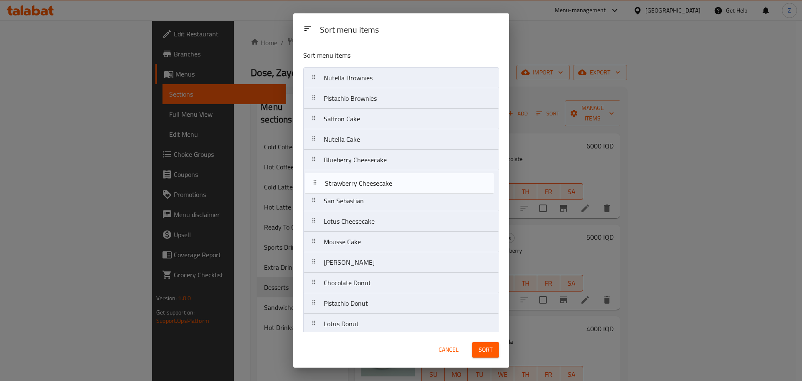
drag, startPoint x: 320, startPoint y: 248, endPoint x: 313, endPoint y: 214, distance: 34.7
click at [321, 187] on nav "Nutella Brownies Pistachio Brownies Saffron Cake Nutella Cake Blueberry Cheesec…" at bounding box center [401, 292] width 196 height 451
click at [313, 201] on nav "Nutella Brownies Pistachio Brownies Saffron Cake Nutella Cake Blueberry Cheesec…" at bounding box center [401, 292] width 196 height 451
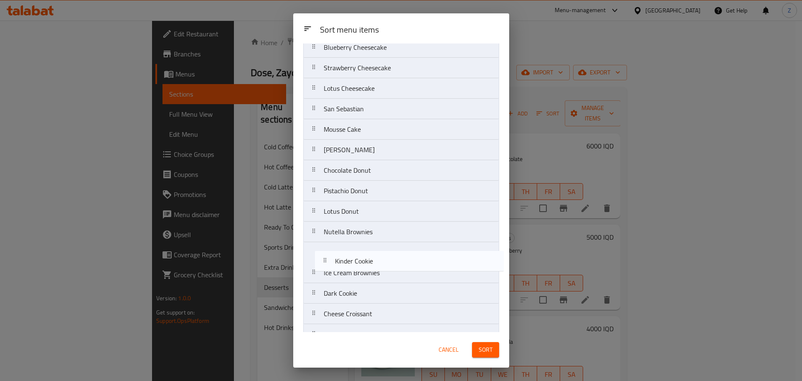
scroll to position [112, 0]
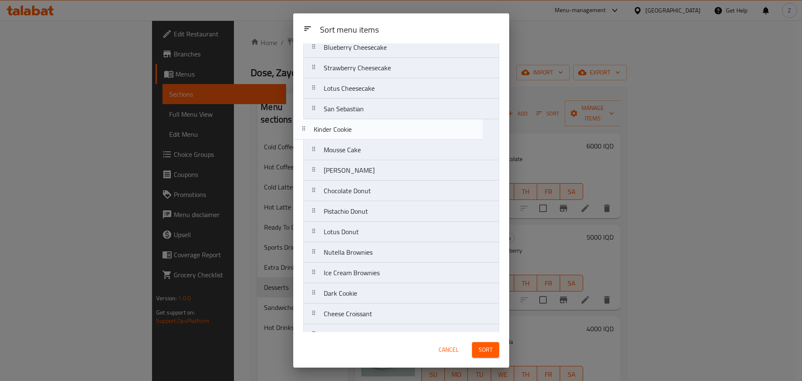
drag, startPoint x: 323, startPoint y: 282, endPoint x: 313, endPoint y: 130, distance: 152.8
click at [313, 130] on nav "Nutella Brownies Pistachio Brownies Saffron Cake Nutella Cake Blueberry Cheesec…" at bounding box center [401, 180] width 196 height 451
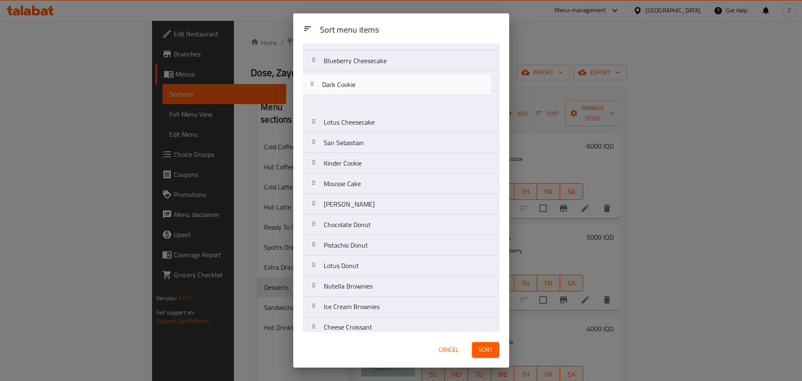
scroll to position [99, 0]
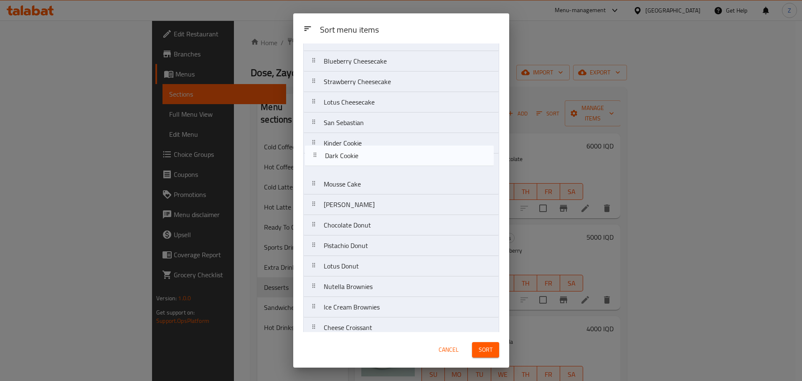
drag, startPoint x: 313, startPoint y: 209, endPoint x: 313, endPoint y: 155, distance: 53.9
click at [313, 155] on nav "Nutella Brownies Pistachio Brownies Saffron Cake Nutella Cake Blueberry Cheesec…" at bounding box center [401, 194] width 196 height 451
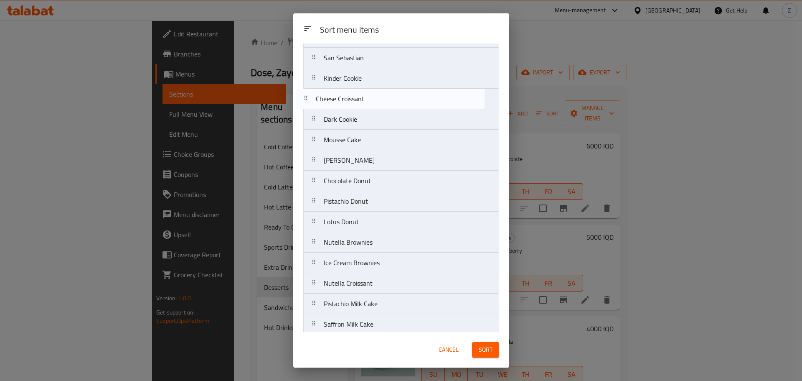
scroll to position [160, 0]
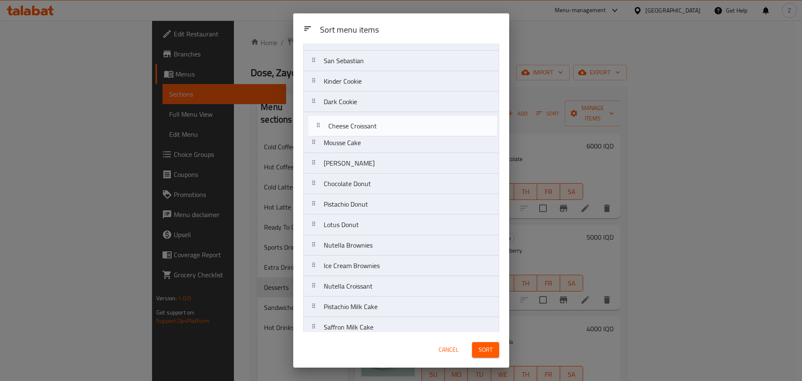
drag, startPoint x: 318, startPoint y: 240, endPoint x: 322, endPoint y: 125, distance: 115.8
click at [322, 125] on nav "Nutella Brownies Pistachio Brownies Saffron Cake Nutella Cake Blueberry Cheesec…" at bounding box center [401, 132] width 196 height 451
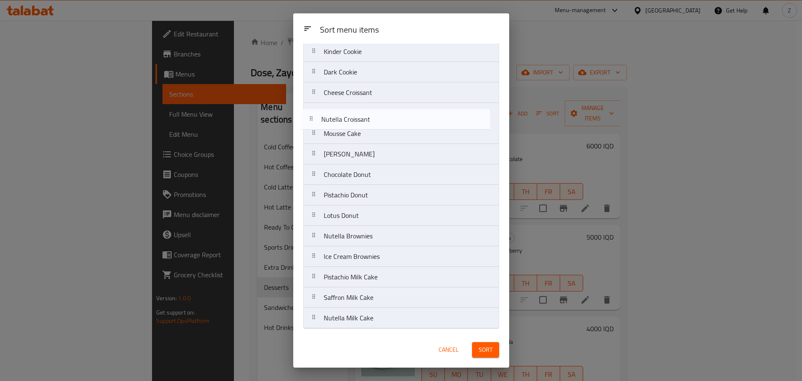
scroll to position [186, 0]
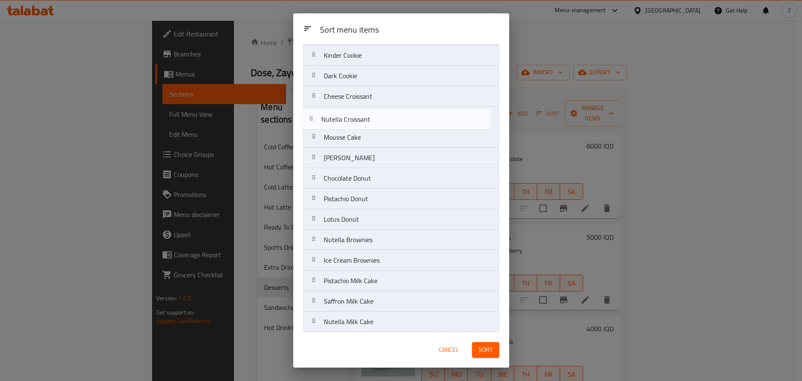
drag, startPoint x: 316, startPoint y: 257, endPoint x: 313, endPoint y: 97, distance: 159.6
click at [313, 97] on nav "Nutella Brownies Pistachio Brownies Saffron Cake Nutella Cake Blueberry Cheesec…" at bounding box center [401, 106] width 196 height 451
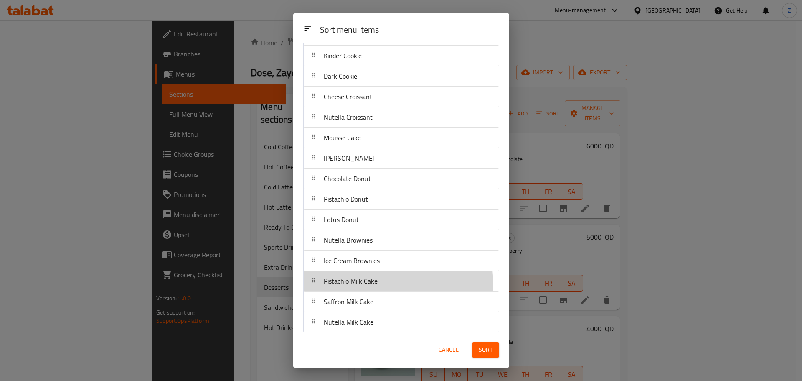
click at [316, 287] on div at bounding box center [313, 280] width 13 height 17
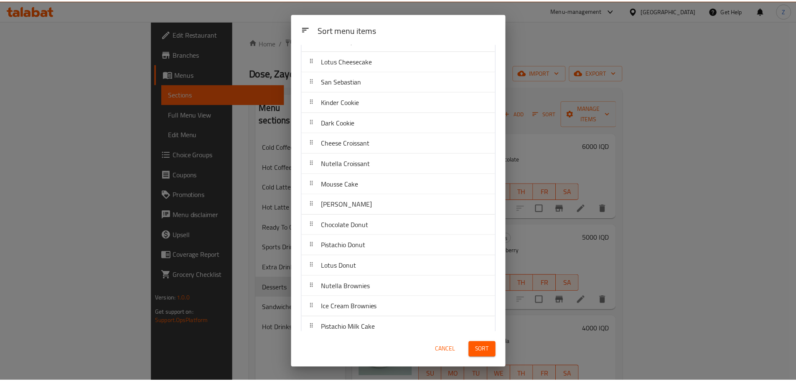
scroll to position [190, 0]
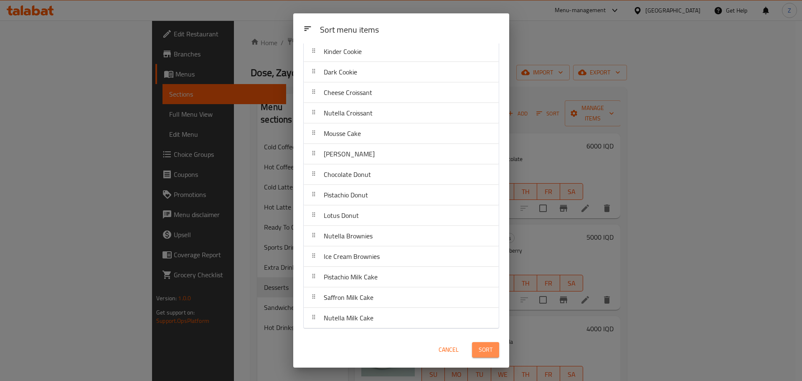
click at [488, 343] on button "Sort" at bounding box center [485, 349] width 27 height 15
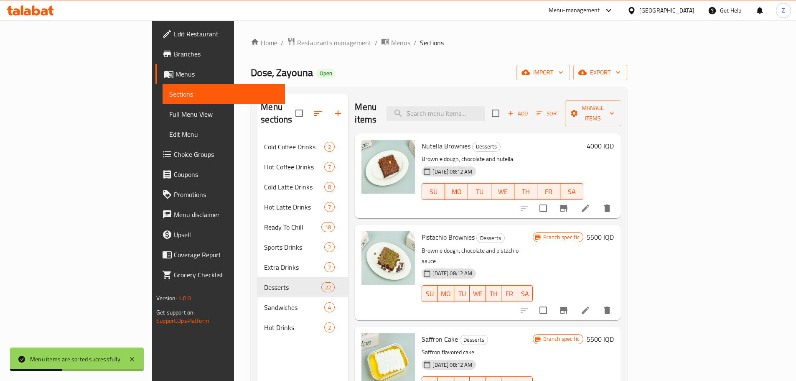
click at [527, 265] on div "22-01-2025 08:12 AM SU MO TU WE TH FR SA" at bounding box center [476, 287] width 117 height 45
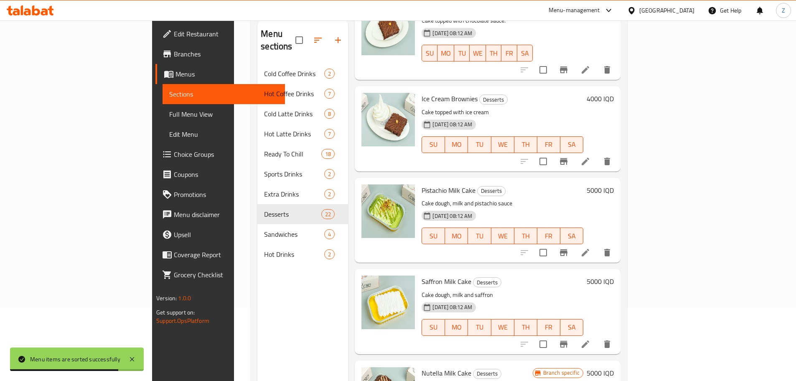
scroll to position [117, 0]
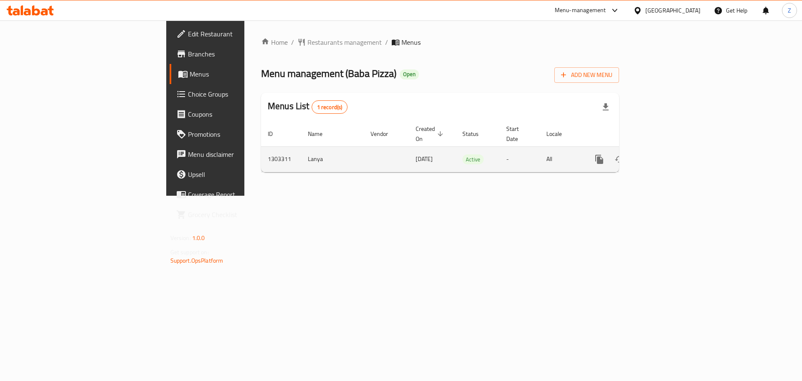
click at [665, 154] on icon "enhanced table" at bounding box center [660, 159] width 10 height 10
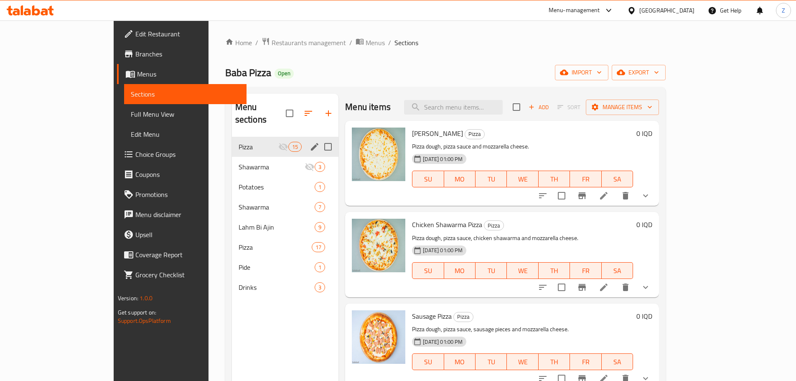
click at [319, 138] on input "Menu sections" at bounding box center [328, 147] width 18 height 18
checkbox input "true"
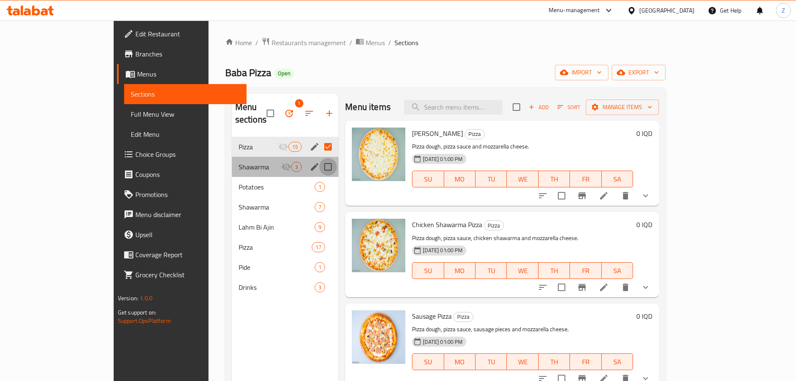
click at [319, 158] on input "Menu sections" at bounding box center [328, 167] width 18 height 18
checkbox input "true"
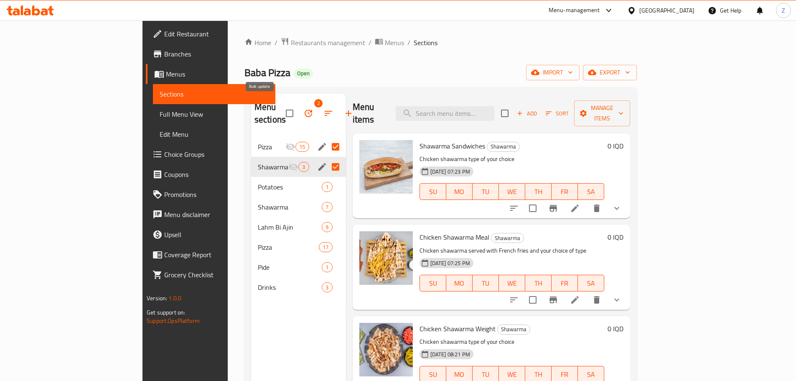
click at [305, 109] on icon "button" at bounding box center [309, 113] width 8 height 8
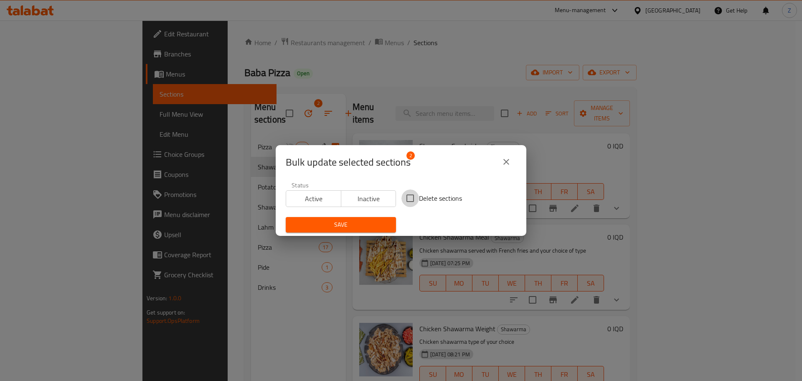
click at [411, 195] on input "Delete sections" at bounding box center [411, 198] width 18 height 18
checkbox input "true"
click at [367, 221] on span "Save" at bounding box center [341, 224] width 97 height 10
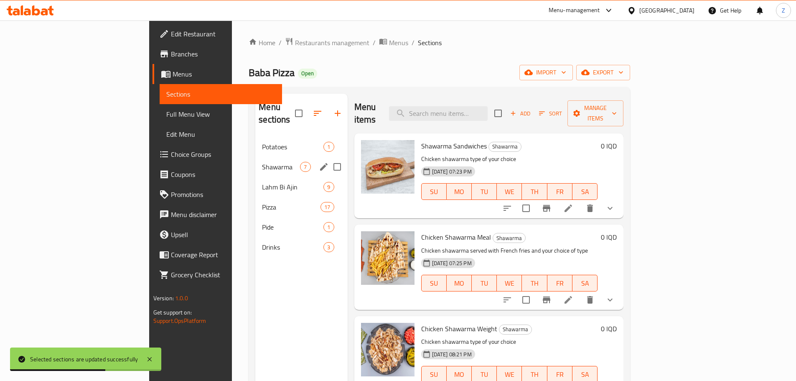
click at [255, 157] on div "Shawarma 7" at bounding box center [301, 167] width 92 height 20
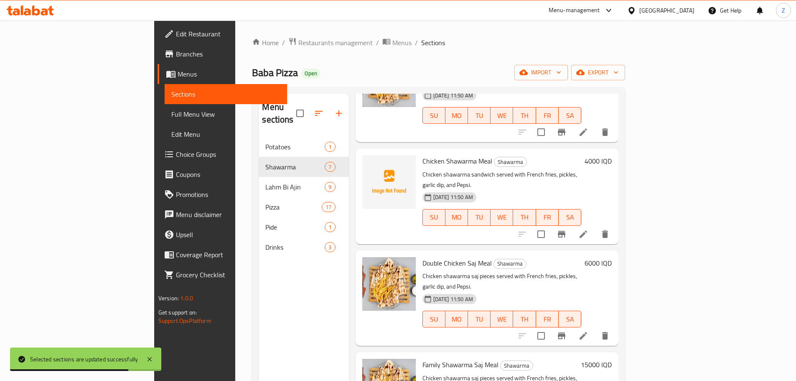
scroll to position [279, 0]
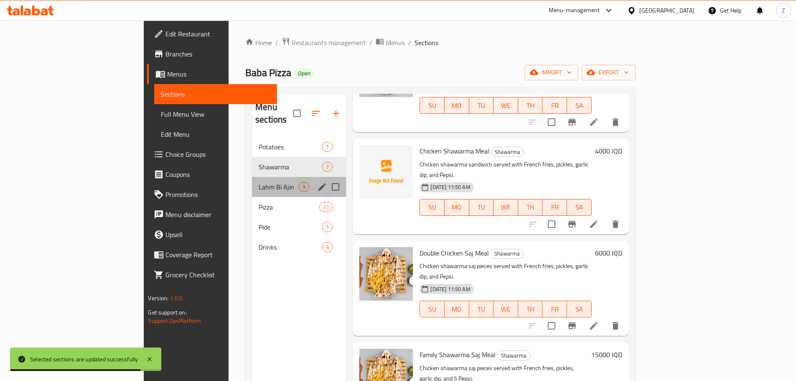
click at [252, 181] on div "Lahm Bi Ajin 9" at bounding box center [299, 187] width 94 height 20
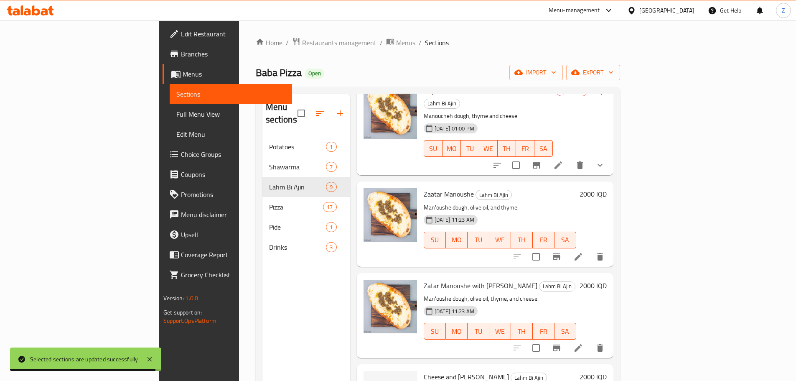
scroll to position [378, 0]
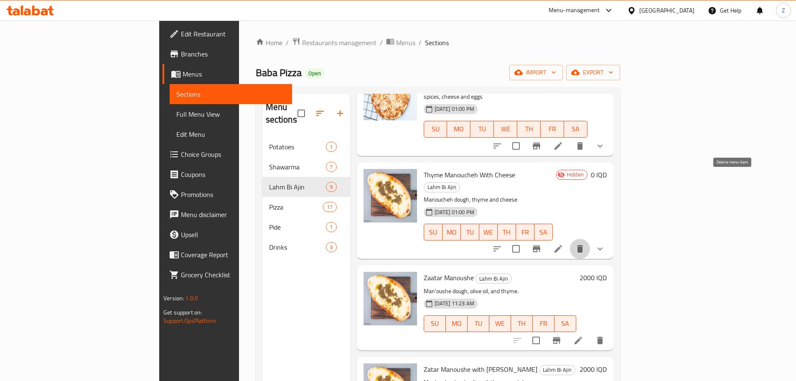
click at [590, 239] on button "delete" at bounding box center [580, 249] width 20 height 20
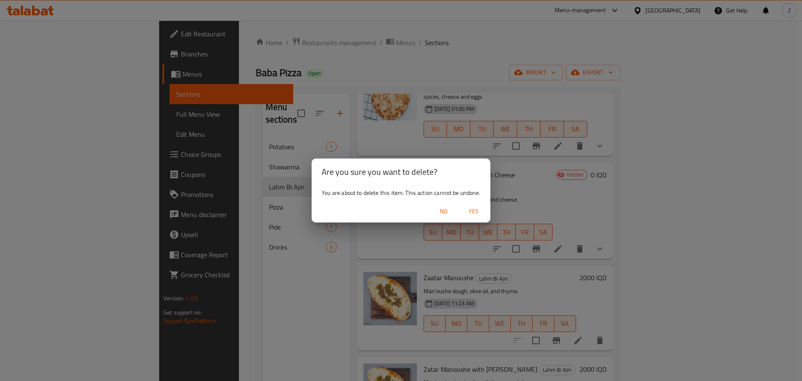
click at [475, 210] on span "Yes" at bounding box center [474, 211] width 20 height 10
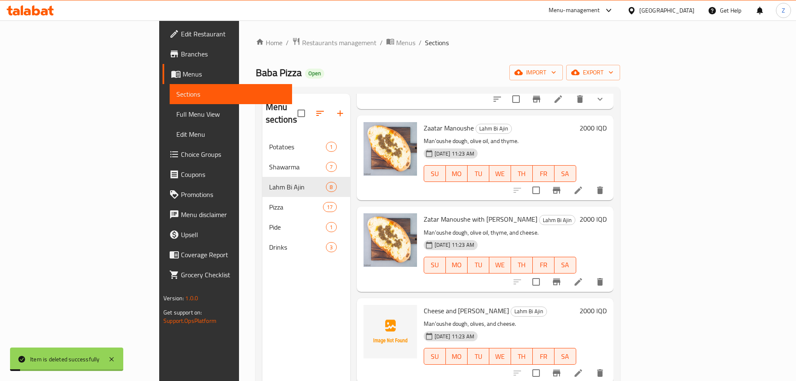
scroll to position [371, 0]
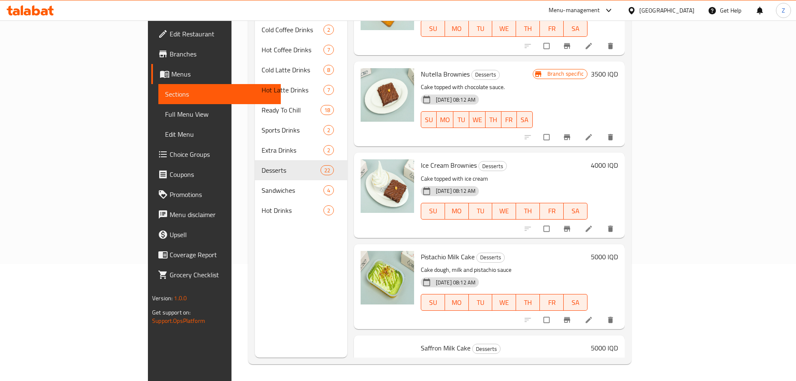
scroll to position [1649, 0]
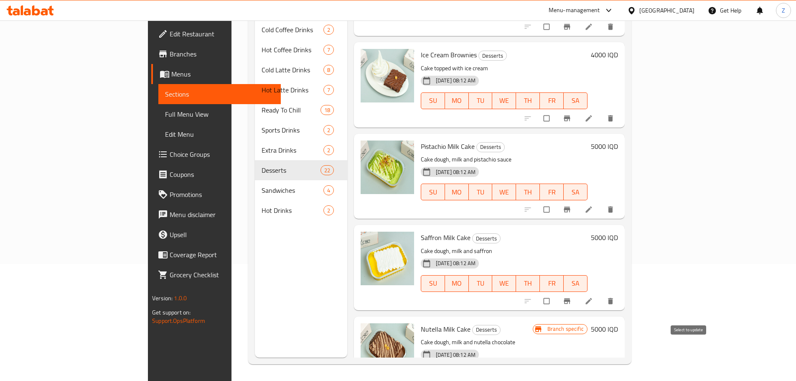
checkbox input "true"
click at [556, 293] on input "checkbox" at bounding box center [548, 301] width 18 height 16
checkbox input "true"
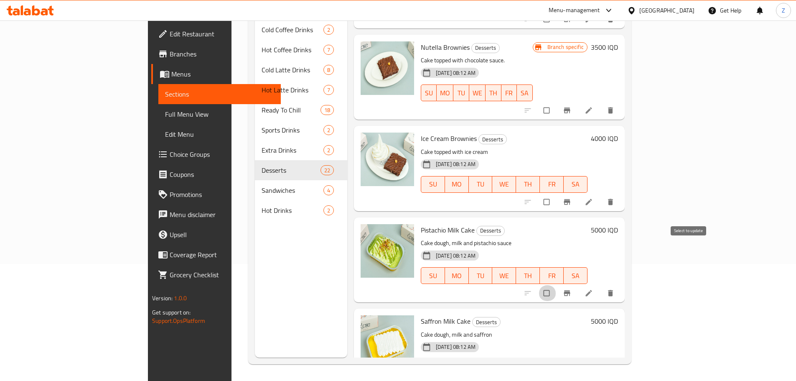
click at [556, 285] on input "checkbox" at bounding box center [548, 293] width 18 height 16
checkbox input "true"
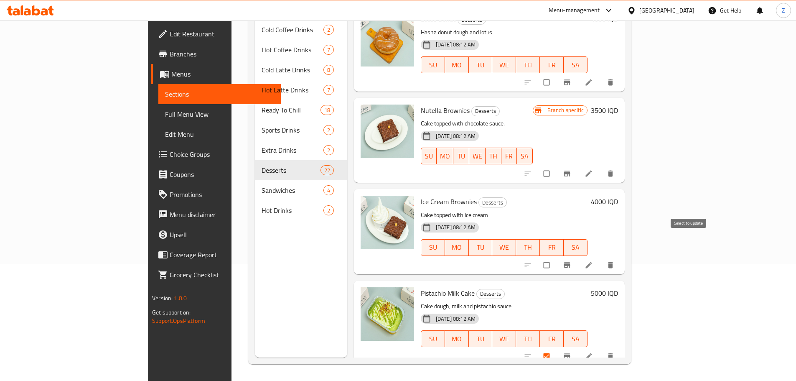
scroll to position [1481, 0]
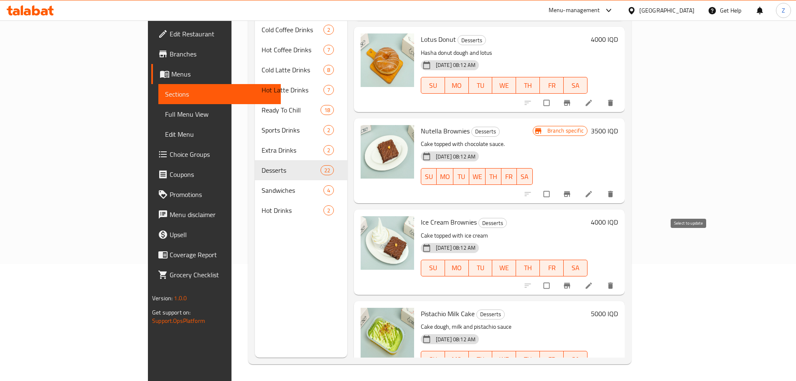
click at [556, 277] on input "checkbox" at bounding box center [548, 285] width 18 height 16
checkbox input "true"
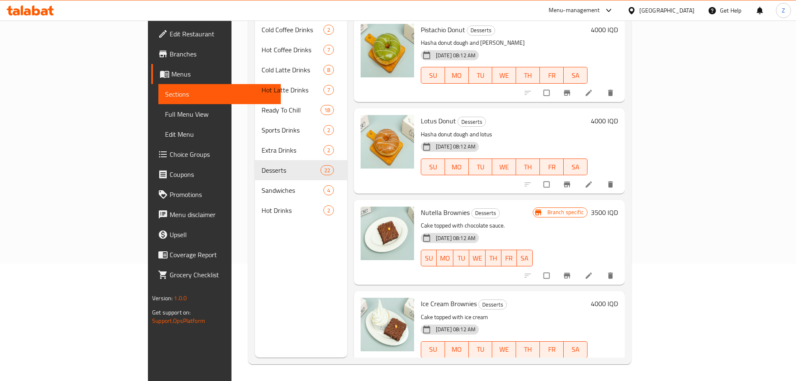
scroll to position [1398, 0]
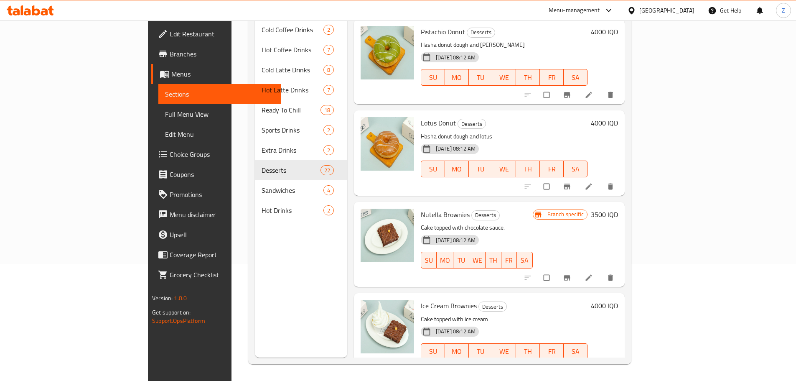
click at [556, 270] on input "checkbox" at bounding box center [548, 278] width 18 height 16
checkbox input "true"
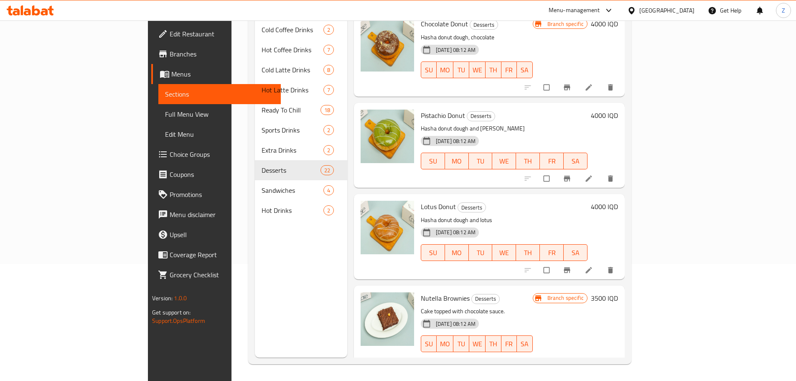
click at [556, 262] on input "checkbox" at bounding box center [548, 270] width 18 height 16
checkbox input "true"
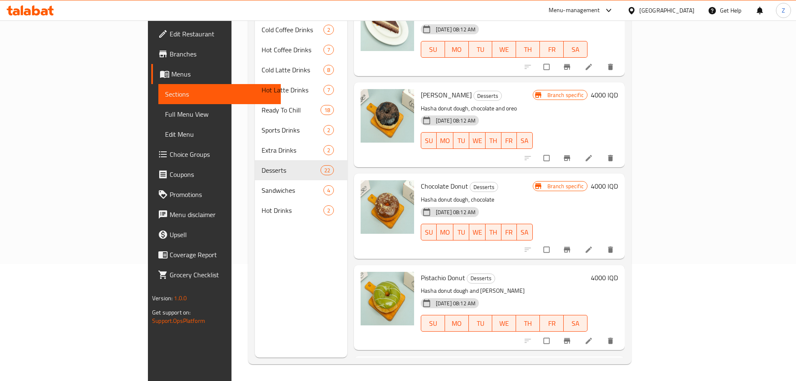
scroll to position [1147, 0]
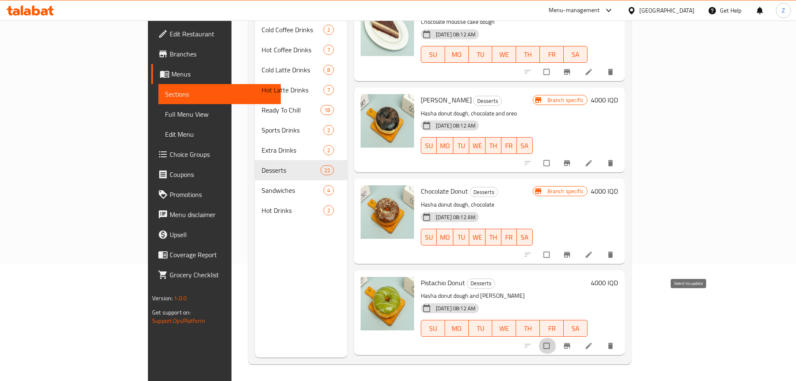
click at [556, 338] on input "checkbox" at bounding box center [548, 346] width 18 height 16
checkbox input "true"
click at [556, 247] on input "checkbox" at bounding box center [548, 255] width 18 height 16
checkbox input "true"
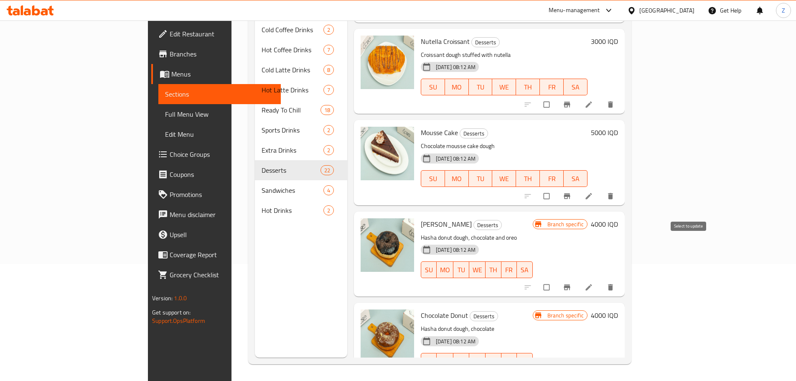
scroll to position [1022, 0]
click at [556, 280] on input "checkbox" at bounding box center [548, 288] width 18 height 16
checkbox input "true"
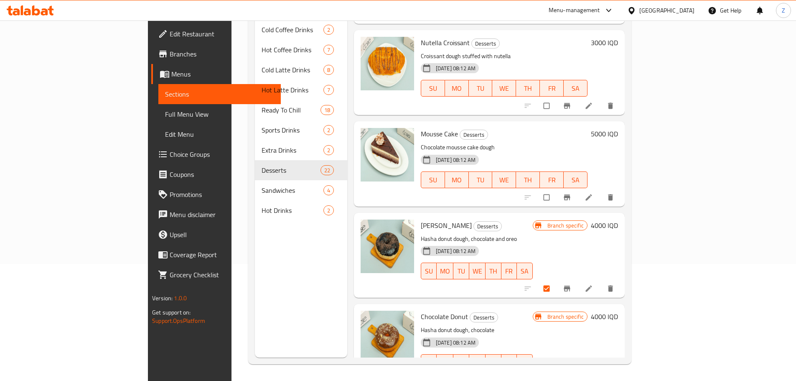
scroll to position [938, 0]
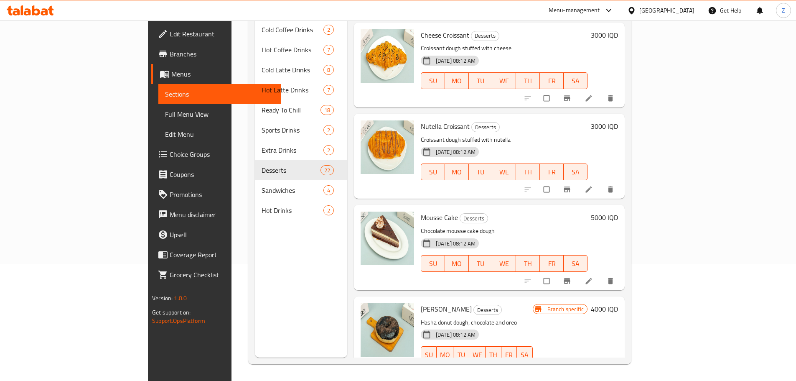
click at [556, 273] on input "checkbox" at bounding box center [548, 281] width 18 height 16
checkbox input "true"
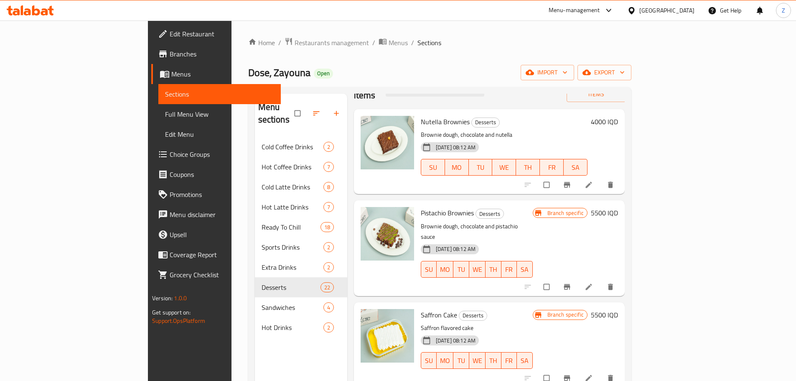
scroll to position [0, 0]
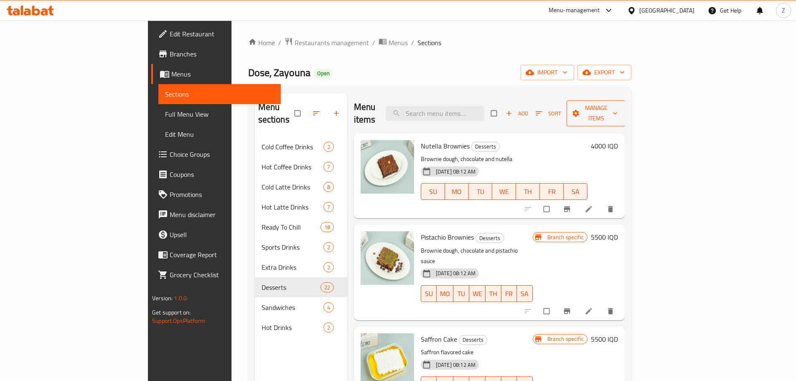
click at [619, 108] on span "Manage items" at bounding box center [596, 113] width 46 height 21
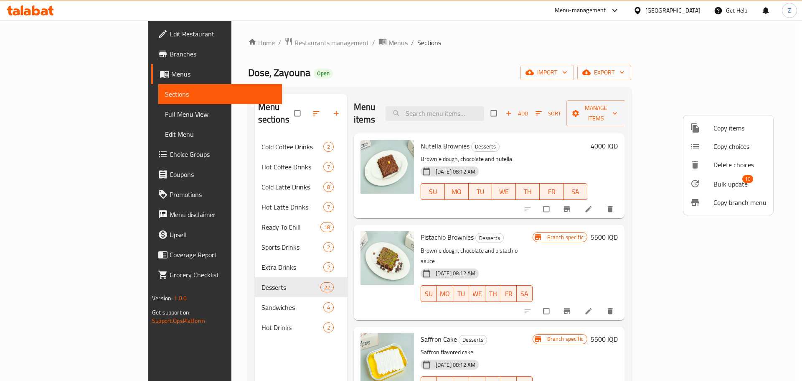
click at [733, 186] on span "Bulk update" at bounding box center [731, 184] width 34 height 10
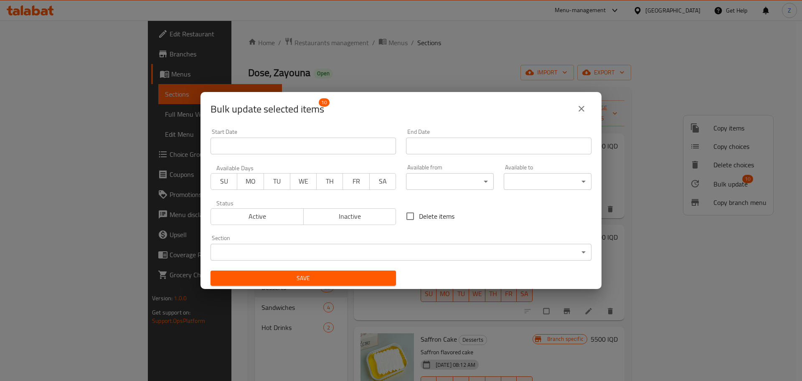
click at [448, 217] on span "Delete items" at bounding box center [437, 216] width 36 height 10
click at [419, 217] on input "Delete items" at bounding box center [411, 216] width 18 height 18
checkbox input "true"
click at [345, 273] on span "Save" at bounding box center [303, 278] width 172 height 10
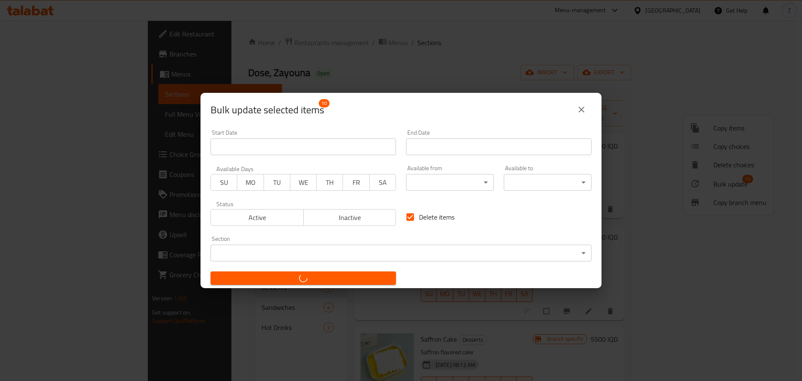
checkbox input "false"
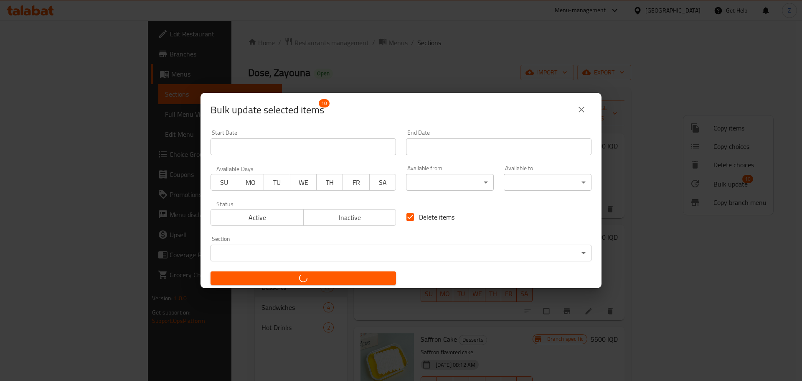
checkbox input "false"
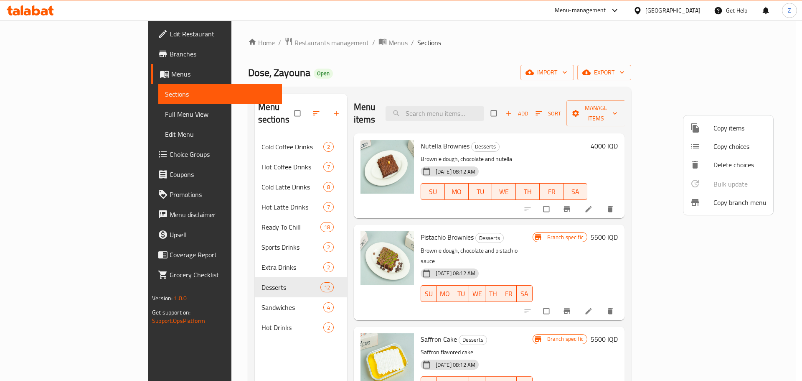
click at [498, 312] on div at bounding box center [401, 190] width 802 height 381
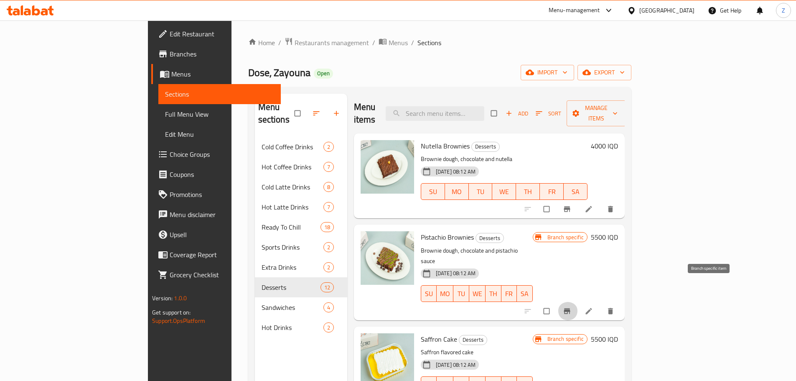
click at [571, 307] on icon "Branch-specific-item" at bounding box center [567, 311] width 8 height 8
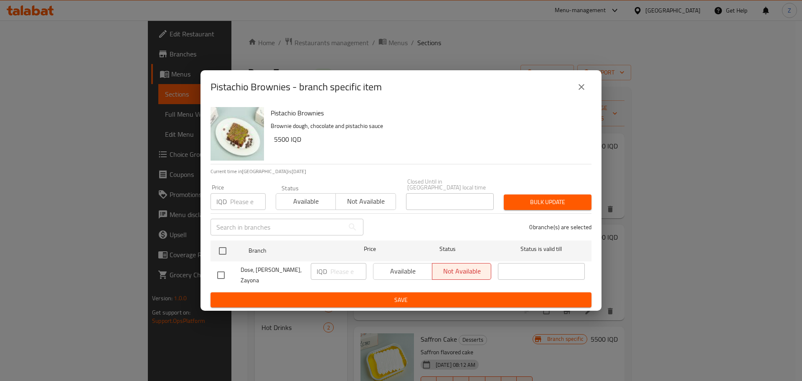
click at [577, 96] on button "close" at bounding box center [582, 87] width 20 height 20
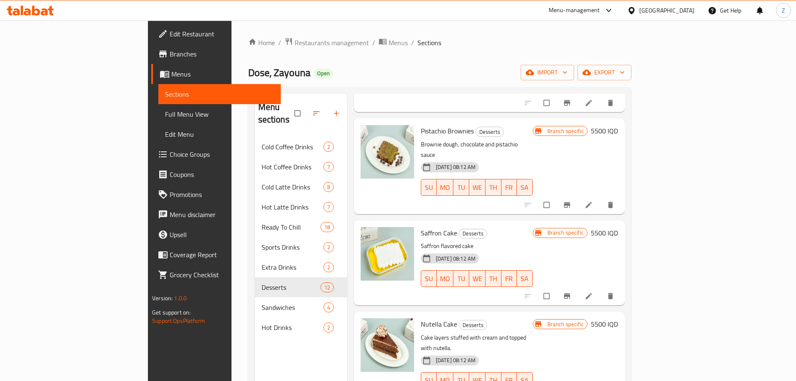
scroll to position [125, 0]
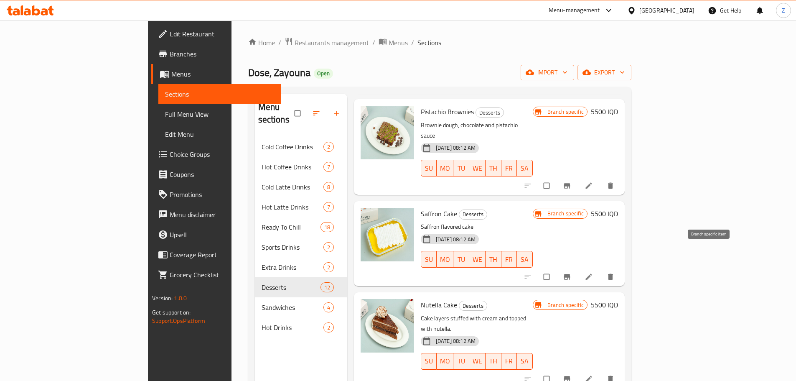
click at [578, 267] on button "Branch-specific-item" at bounding box center [568, 276] width 20 height 18
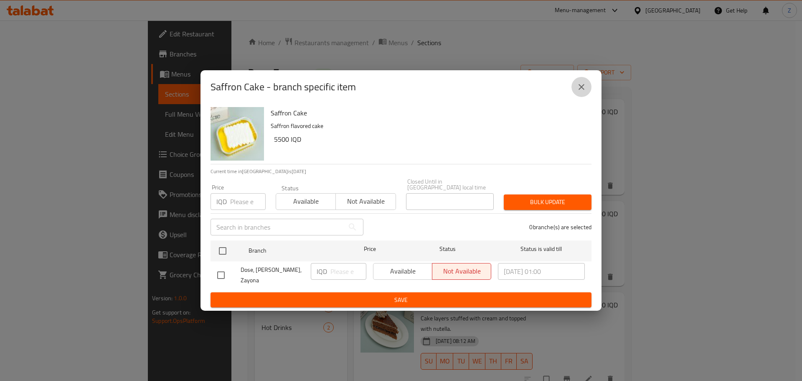
click at [588, 88] on button "close" at bounding box center [582, 87] width 20 height 20
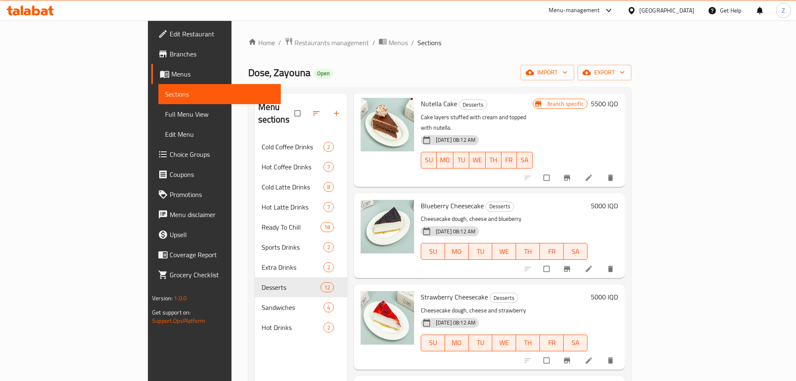
scroll to position [334, 0]
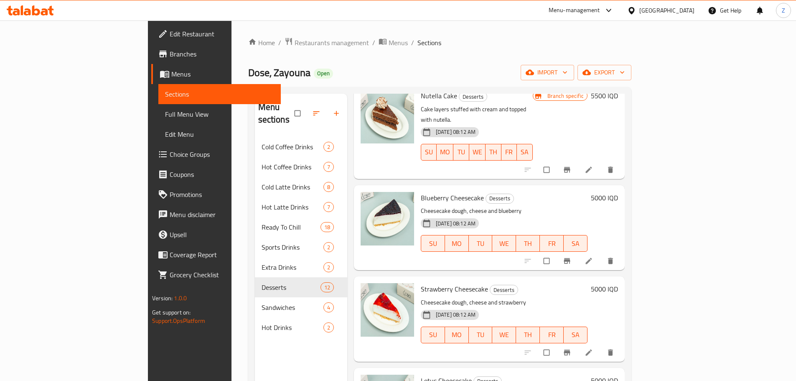
click at [618, 192] on h6 "5000 IQD" at bounding box center [604, 198] width 27 height 12
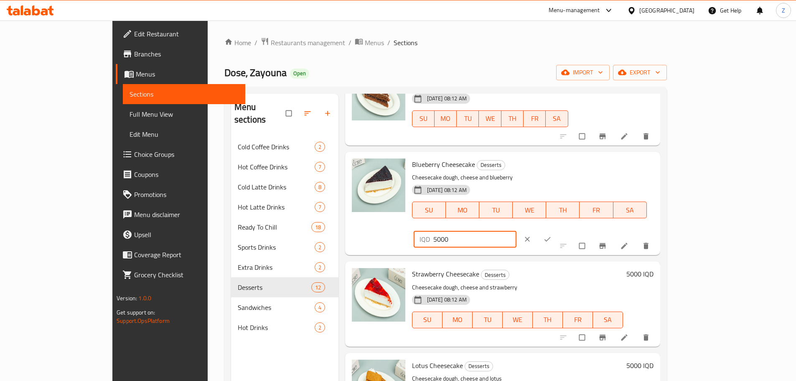
click at [517, 231] on input "5000" at bounding box center [475, 239] width 84 height 17
type input "5500"
click at [552, 235] on icon "ok" at bounding box center [547, 239] width 8 height 8
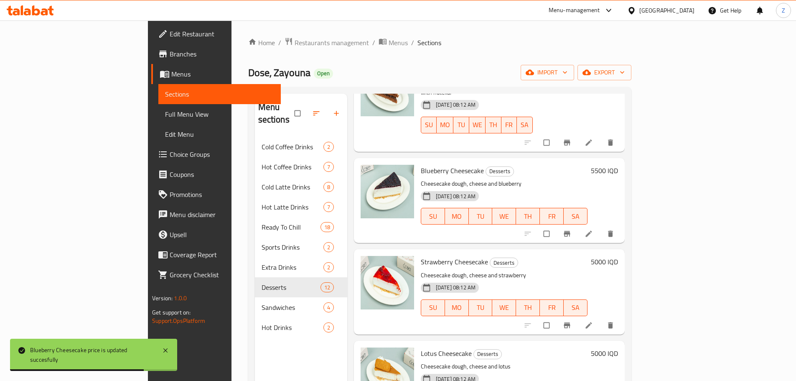
scroll to position [376, 0]
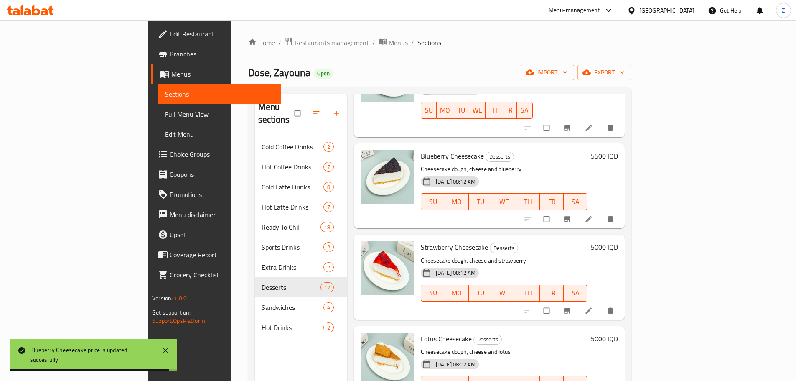
click at [618, 333] on h6 "5000 IQD" at bounding box center [604, 339] width 27 height 12
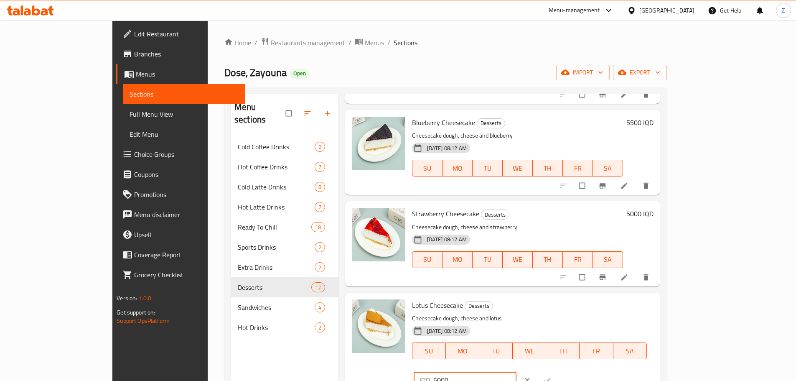
drag, startPoint x: 649, startPoint y: 310, endPoint x: 643, endPoint y: 308, distance: 6.8
click at [517, 371] on input "5000" at bounding box center [475, 379] width 84 height 17
type input "5500"
click at [552, 376] on icon "ok" at bounding box center [547, 380] width 8 height 8
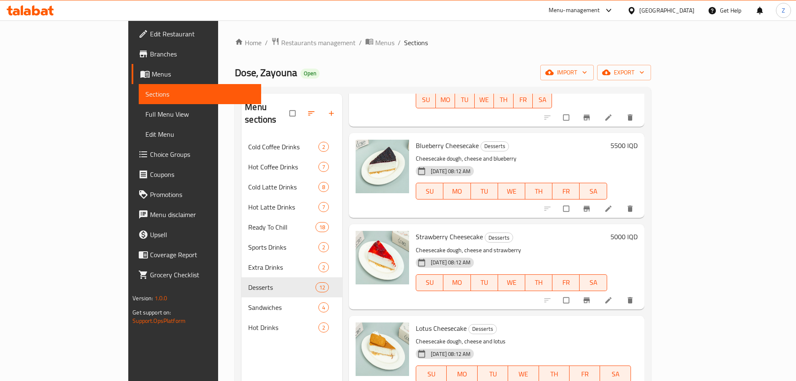
click at [638, 231] on h6 "5000 IQD" at bounding box center [624, 237] width 27 height 12
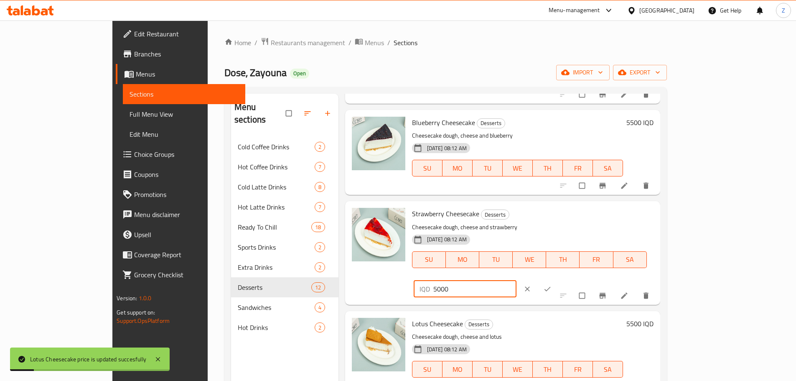
drag, startPoint x: 647, startPoint y: 217, endPoint x: 651, endPoint y: 216, distance: 4.3
click at [517, 280] on input "5000" at bounding box center [475, 288] width 84 height 17
type input "5500"
click at [553, 285] on span "ok" at bounding box center [548, 289] width 10 height 8
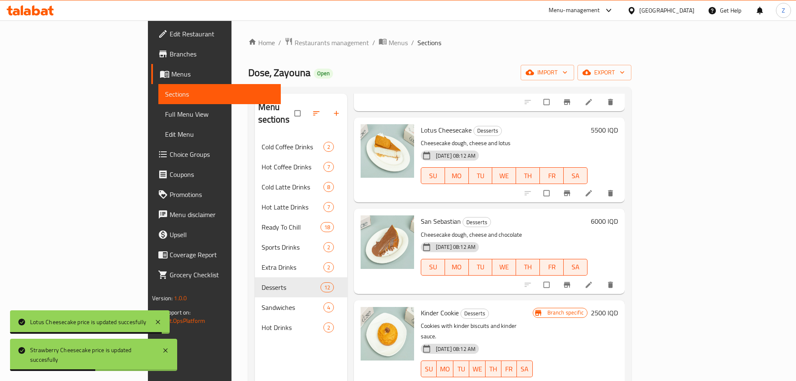
scroll to position [627, 0]
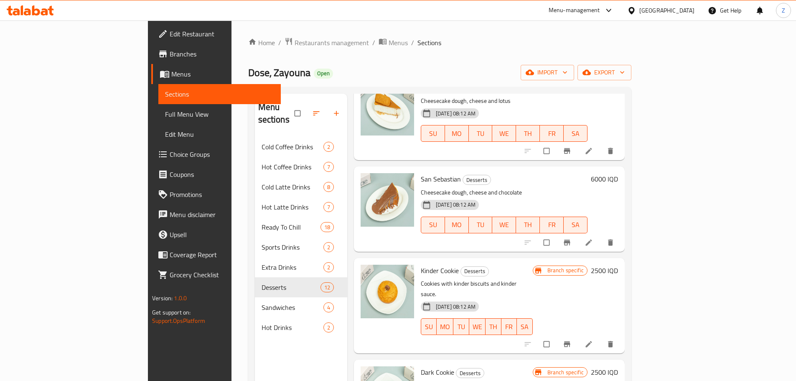
click at [618, 173] on h6 "6000 IQD" at bounding box center [604, 179] width 27 height 12
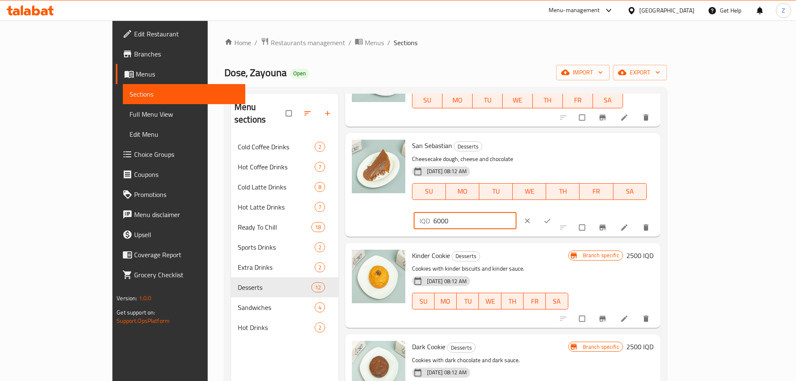
drag, startPoint x: 639, startPoint y: 146, endPoint x: 630, endPoint y: 144, distance: 8.6
click at [517, 212] on div "IQD 6000 ​" at bounding box center [465, 220] width 103 height 17
type input "5500"
click at [553, 216] on span "ok" at bounding box center [548, 220] width 10 height 8
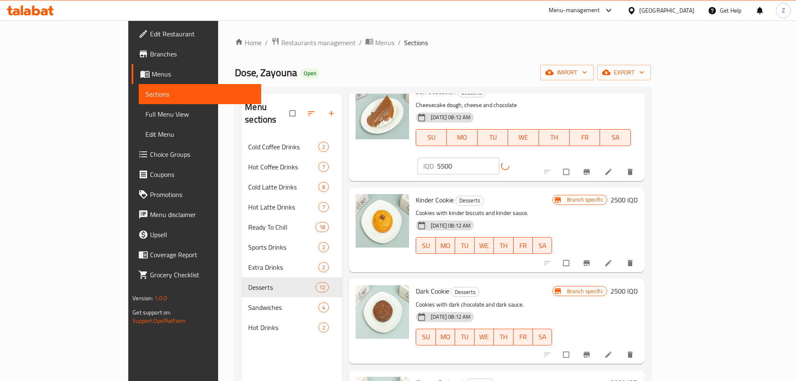
scroll to position [710, 0]
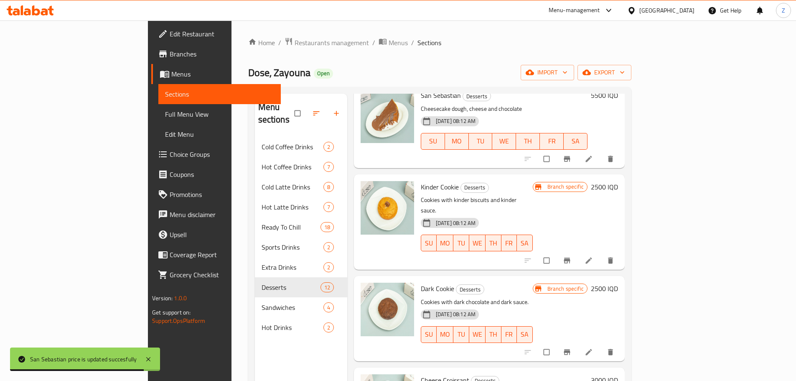
click at [618, 181] on h6 "2500 IQD" at bounding box center [604, 187] width 27 height 12
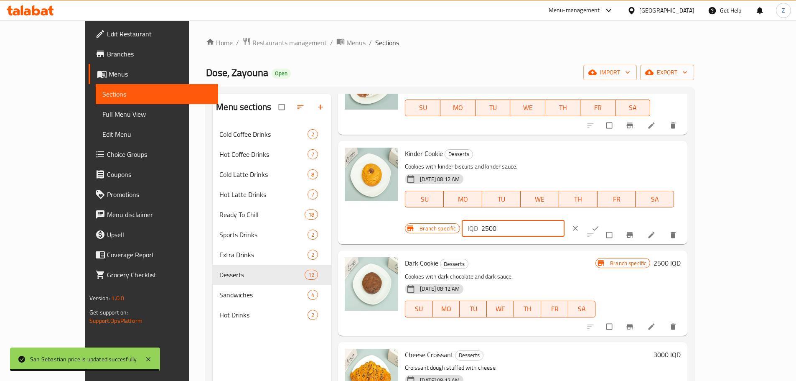
click at [565, 220] on input "2500" at bounding box center [523, 228] width 84 height 17
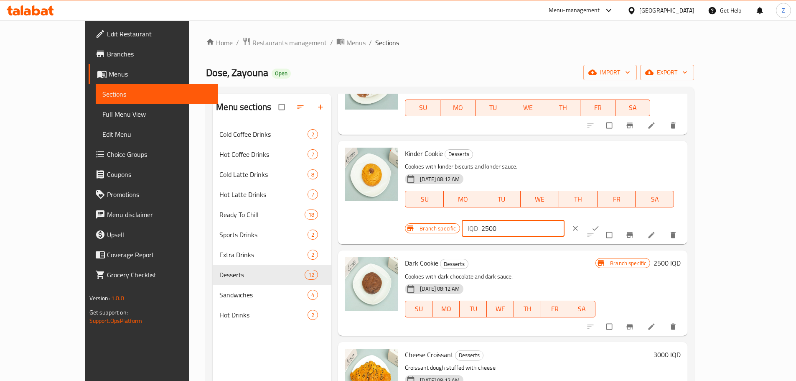
click at [565, 220] on input "2500" at bounding box center [523, 228] width 84 height 17
type input "3000"
click at [601, 224] on span "ok" at bounding box center [596, 228] width 10 height 8
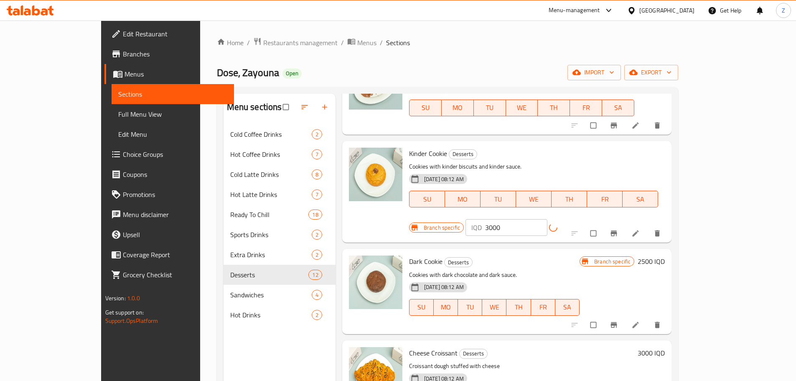
click at [618, 229] on icon "Branch-specific-item" at bounding box center [614, 233] width 8 height 8
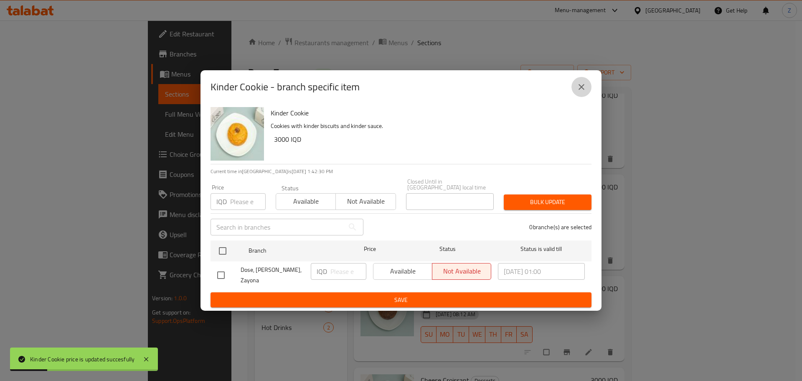
click at [578, 86] on button "close" at bounding box center [582, 87] width 20 height 20
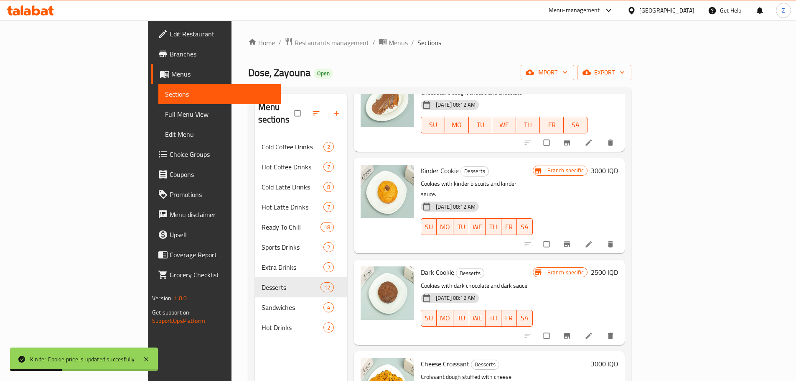
scroll to position [735, 0]
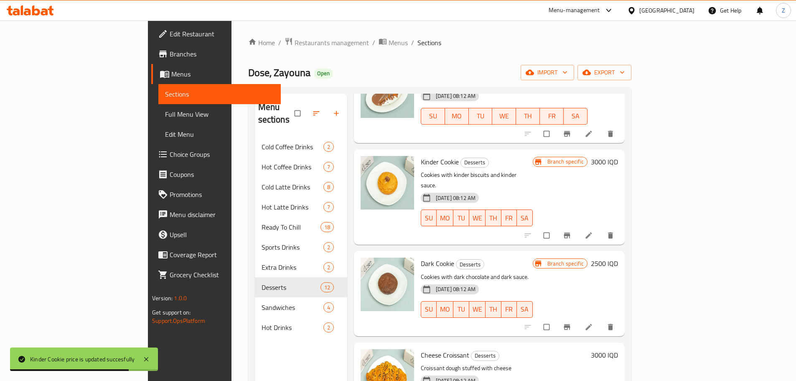
click at [618, 257] on h6 "2500 IQD" at bounding box center [604, 263] width 27 height 12
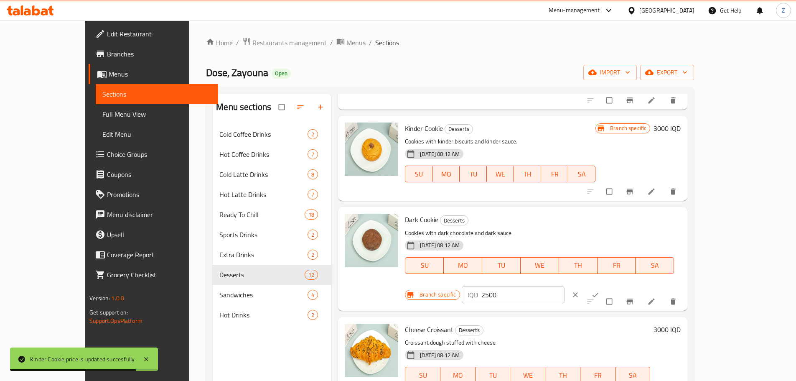
click at [565, 286] on input "2500" at bounding box center [523, 294] width 84 height 17
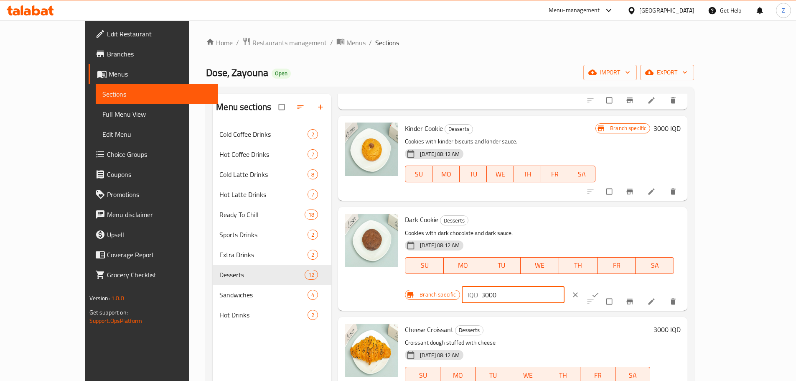
type input "3000"
click at [601, 290] on span "ok" at bounding box center [596, 294] width 10 height 8
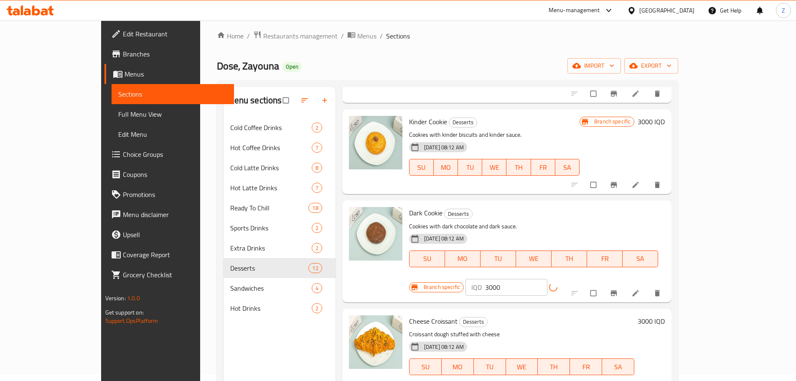
scroll to position [117, 0]
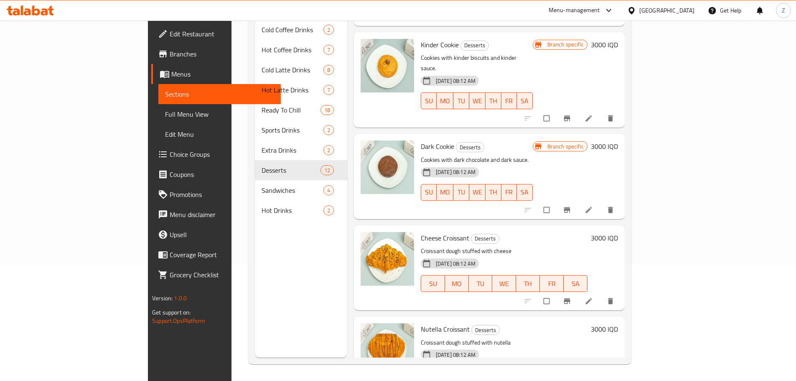
click at [618, 232] on div "3000 IQD" at bounding box center [603, 267] width 31 height 71
click at [621, 229] on div "Cheese Croissant Desserts Croissant dough stuffed with cheese [DATE] 08:12 AM S…" at bounding box center [519, 268] width 204 height 78
click at [618, 232] on h6 "3000 IQD" at bounding box center [604, 238] width 27 height 12
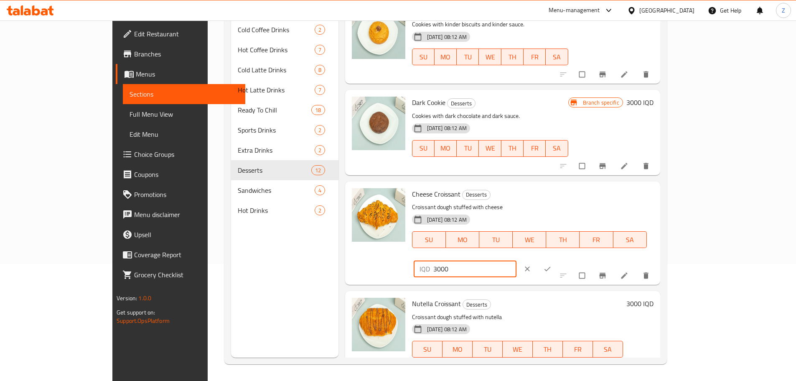
click at [517, 260] on input "3000" at bounding box center [475, 268] width 84 height 17
type input "3500"
click at [558, 259] on button "ok" at bounding box center [548, 268] width 20 height 18
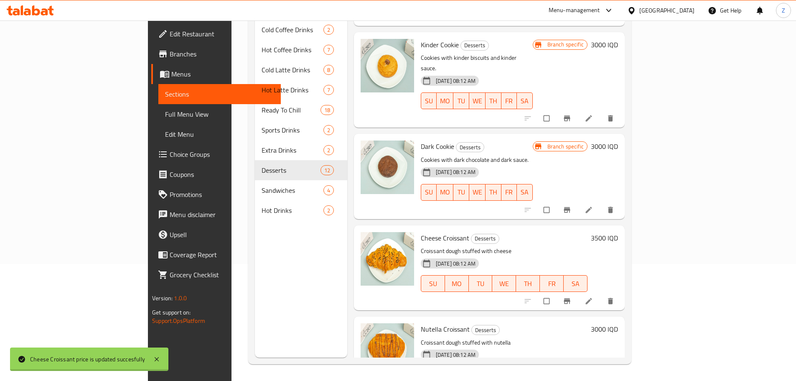
click at [618, 323] on h6 "3000 IQD" at bounding box center [604, 329] width 27 height 12
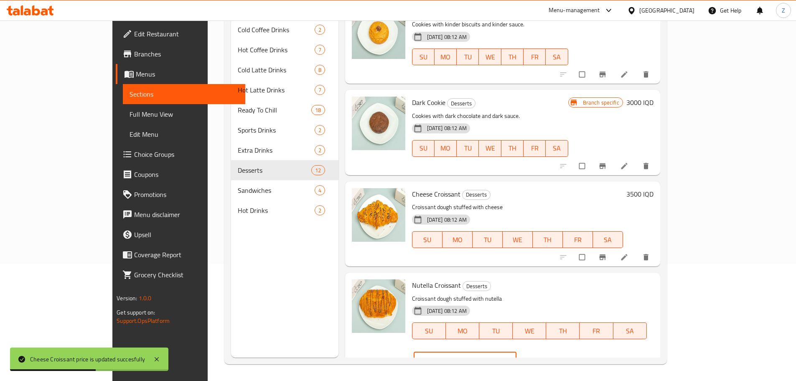
click at [517, 351] on input "3000" at bounding box center [475, 359] width 84 height 17
type input "3500"
click at [551, 358] on icon "ok" at bounding box center [547, 360] width 6 height 5
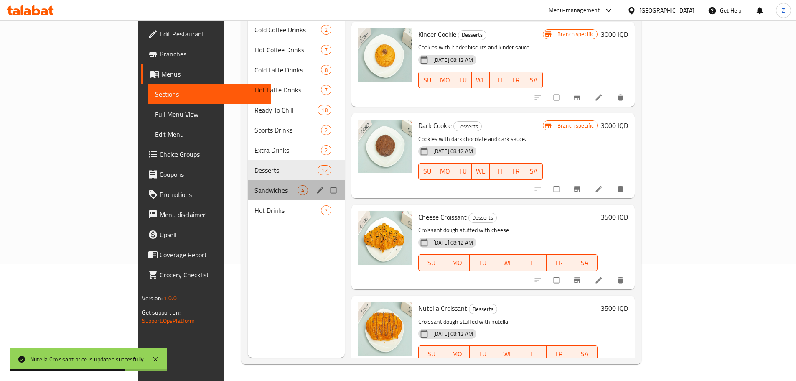
click at [248, 185] on div "Sandwiches 4" at bounding box center [296, 190] width 97 height 20
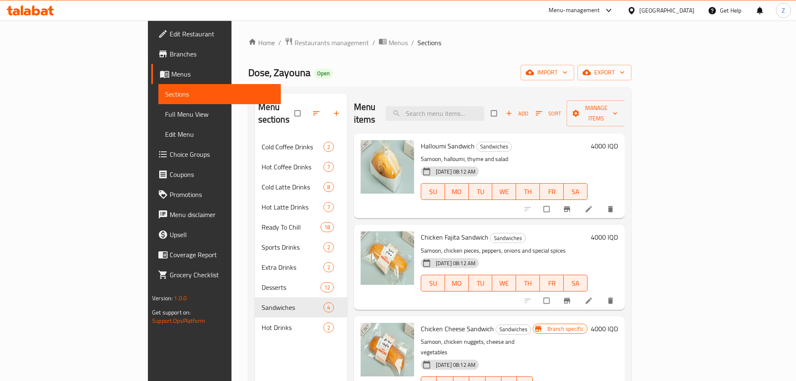
click at [561, 109] on span "Sort" at bounding box center [548, 114] width 25 height 10
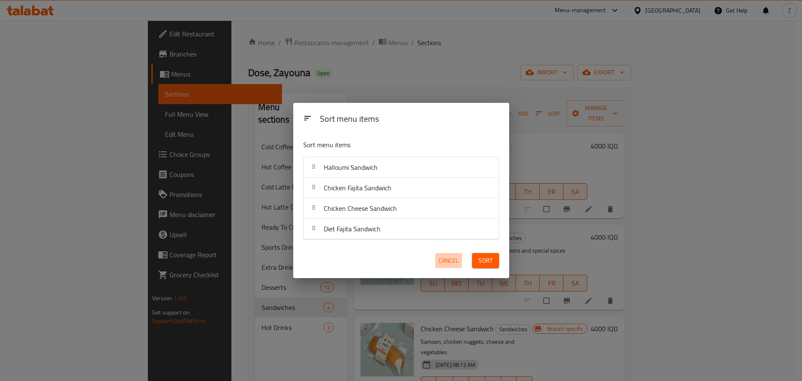
click at [453, 262] on span "Cancel" at bounding box center [449, 260] width 20 height 10
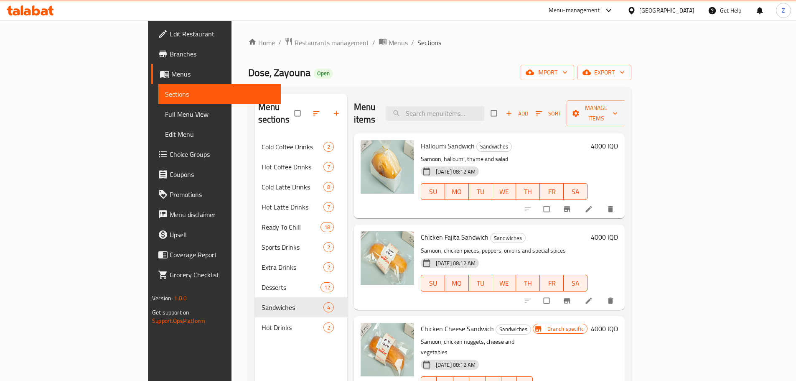
click at [618, 140] on h6 "4000 IQD" at bounding box center [604, 146] width 27 height 12
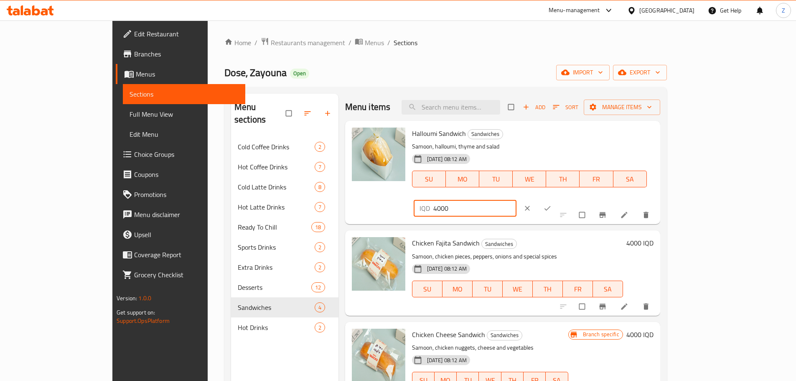
click at [517, 200] on input "4000" at bounding box center [475, 208] width 84 height 17
type input "4500"
click at [558, 199] on button "ok" at bounding box center [548, 208] width 20 height 18
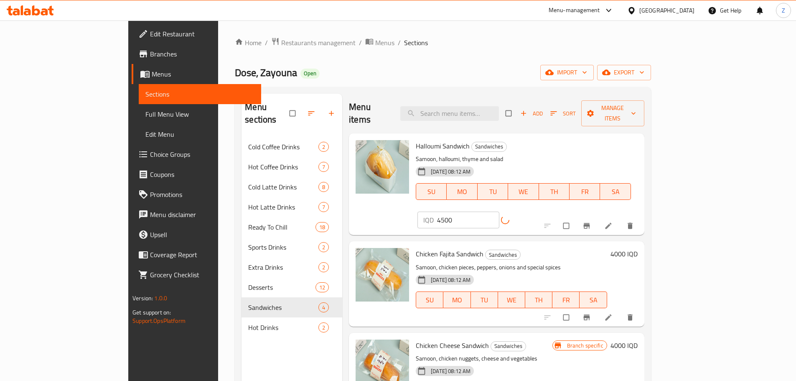
scroll to position [5, 0]
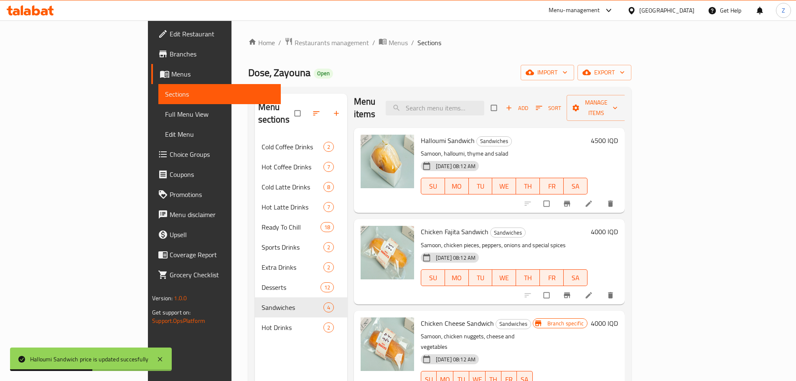
click at [618, 226] on h6 "4000 IQD" at bounding box center [604, 232] width 27 height 12
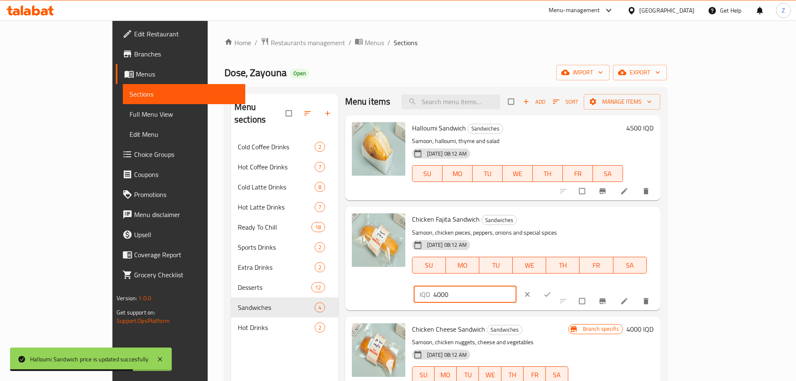
drag, startPoint x: 650, startPoint y: 225, endPoint x: 645, endPoint y: 225, distance: 4.6
click at [517, 286] on input "4000" at bounding box center [475, 294] width 84 height 17
type input "4500"
click at [552, 290] on icon "ok" at bounding box center [547, 294] width 8 height 8
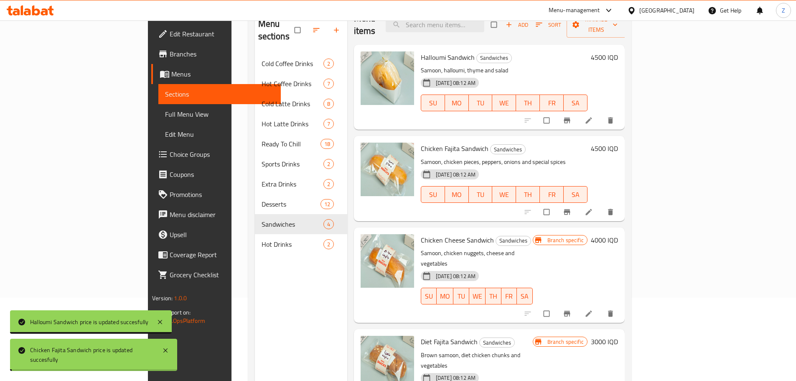
scroll to position [84, 0]
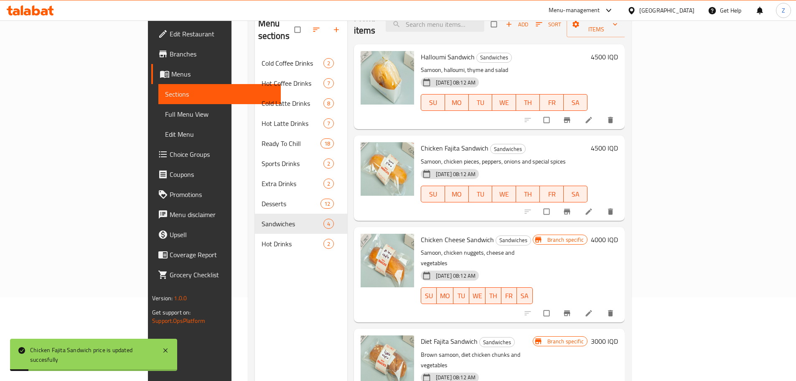
click at [618, 234] on h6 "4000 IQD" at bounding box center [604, 240] width 27 height 12
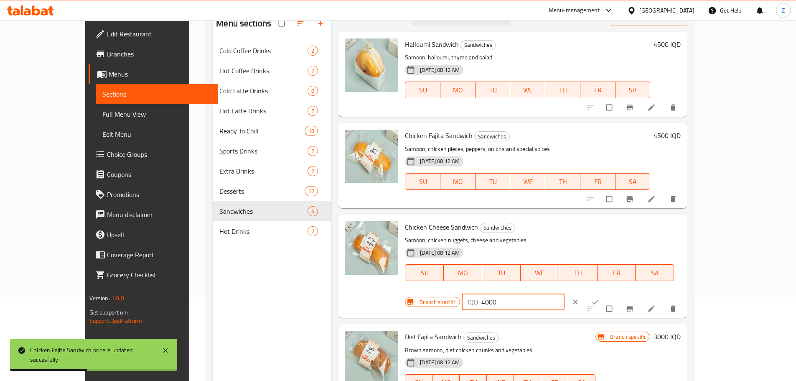
click at [565, 293] on input "4000" at bounding box center [523, 301] width 84 height 17
type input "4500"
click at [606, 293] on button "ok" at bounding box center [596, 302] width 20 height 18
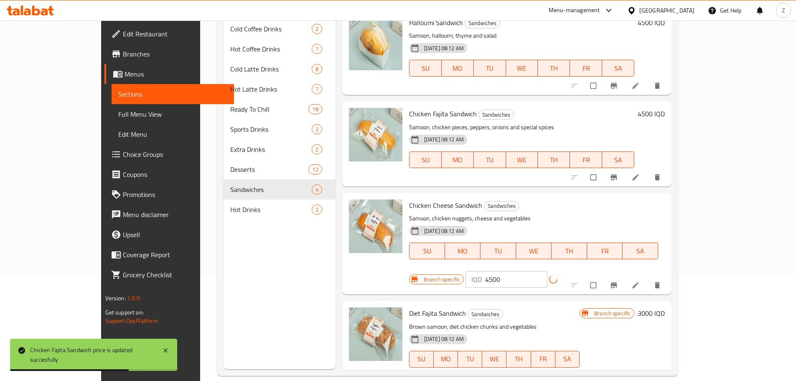
scroll to position [117, 0]
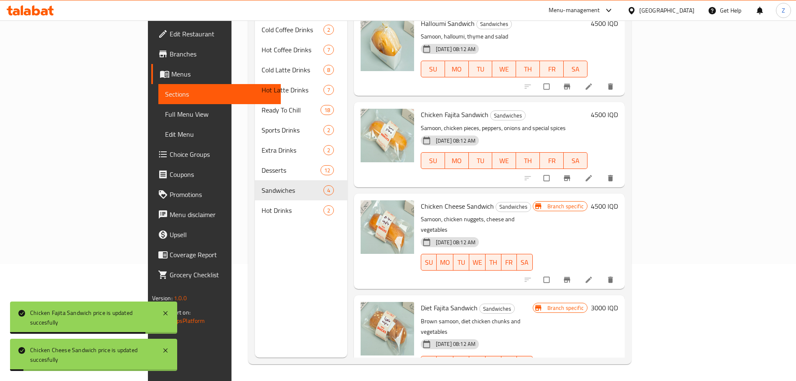
click at [618, 302] on h6 "3000 IQD" at bounding box center [604, 308] width 27 height 12
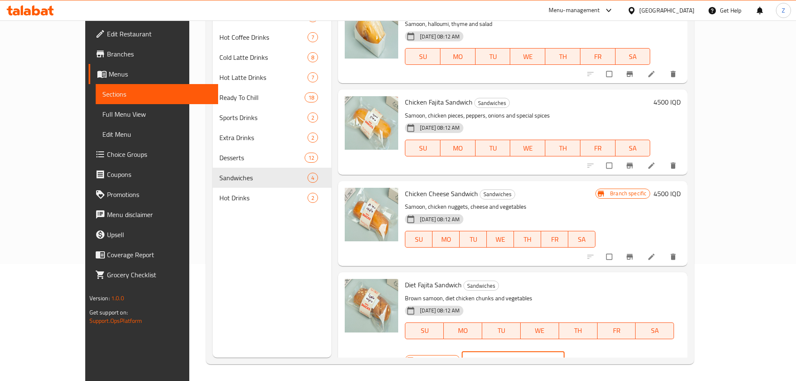
drag, startPoint x: 649, startPoint y: 289, endPoint x: 637, endPoint y: 291, distance: 12.2
click at [565, 351] on div "IQD 3000 ​" at bounding box center [513, 359] width 103 height 17
type input "4500"
click at [600, 356] on icon "ok" at bounding box center [595, 360] width 8 height 8
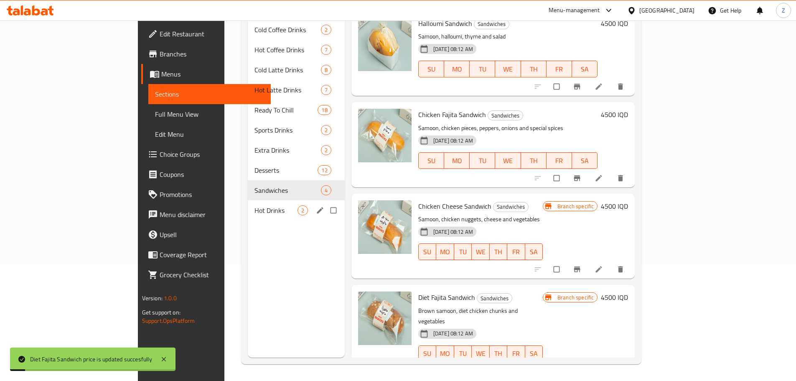
click at [248, 200] on div "Hot Drinks 2" at bounding box center [296, 210] width 97 height 20
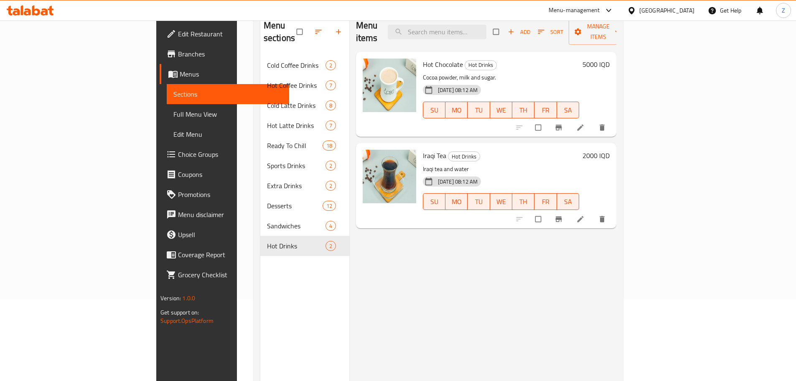
scroll to position [33, 0]
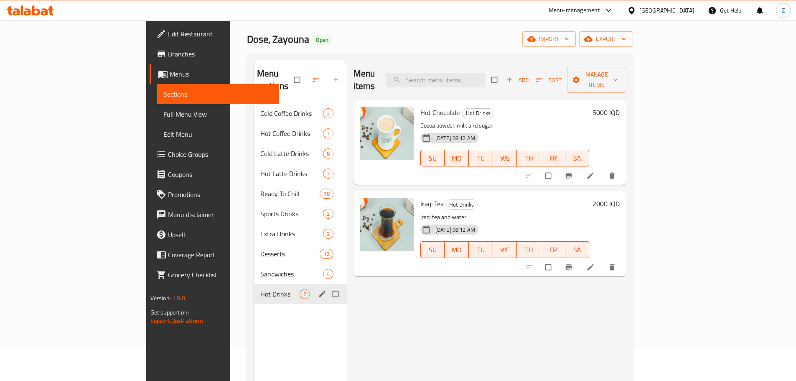
click at [328, 286] on input "Menu sections" at bounding box center [337, 294] width 18 height 16
checkbox input "true"
click at [306, 76] on icon "button" at bounding box center [310, 80] width 8 height 8
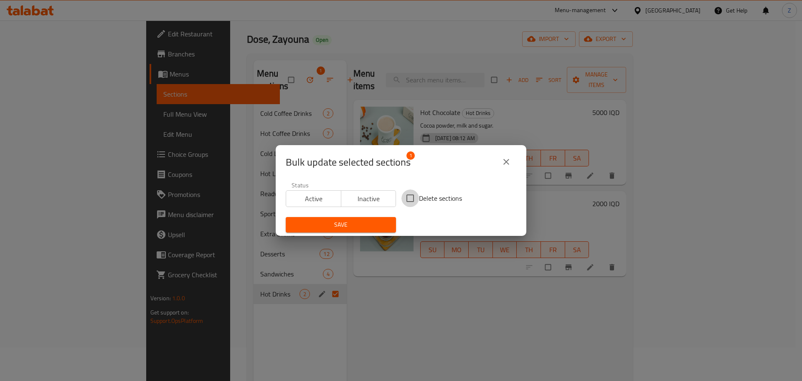
click at [412, 193] on input "Delete sections" at bounding box center [411, 198] width 18 height 18
checkbox input "true"
click at [375, 221] on span "Save" at bounding box center [341, 224] width 97 height 10
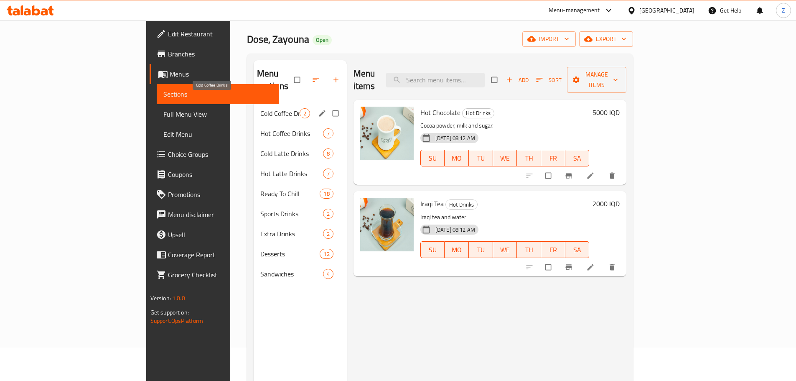
click at [260, 108] on span "Cold Coffee Drinks" at bounding box center [279, 113] width 39 height 10
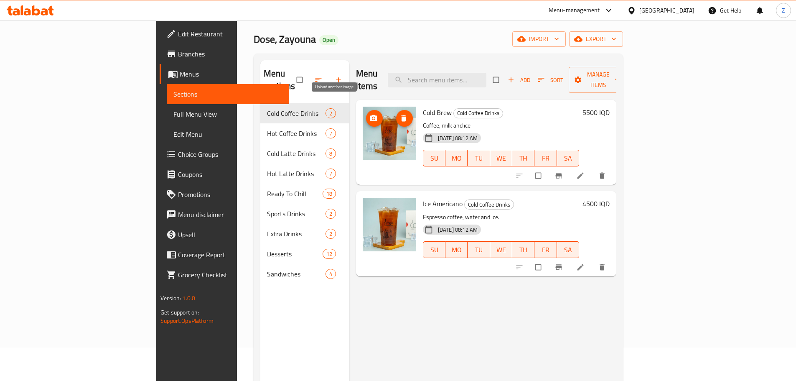
click at [370, 115] on icon "upload picture" at bounding box center [373, 118] width 7 height 6
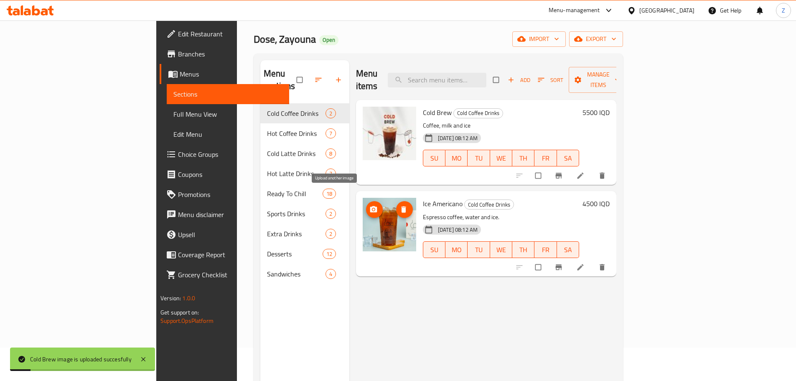
click at [366, 201] on button "upload picture" at bounding box center [374, 209] width 17 height 17
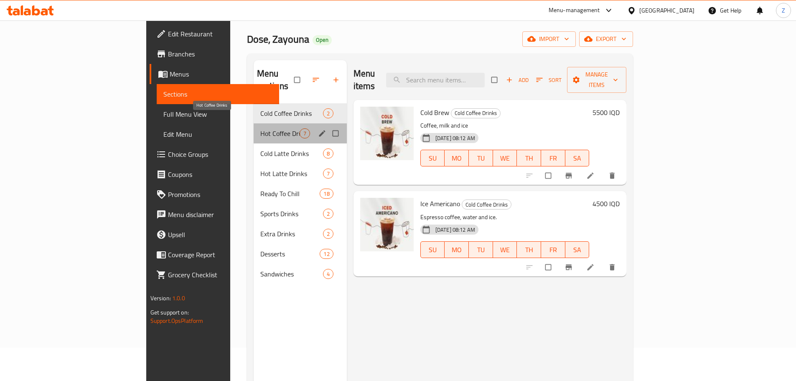
click at [260, 128] on span "Hot Coffee Drinks" at bounding box center [279, 133] width 39 height 10
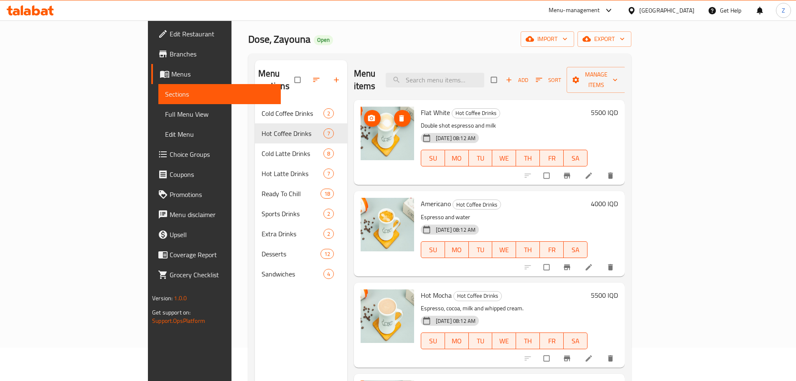
click at [364, 110] on button "upload picture" at bounding box center [372, 118] width 17 height 17
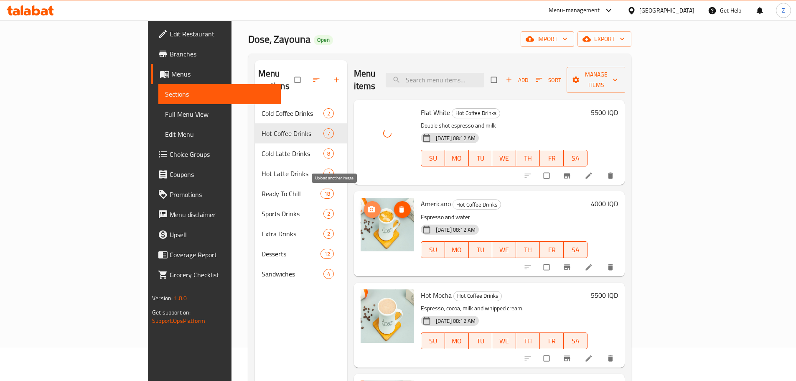
click at [364, 205] on span "upload picture" at bounding box center [372, 209] width 17 height 8
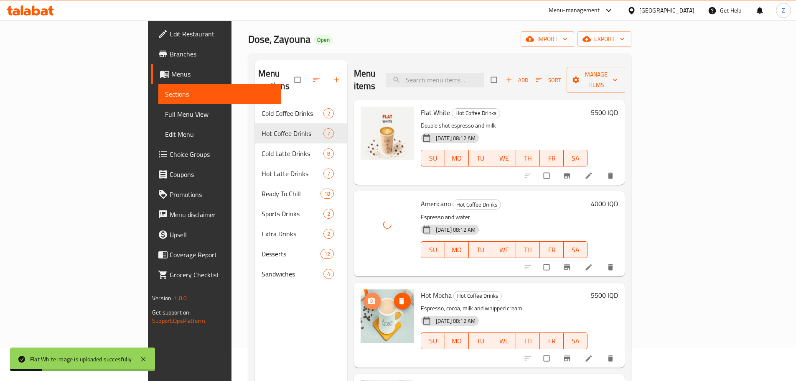
click at [367, 297] on icon "upload picture" at bounding box center [371, 301] width 8 height 8
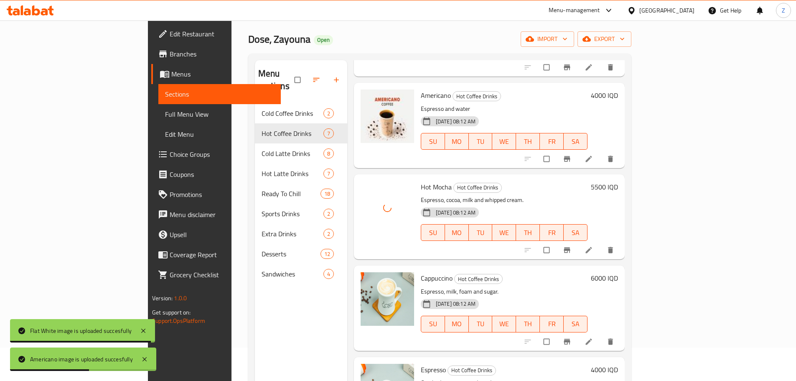
scroll to position [125, 0]
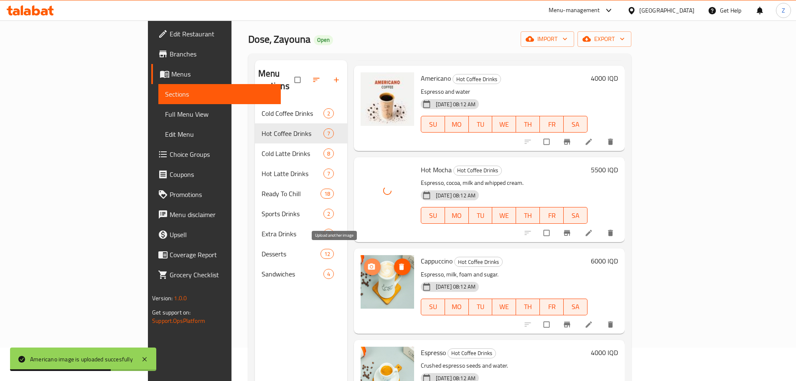
click at [367, 262] on icon "upload picture" at bounding box center [371, 266] width 8 height 8
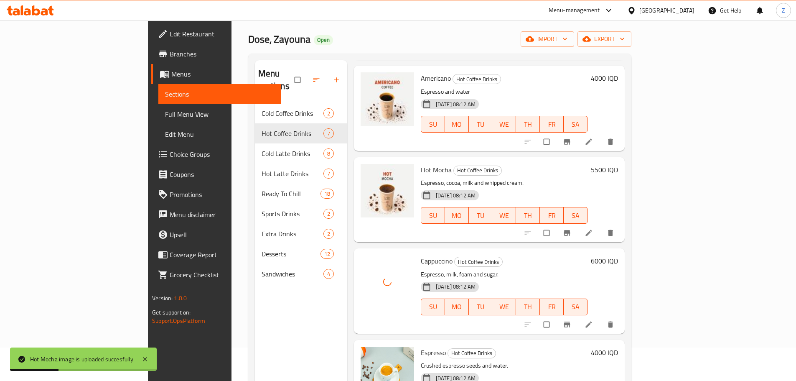
scroll to position [251, 0]
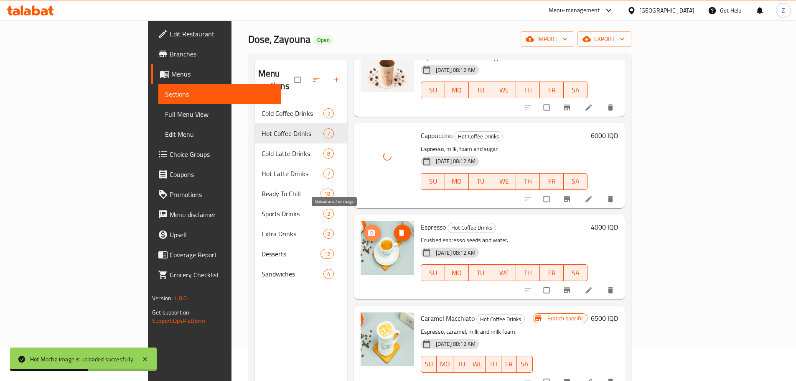
click at [364, 229] on span "upload picture" at bounding box center [372, 233] width 17 height 8
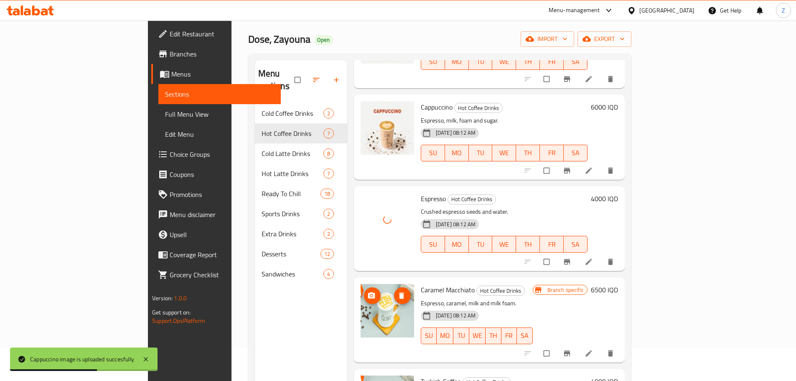
scroll to position [117, 0]
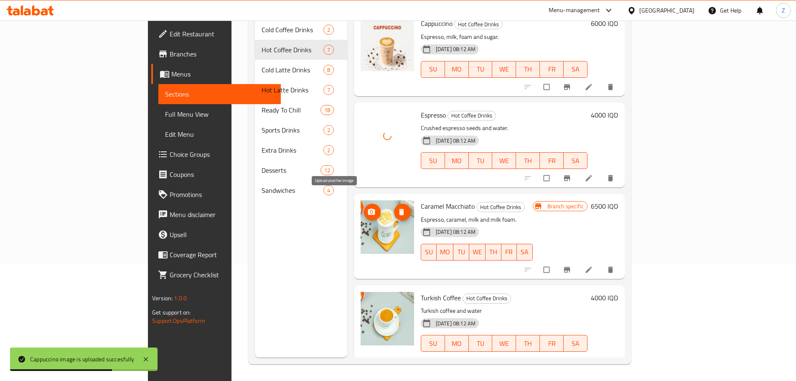
click at [364, 204] on button "upload picture" at bounding box center [372, 212] width 17 height 17
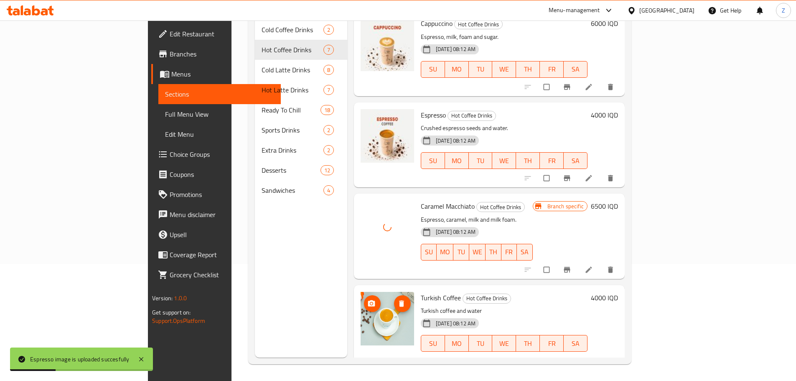
click at [361, 292] on img at bounding box center [387, 318] width 53 height 53
click at [367, 299] on icon "upload picture" at bounding box center [371, 303] width 8 height 8
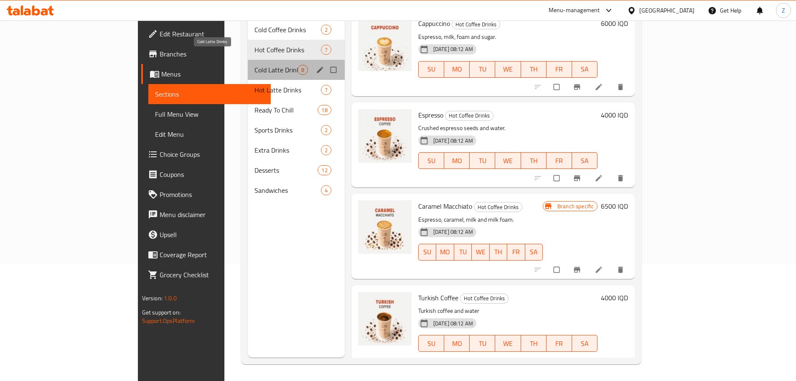
click at [254, 65] on span "Cold Latte Drinks" at bounding box center [275, 70] width 43 height 10
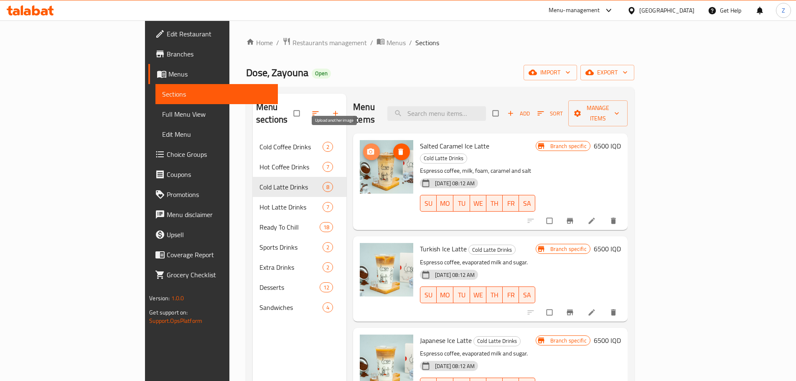
click at [363, 148] on span "upload picture" at bounding box center [371, 152] width 17 height 8
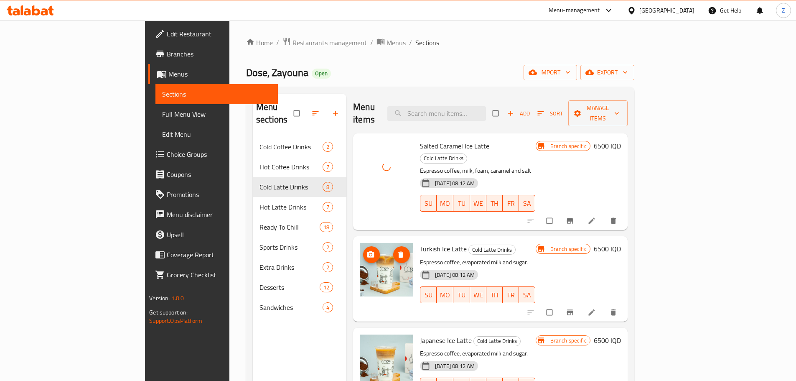
click at [360, 243] on img at bounding box center [386, 269] width 53 height 53
click at [363, 250] on span "upload picture" at bounding box center [371, 254] width 17 height 8
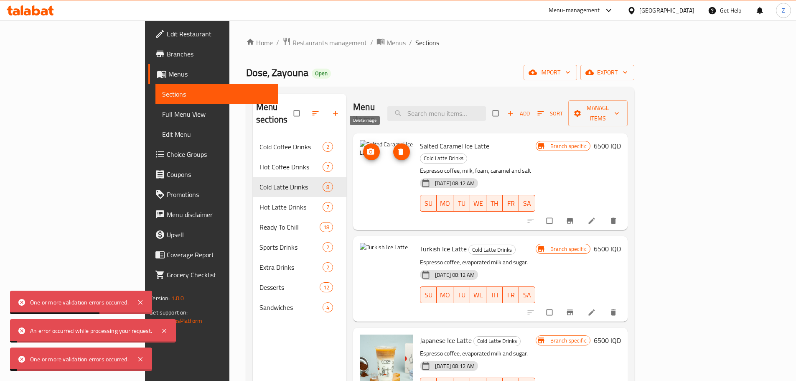
click at [398, 148] on icon "delete image" at bounding box center [400, 151] width 5 height 6
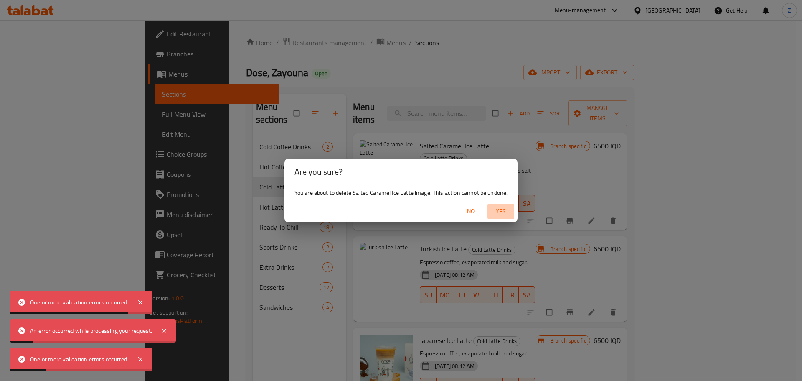
click at [494, 209] on span "Yes" at bounding box center [501, 211] width 20 height 10
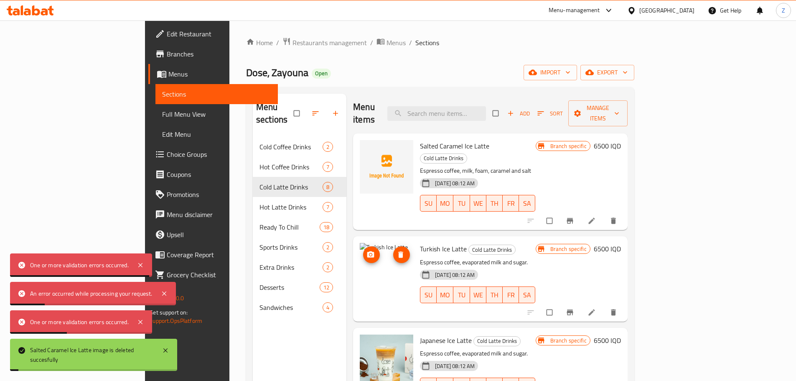
click at [393, 246] on button "delete image" at bounding box center [401, 254] width 17 height 17
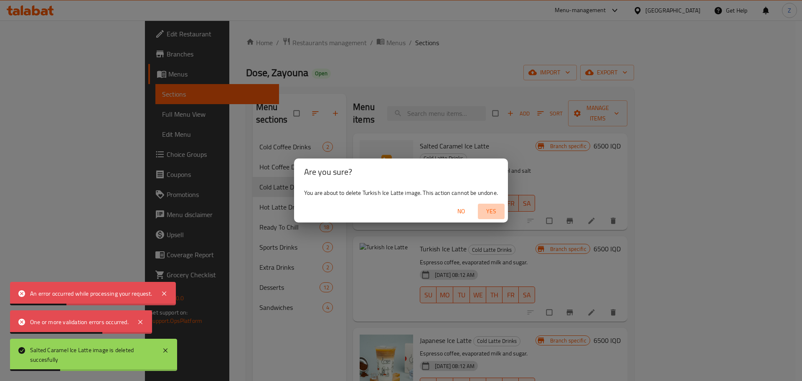
click at [494, 212] on span "Yes" at bounding box center [491, 211] width 20 height 10
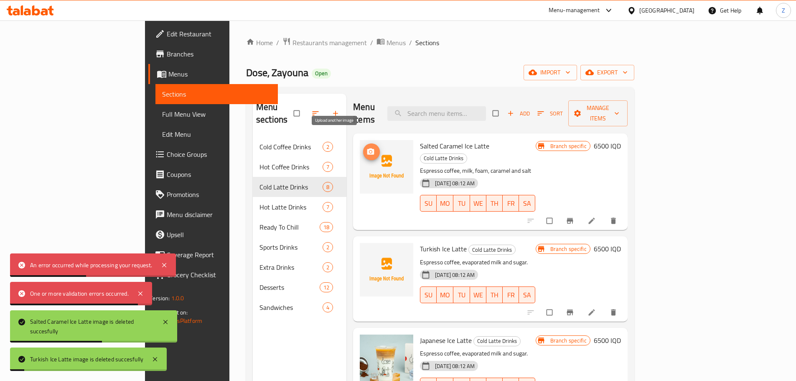
click at [367, 148] on icon "upload picture" at bounding box center [370, 151] width 7 height 6
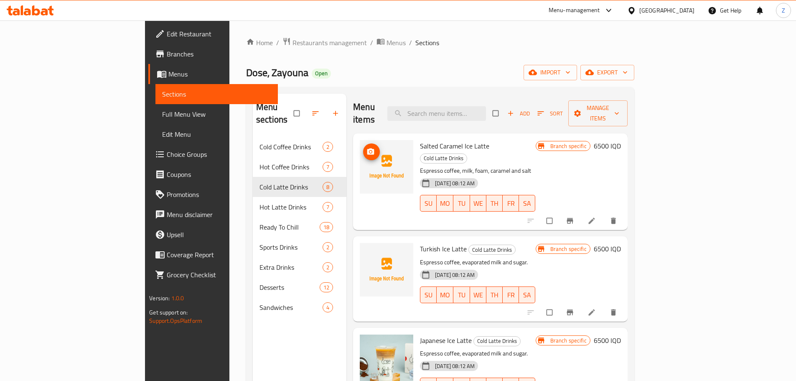
click at [366, 148] on icon "upload picture" at bounding box center [370, 152] width 8 height 8
click at [367, 148] on icon "upload picture" at bounding box center [370, 151] width 7 height 6
click at [363, 250] on span "upload picture" at bounding box center [371, 254] width 17 height 8
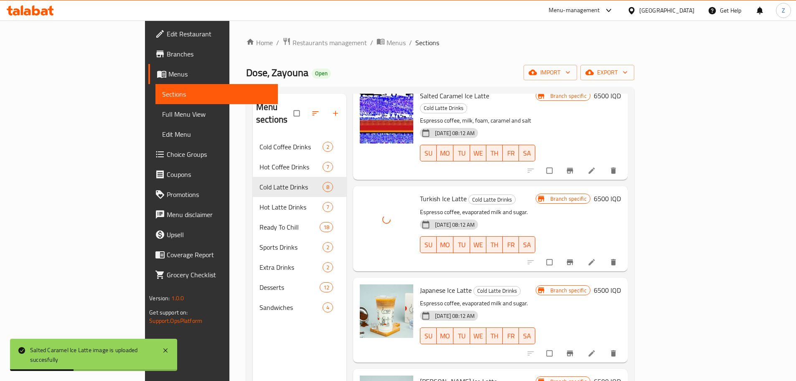
scroll to position [125, 0]
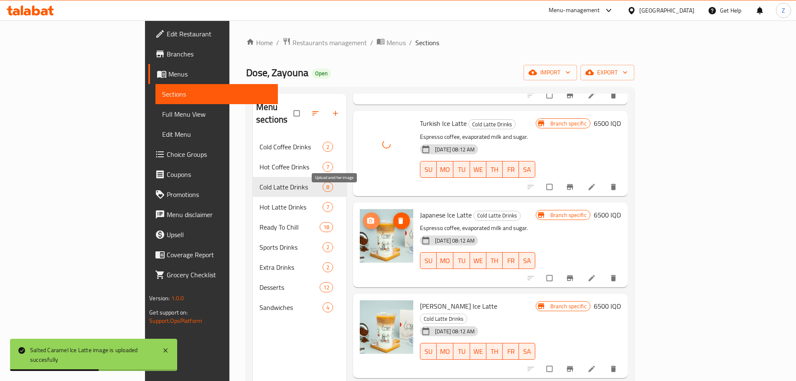
click at [363, 216] on span "upload picture" at bounding box center [371, 220] width 17 height 8
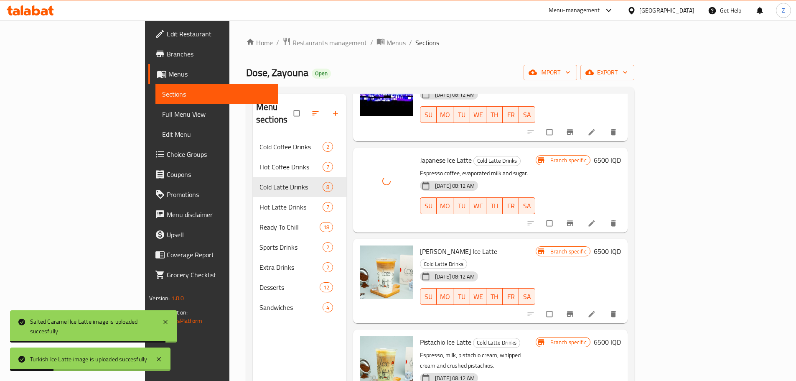
scroll to position [209, 0]
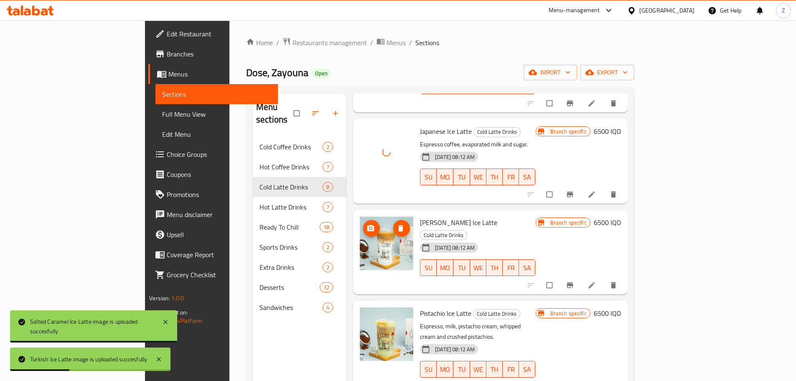
click at [363, 220] on button "upload picture" at bounding box center [371, 228] width 17 height 17
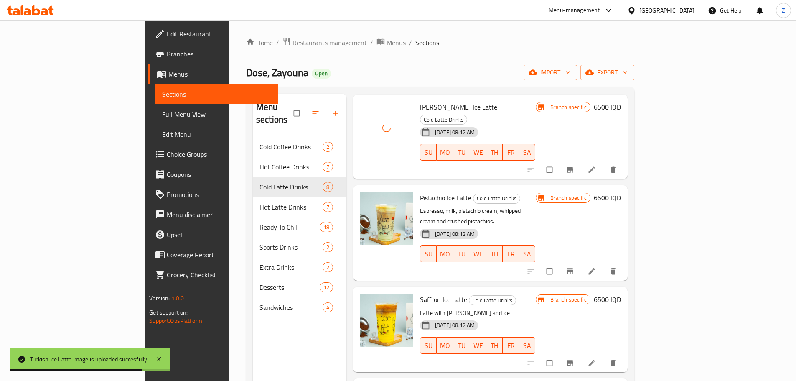
scroll to position [334, 0]
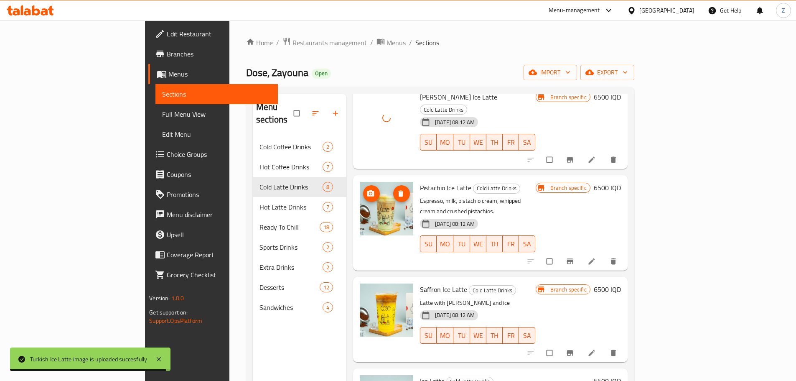
click at [369, 192] on circle "upload picture" at bounding box center [370, 193] width 2 height 2
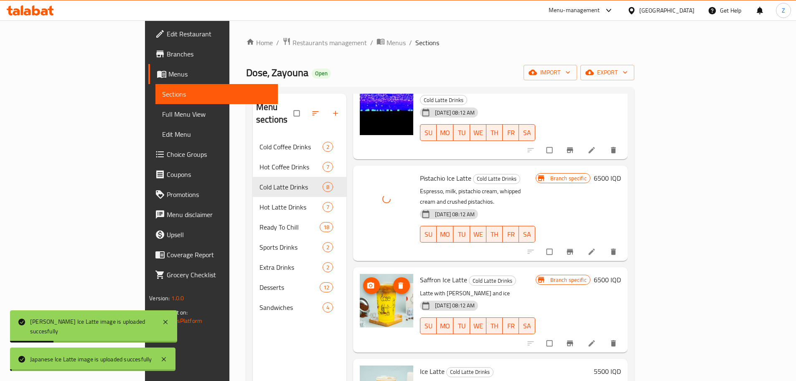
scroll to position [346, 0]
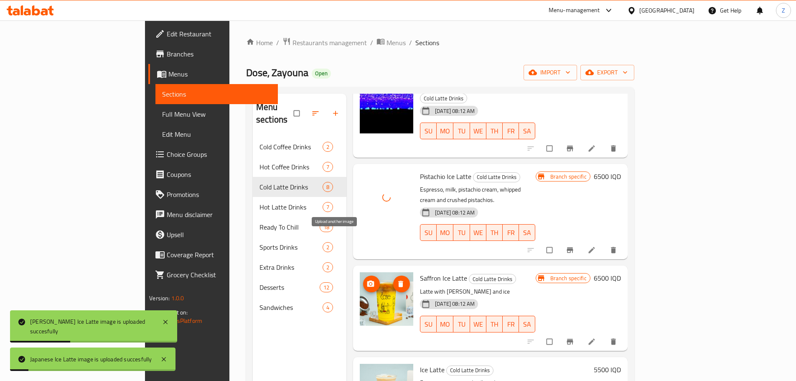
click at [369, 283] on circle "upload picture" at bounding box center [370, 284] width 2 height 2
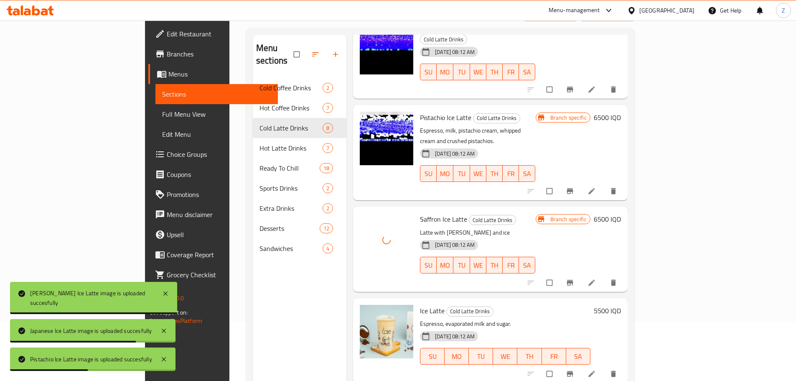
scroll to position [117, 0]
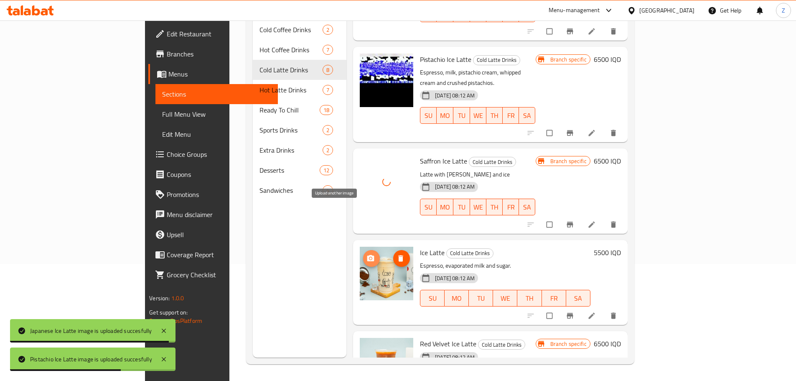
click at [363, 254] on span "upload picture" at bounding box center [371, 258] width 17 height 8
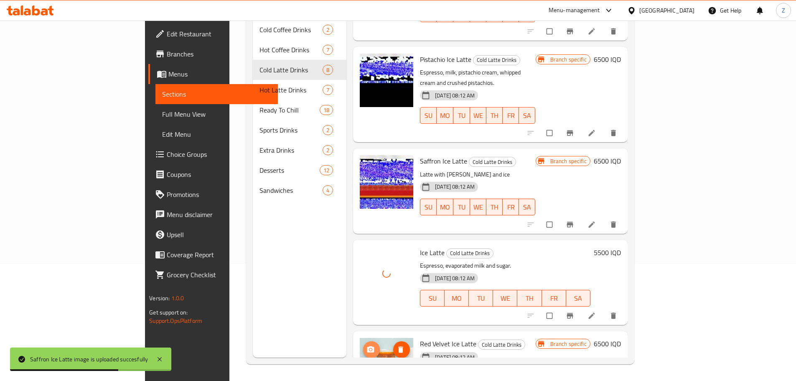
click at [366, 345] on icon "upload picture" at bounding box center [370, 349] width 8 height 8
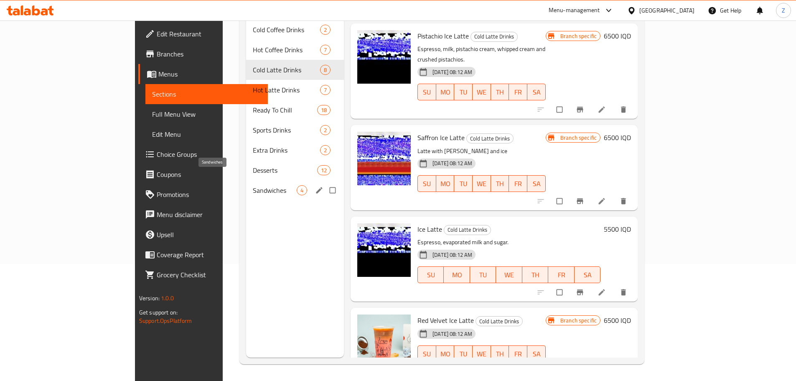
scroll to position [0, 0]
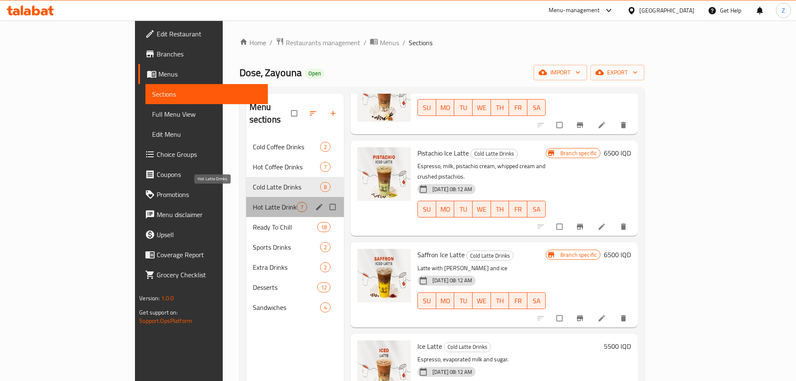
click at [253, 202] on span "Hot Latte Drinks" at bounding box center [275, 207] width 44 height 10
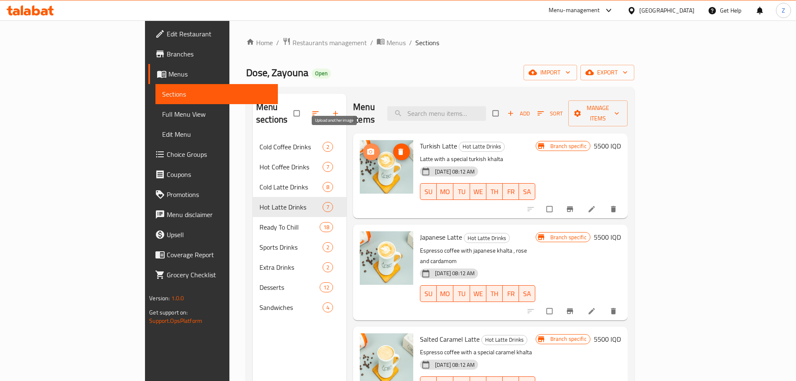
click at [363, 148] on span "upload picture" at bounding box center [371, 152] width 17 height 8
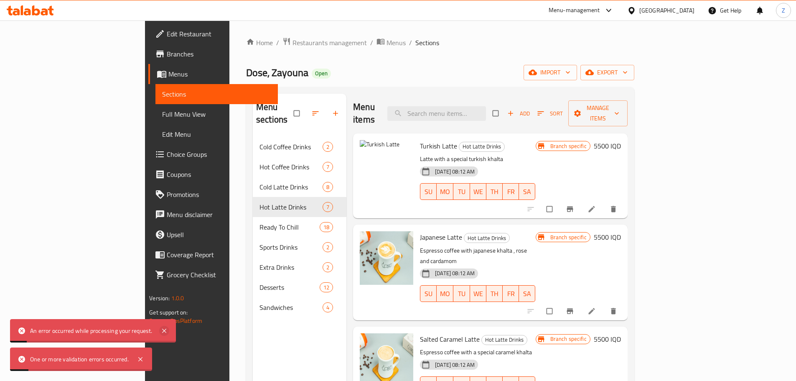
click at [165, 330] on icon at bounding box center [164, 330] width 4 height 4
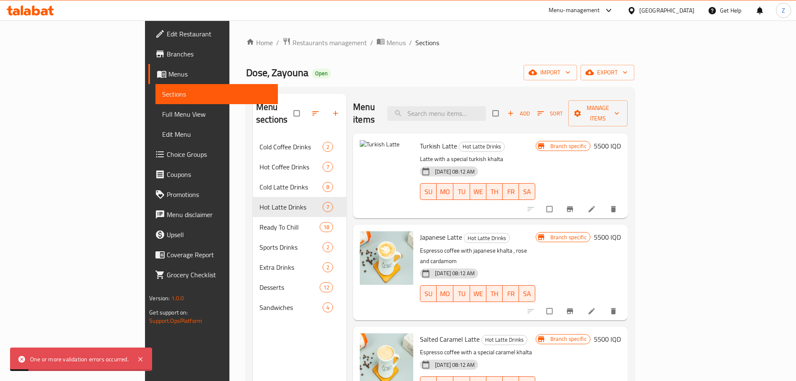
drag, startPoint x: 140, startPoint y: 356, endPoint x: 149, endPoint y: 359, distance: 9.6
click at [140, 357] on icon at bounding box center [140, 359] width 10 height 10
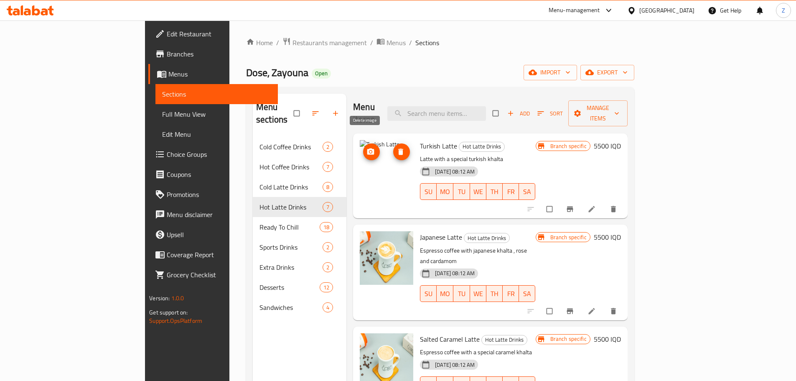
click at [397, 148] on icon "delete image" at bounding box center [401, 152] width 8 height 8
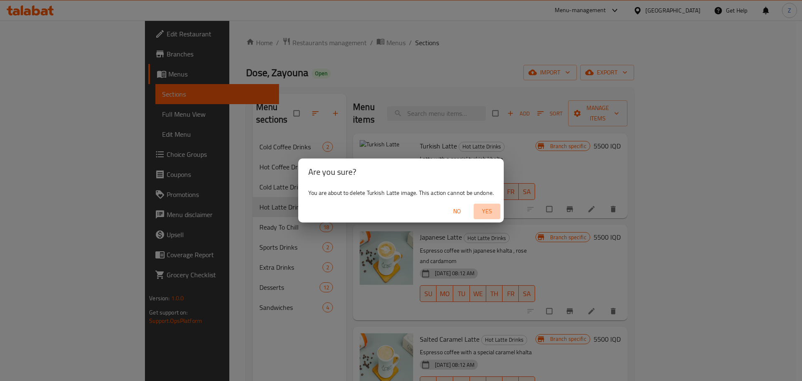
click at [491, 216] on span "Yes" at bounding box center [487, 211] width 20 height 10
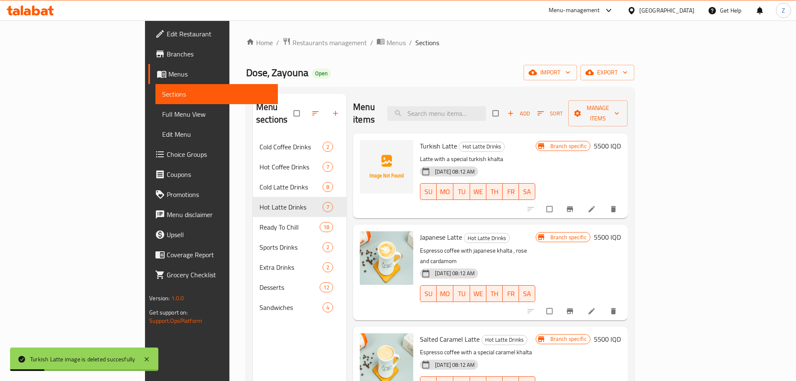
click at [473, 265] on div "22-01-2025 08:12 AM SU MO TU WE TH FR SA" at bounding box center [478, 287] width 122 height 45
click at [366, 148] on icon "upload picture" at bounding box center [370, 152] width 8 height 8
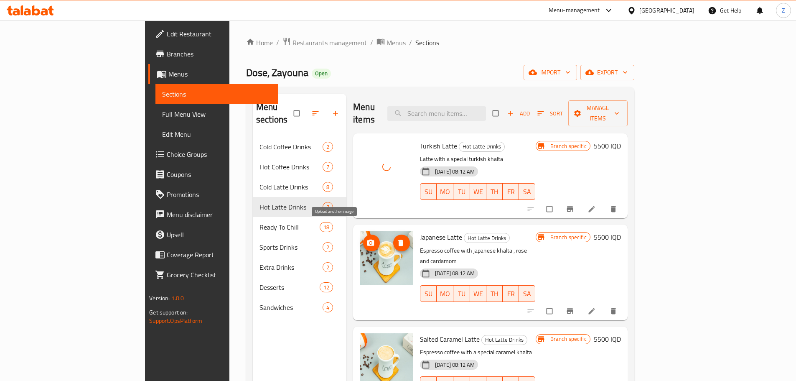
click at [367, 239] on icon "upload picture" at bounding box center [370, 242] width 7 height 6
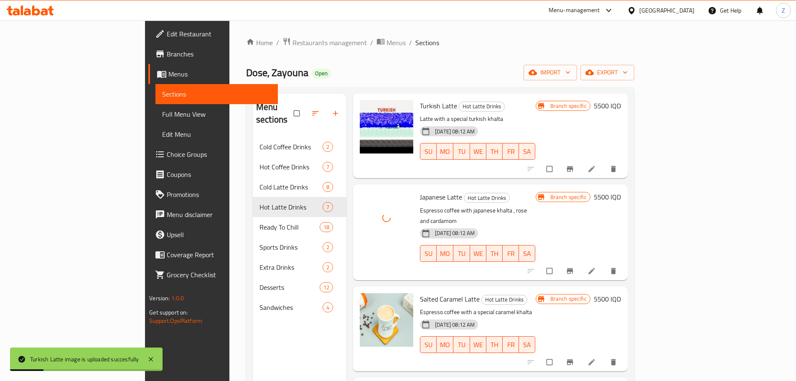
scroll to position [84, 0]
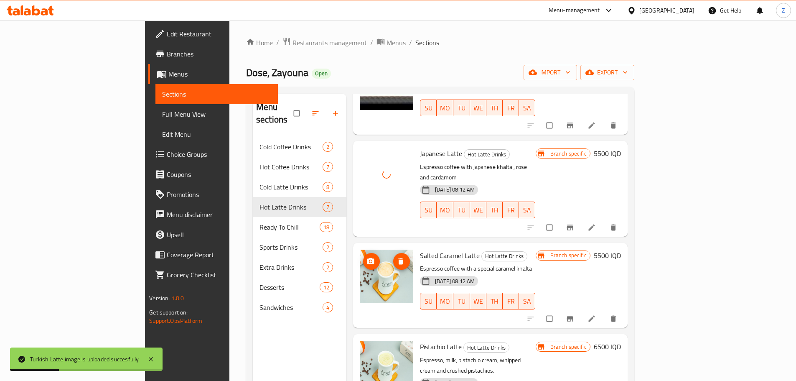
click at [363, 253] on button "upload picture" at bounding box center [371, 261] width 17 height 17
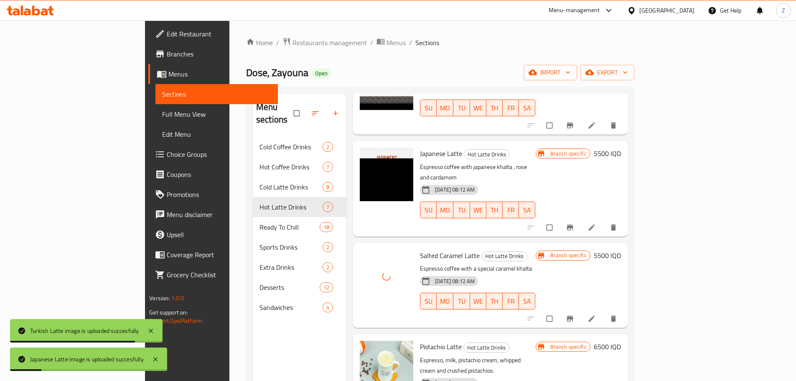
scroll to position [251, 0]
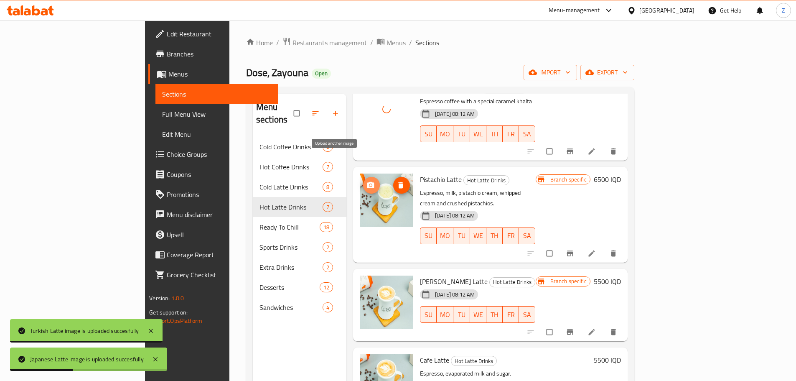
click at [363, 181] on span "upload picture" at bounding box center [371, 185] width 17 height 8
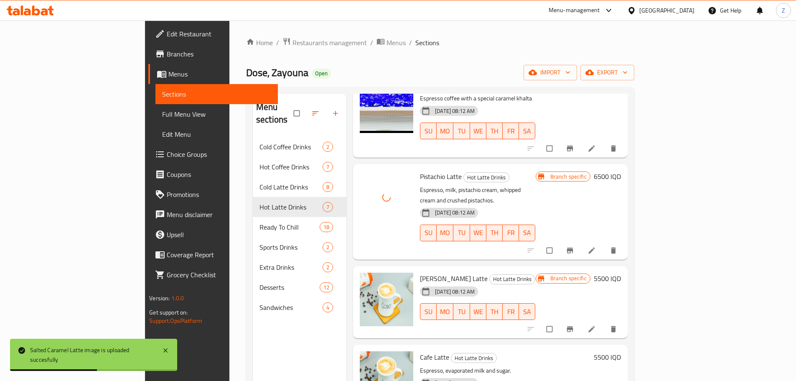
scroll to position [254, 0]
click at [366, 280] on icon "upload picture" at bounding box center [370, 284] width 8 height 8
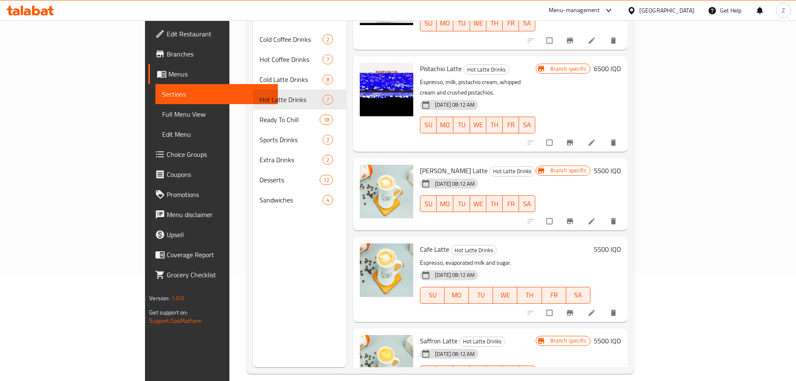
scroll to position [117, 0]
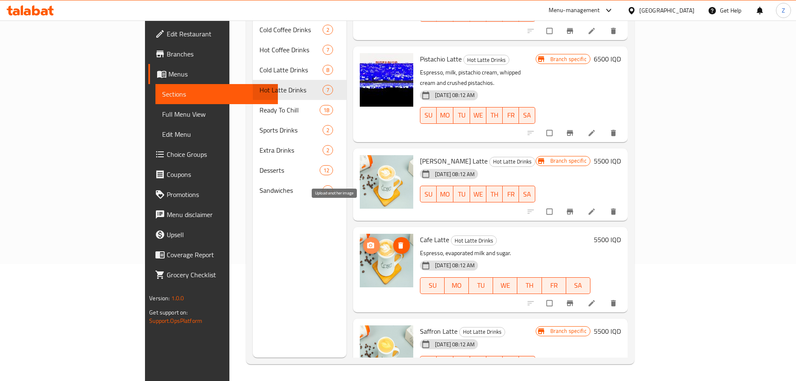
click at [367, 242] on icon "upload picture" at bounding box center [370, 245] width 7 height 6
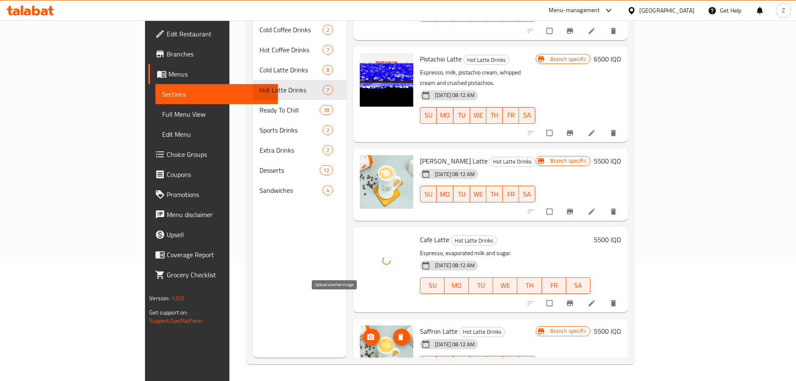
click at [367, 333] on icon "upload picture" at bounding box center [370, 336] width 7 height 6
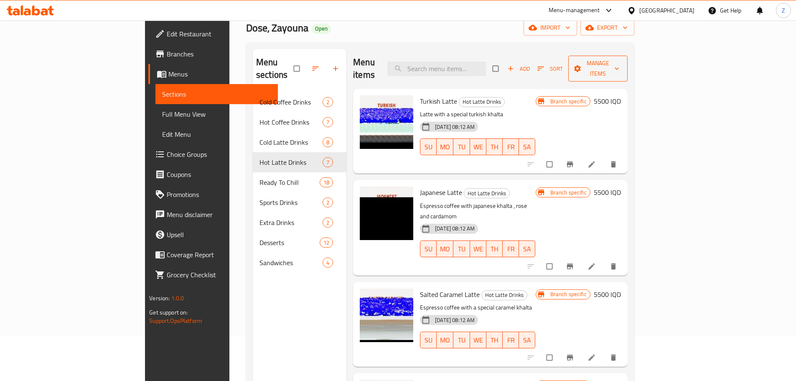
scroll to position [0, 0]
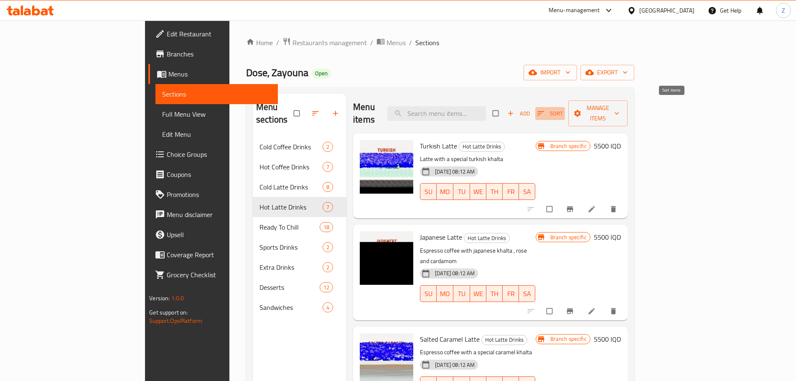
click at [565, 107] on button "Sort" at bounding box center [550, 113] width 30 height 13
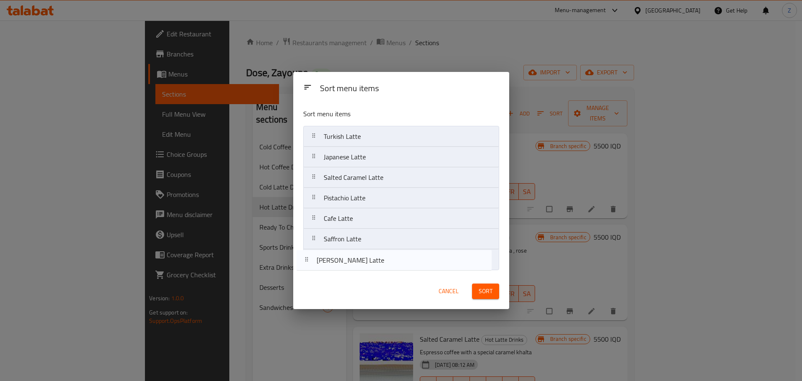
drag, startPoint x: 384, startPoint y: 216, endPoint x: 417, endPoint y: 279, distance: 71.4
click at [378, 264] on nav "Turkish Latte Japanese Latte Salted Caramel Latte Pistachio Latte Dulce De Lech…" at bounding box center [401, 198] width 196 height 144
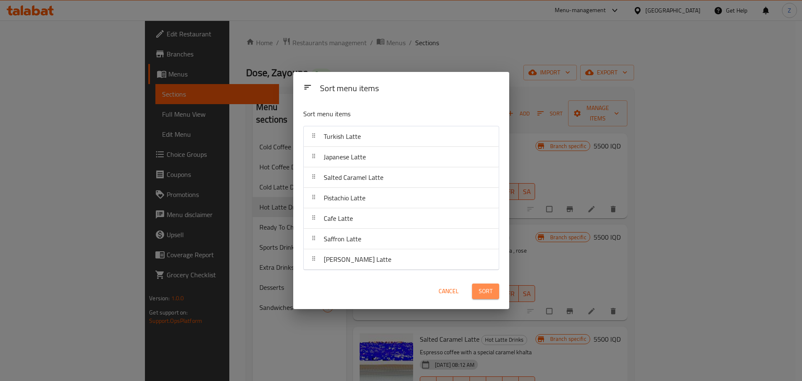
click at [490, 286] on span "Sort" at bounding box center [486, 291] width 14 height 10
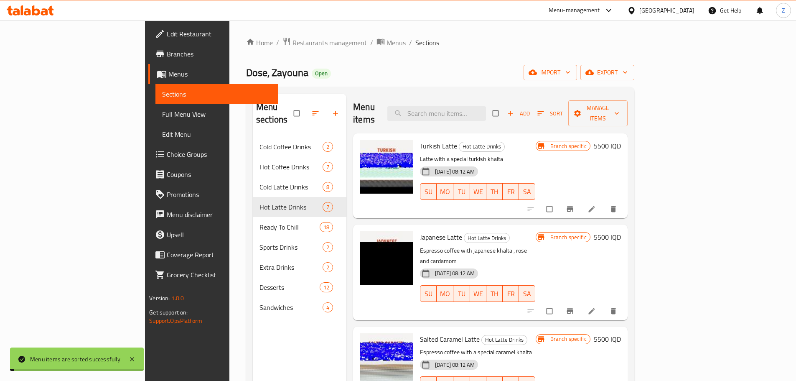
click at [535, 333] on h6 "Salted Caramel Latte Hot Latte Drinks" at bounding box center [477, 339] width 115 height 12
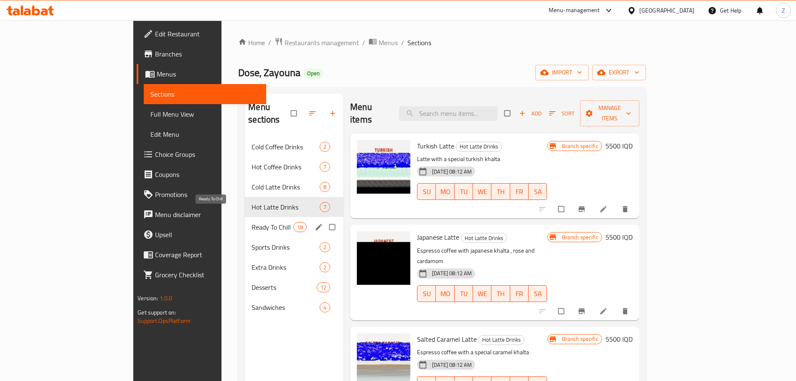
click at [245, 217] on div "Ready To Chill 18" at bounding box center [294, 227] width 99 height 20
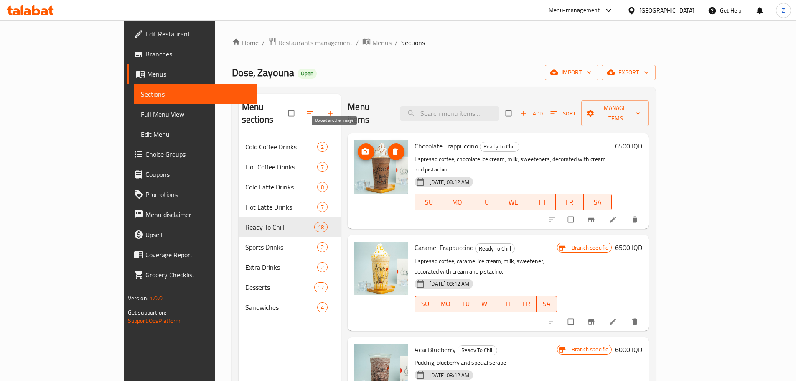
click at [361, 148] on icon "upload picture" at bounding box center [365, 152] width 8 height 8
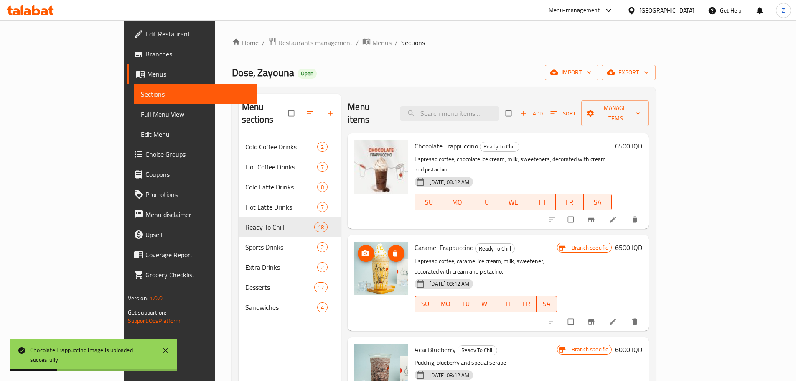
click at [354, 242] on img at bounding box center [380, 268] width 53 height 53
click at [361, 249] on icon "upload picture" at bounding box center [365, 253] width 8 height 8
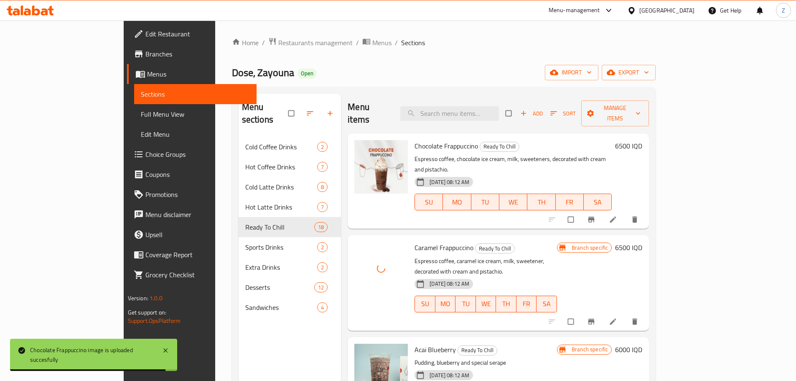
scroll to position [42, 0]
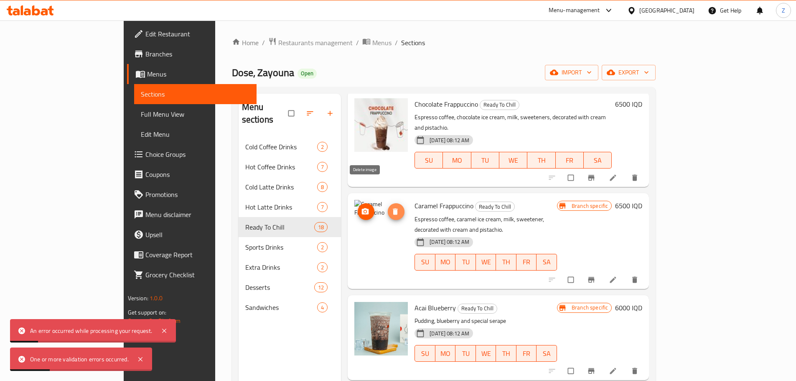
click at [393, 209] on icon "delete image" at bounding box center [395, 212] width 5 height 6
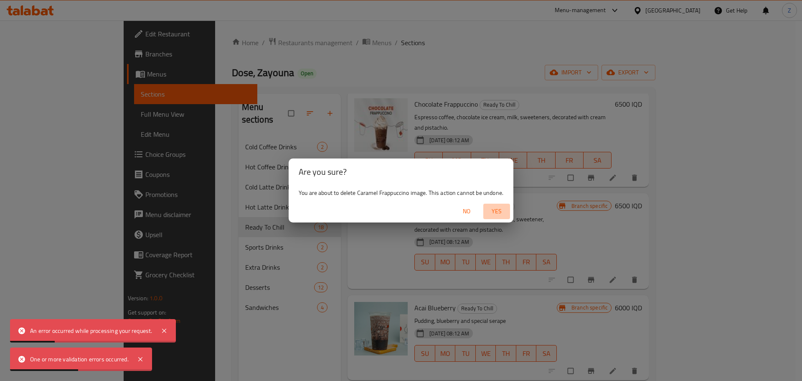
click at [487, 210] on button "Yes" at bounding box center [496, 211] width 27 height 15
